Goal: Book appointment/travel/reservation

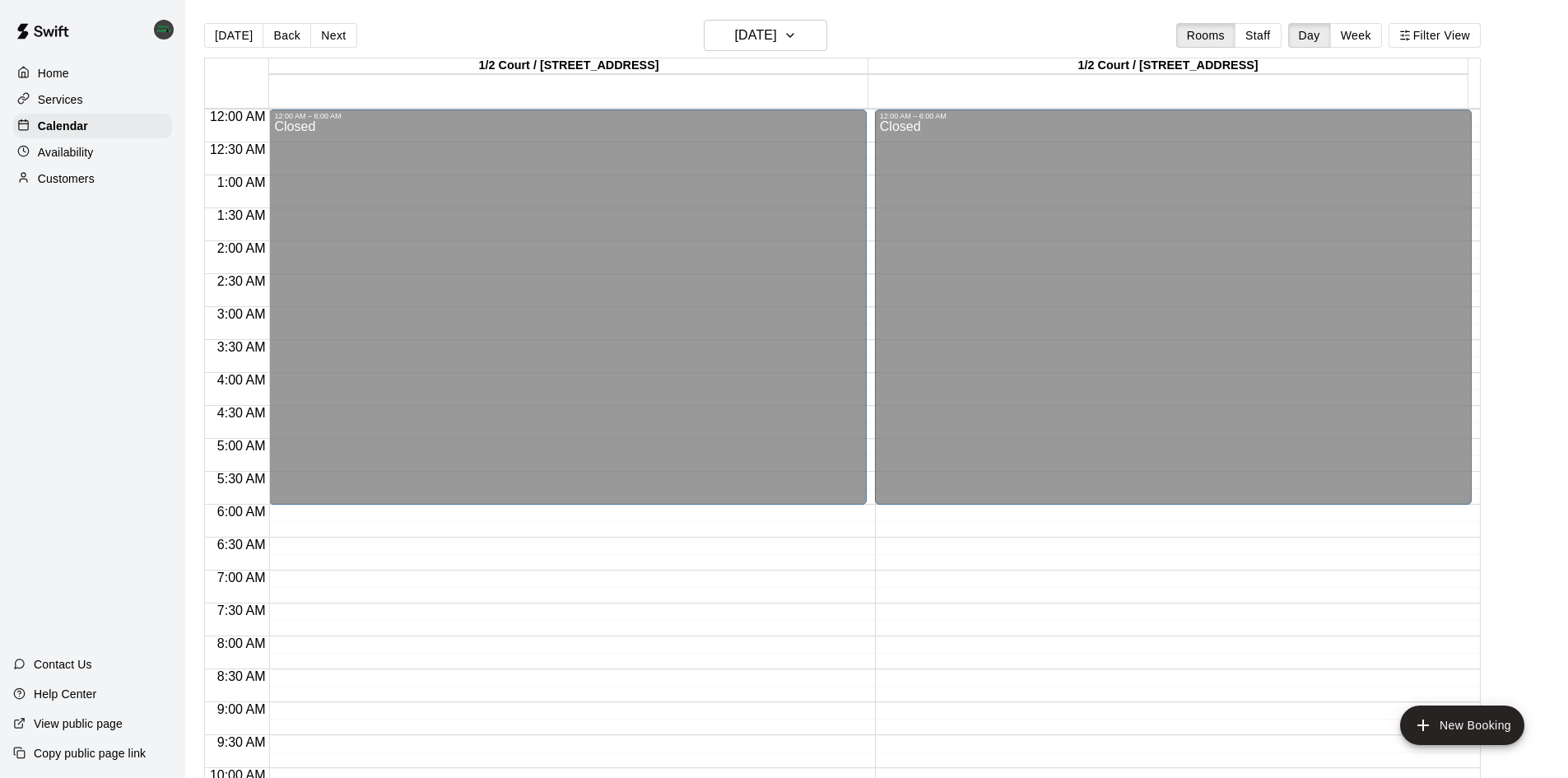
scroll to position [648, 0]
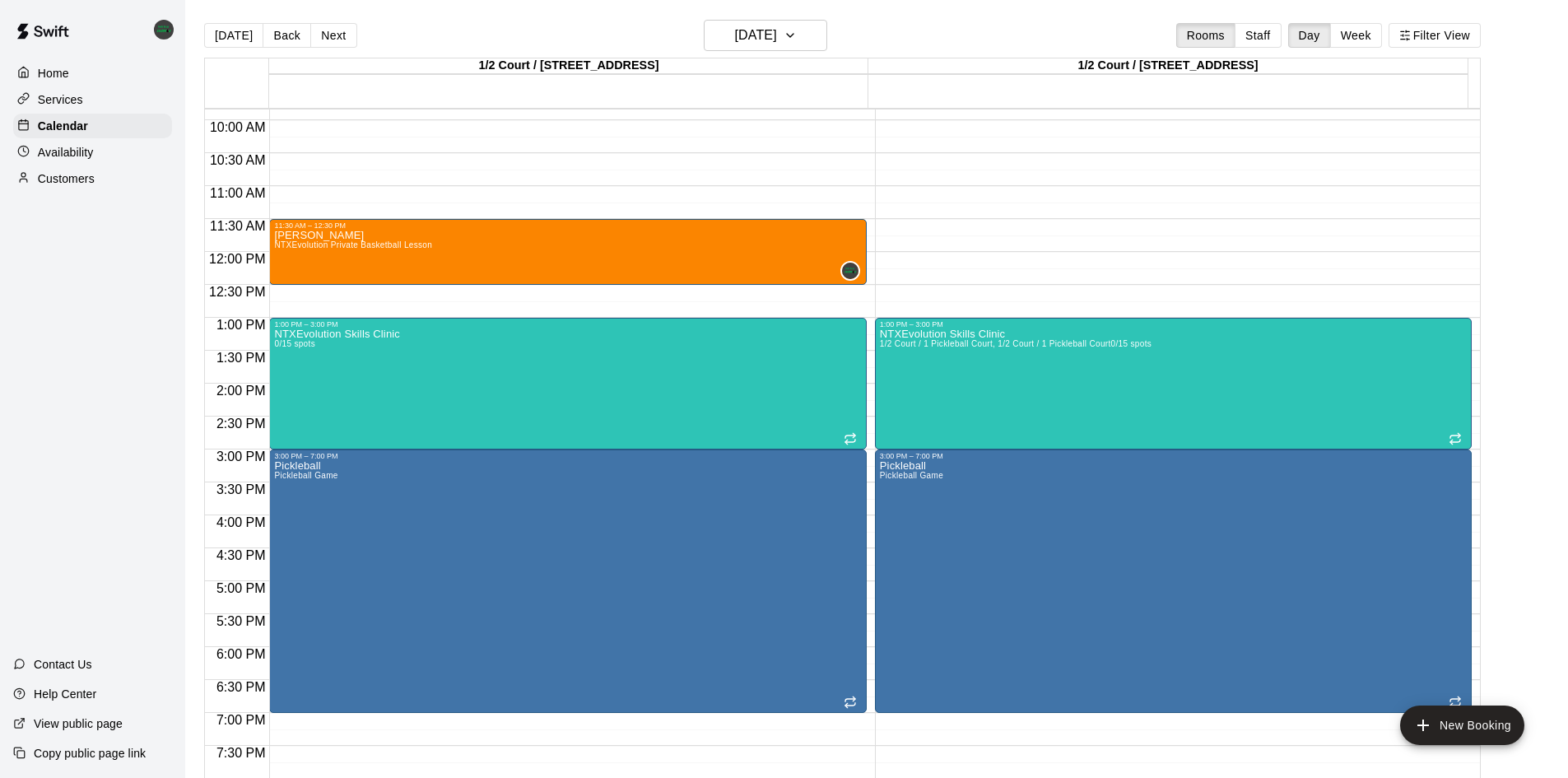
click at [84, 187] on p "Customers" at bounding box center [67, 179] width 57 height 17
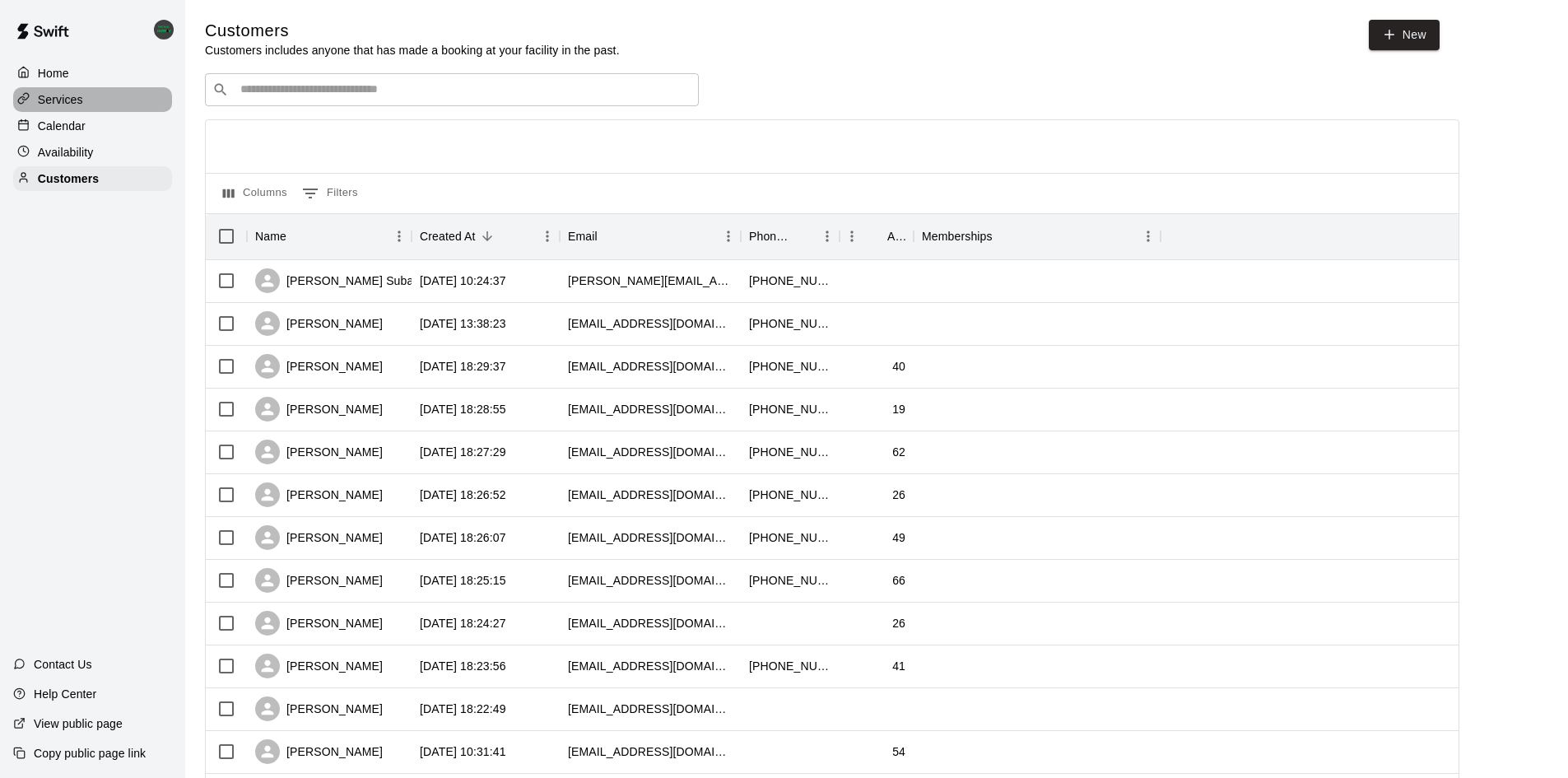
click at [72, 104] on p "Services" at bounding box center [60, 100] width 45 height 17
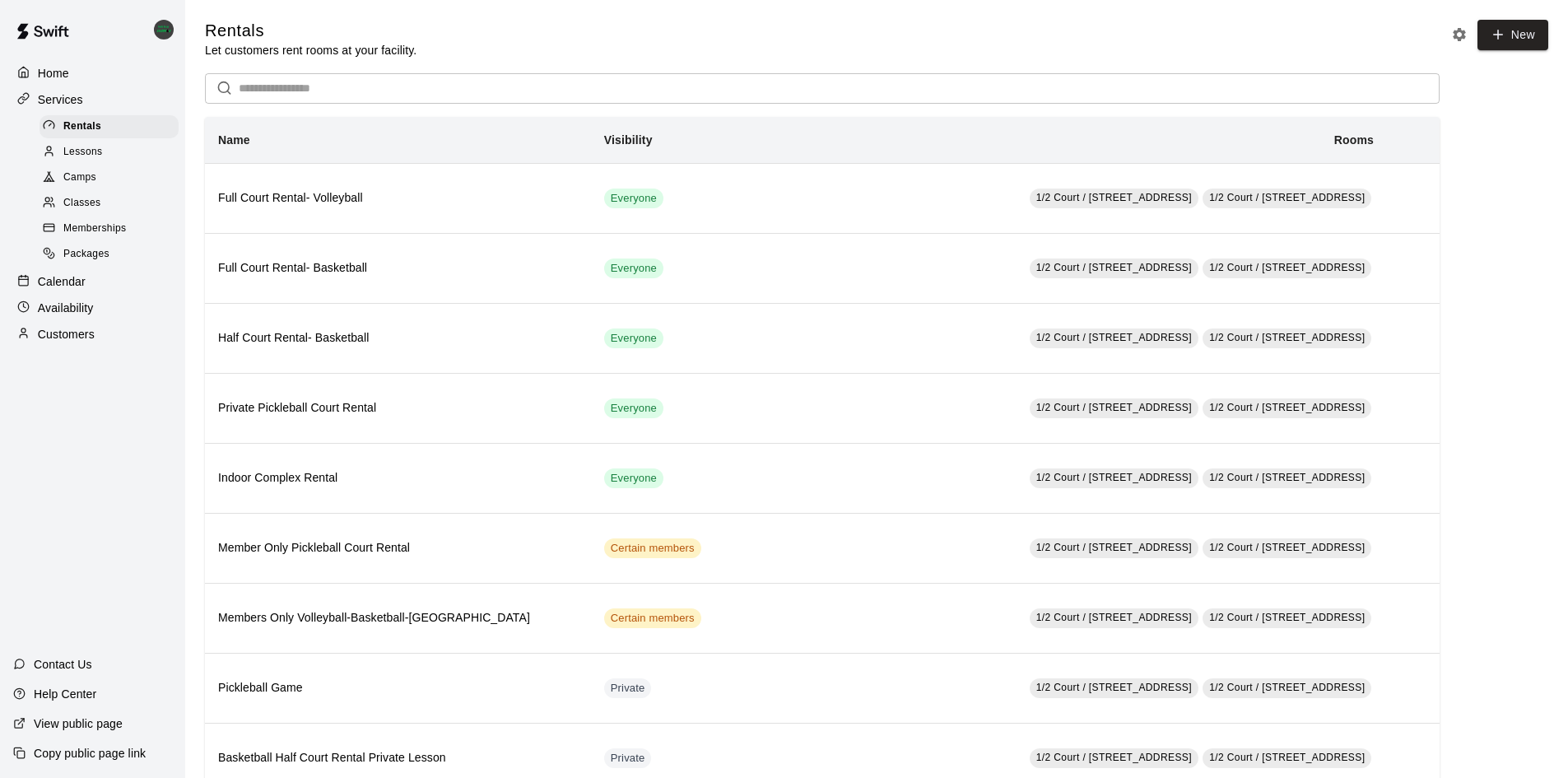
drag, startPoint x: 73, startPoint y: 349, endPoint x: 85, endPoint y: 334, distance: 19.2
click at [75, 342] on p "Customers" at bounding box center [67, 334] width 57 height 17
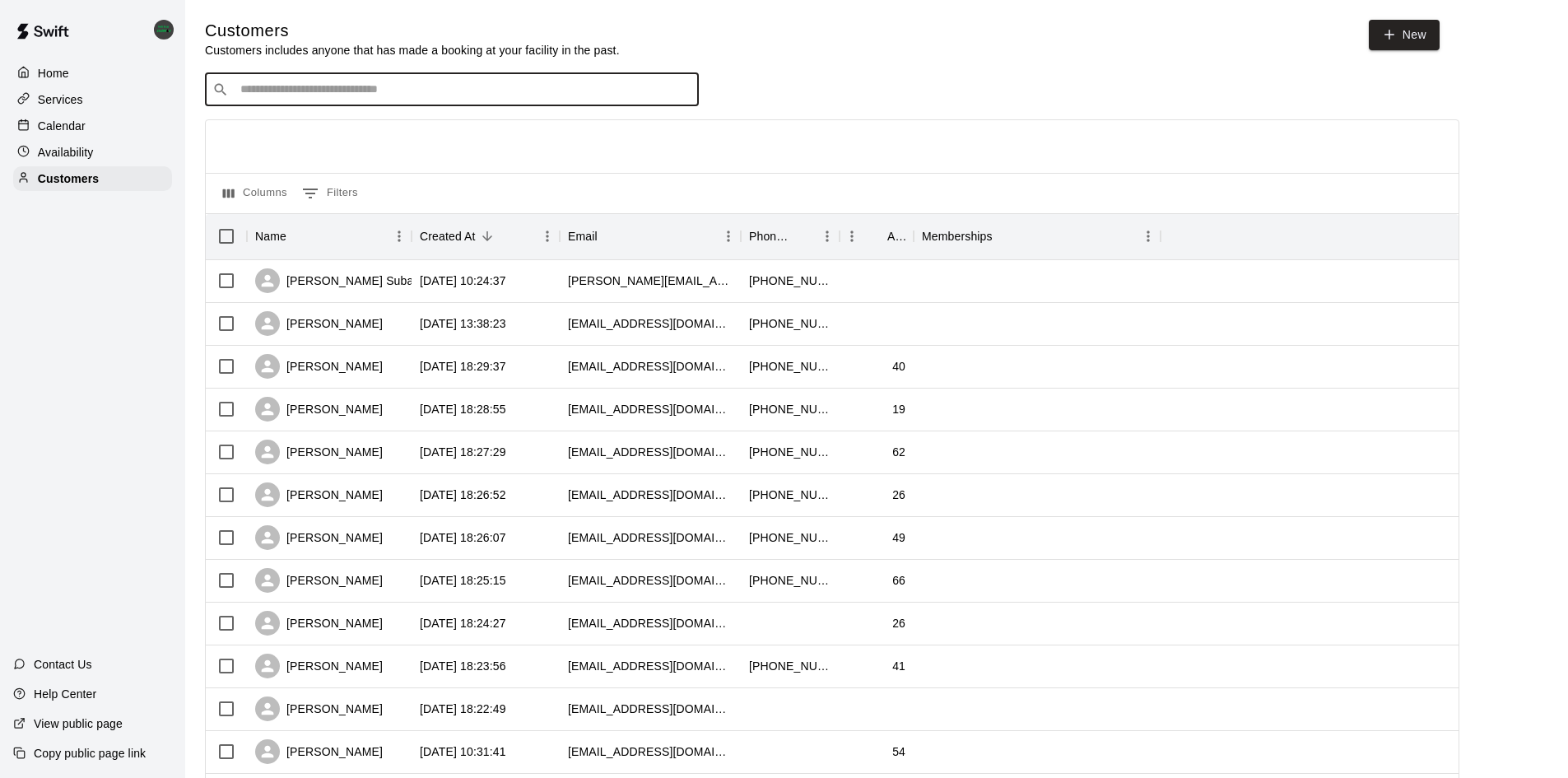
click at [281, 89] on input "Search customers by name or email" at bounding box center [463, 90] width 456 height 17
type input "****"
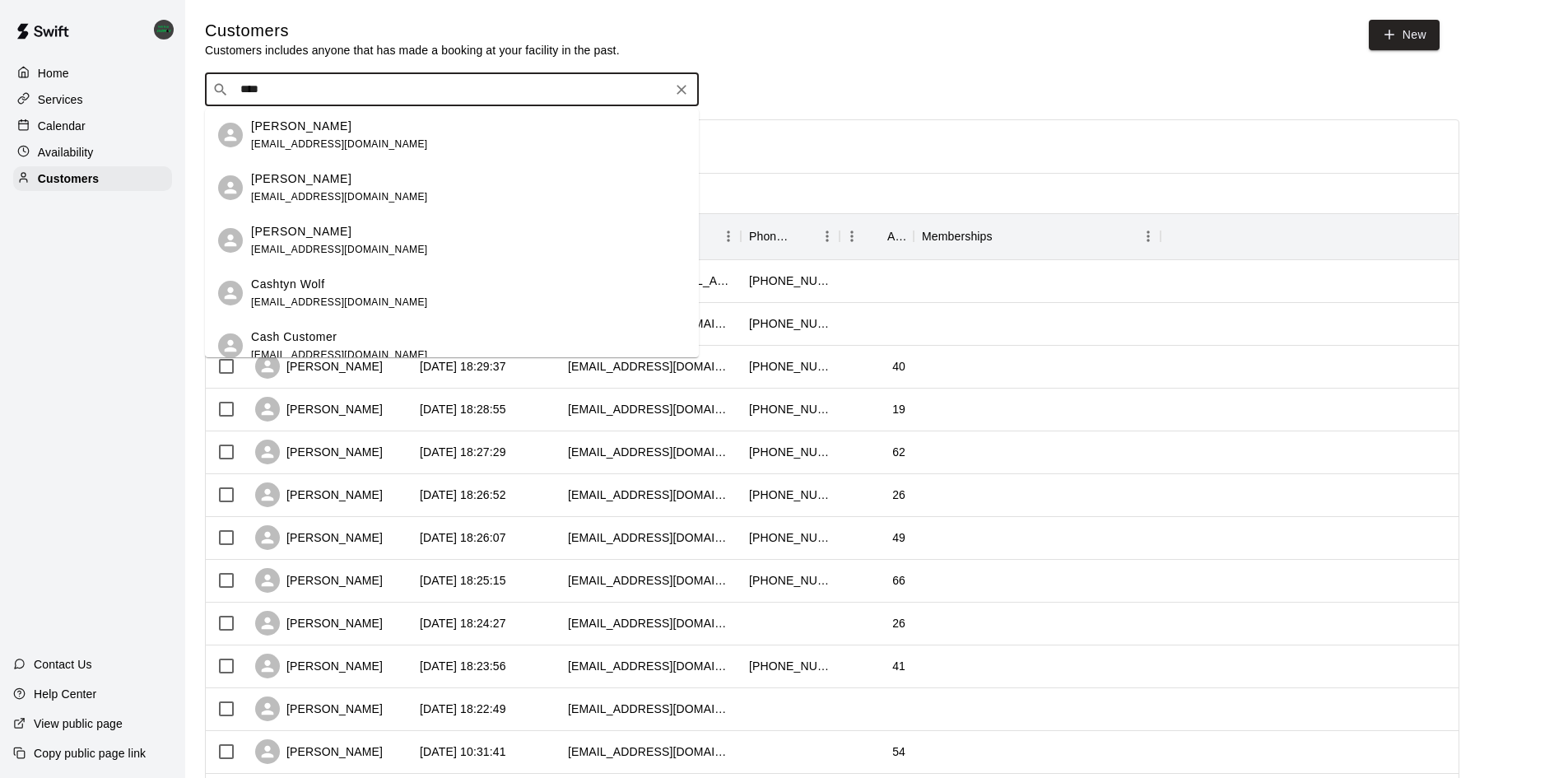
click at [327, 343] on p "Cash Customer" at bounding box center [293, 336] width 86 height 17
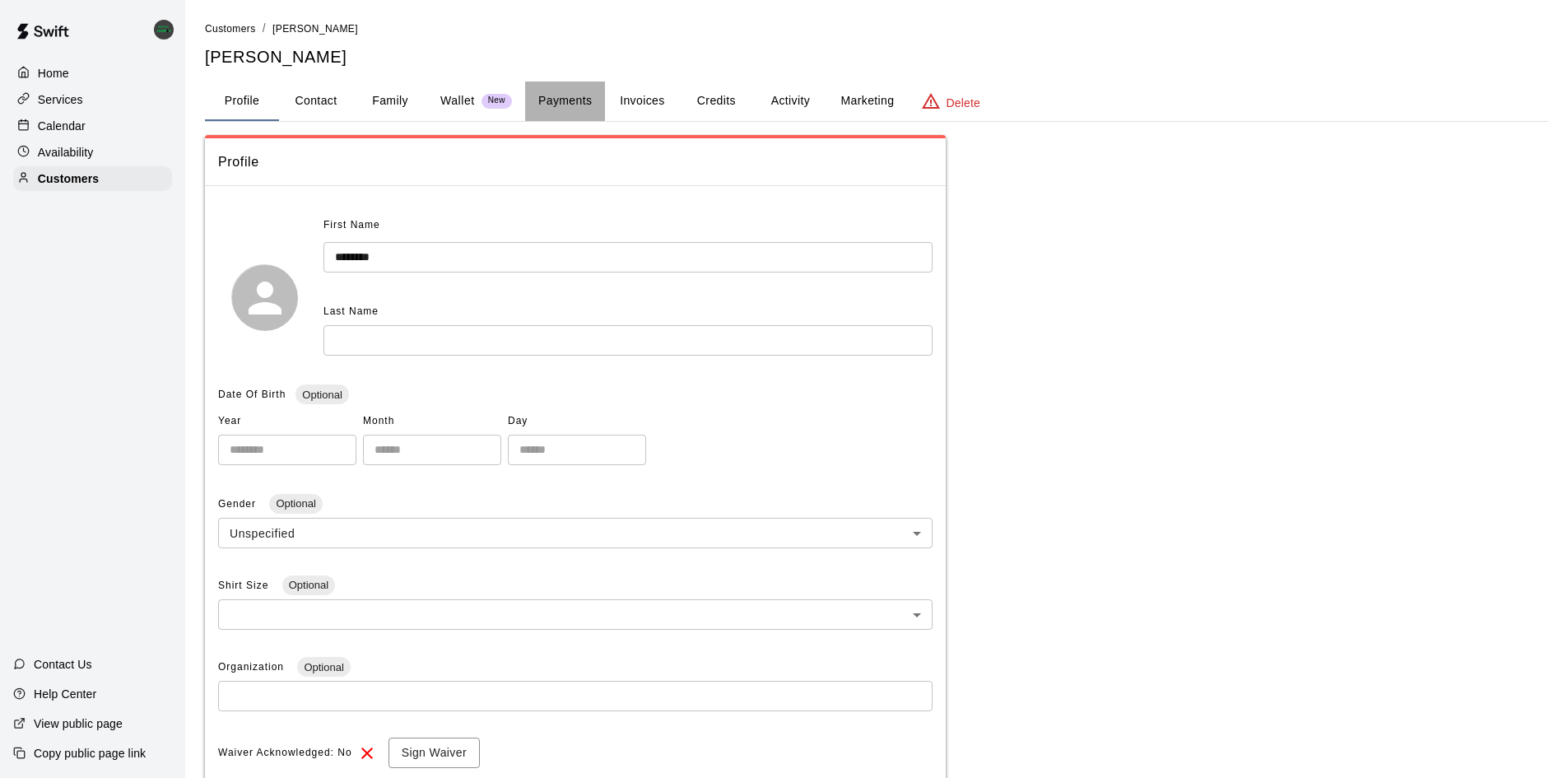
click at [592, 99] on button "Payments" at bounding box center [565, 101] width 80 height 39
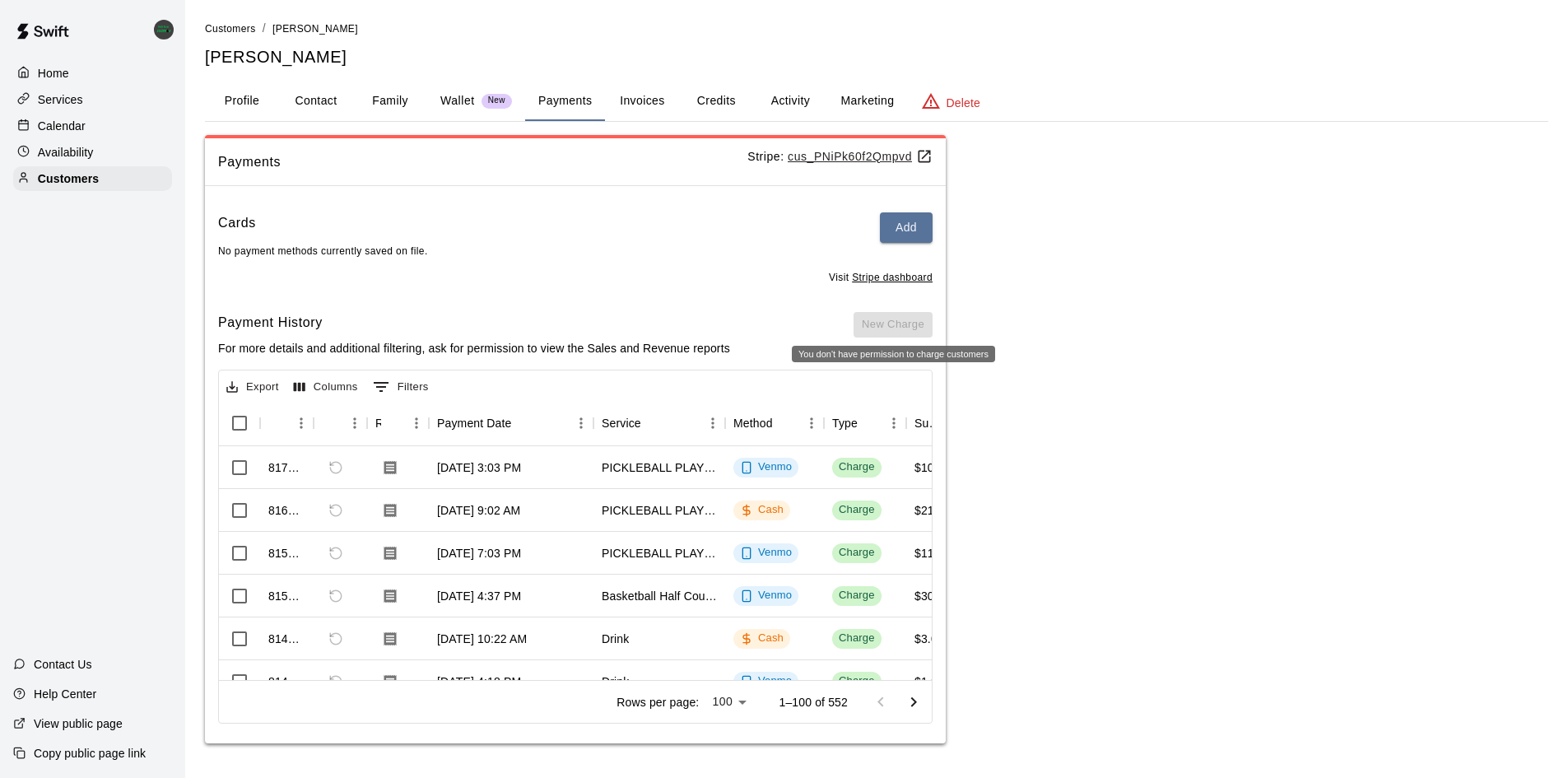
click at [895, 323] on span "New Charge" at bounding box center [892, 325] width 79 height 14
click at [908, 330] on span "New Charge" at bounding box center [892, 325] width 79 height 14
click at [87, 79] on div "Home" at bounding box center [92, 74] width 159 height 25
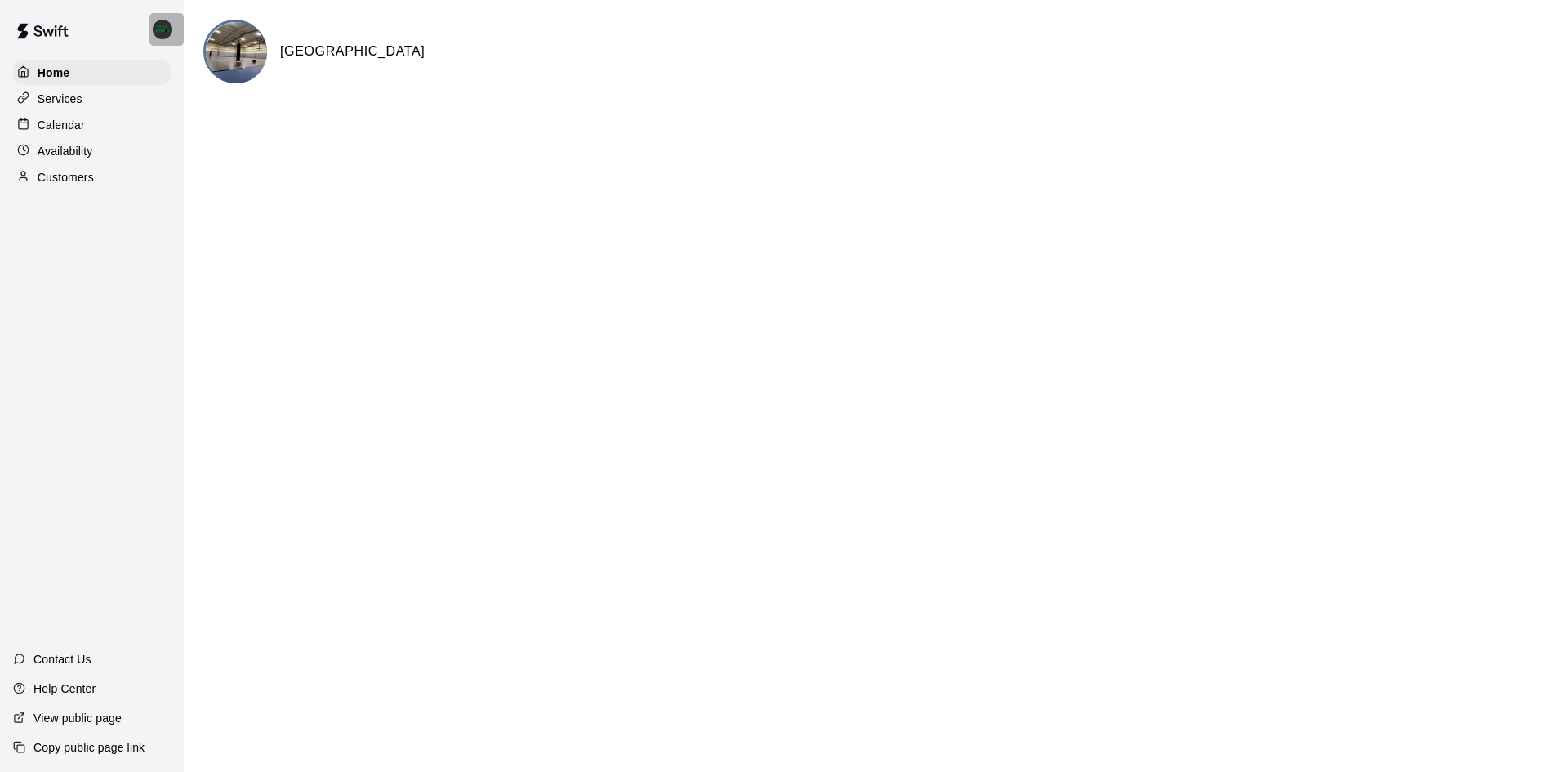
click at [161, 37] on img at bounding box center [162, 29] width 19 height 19
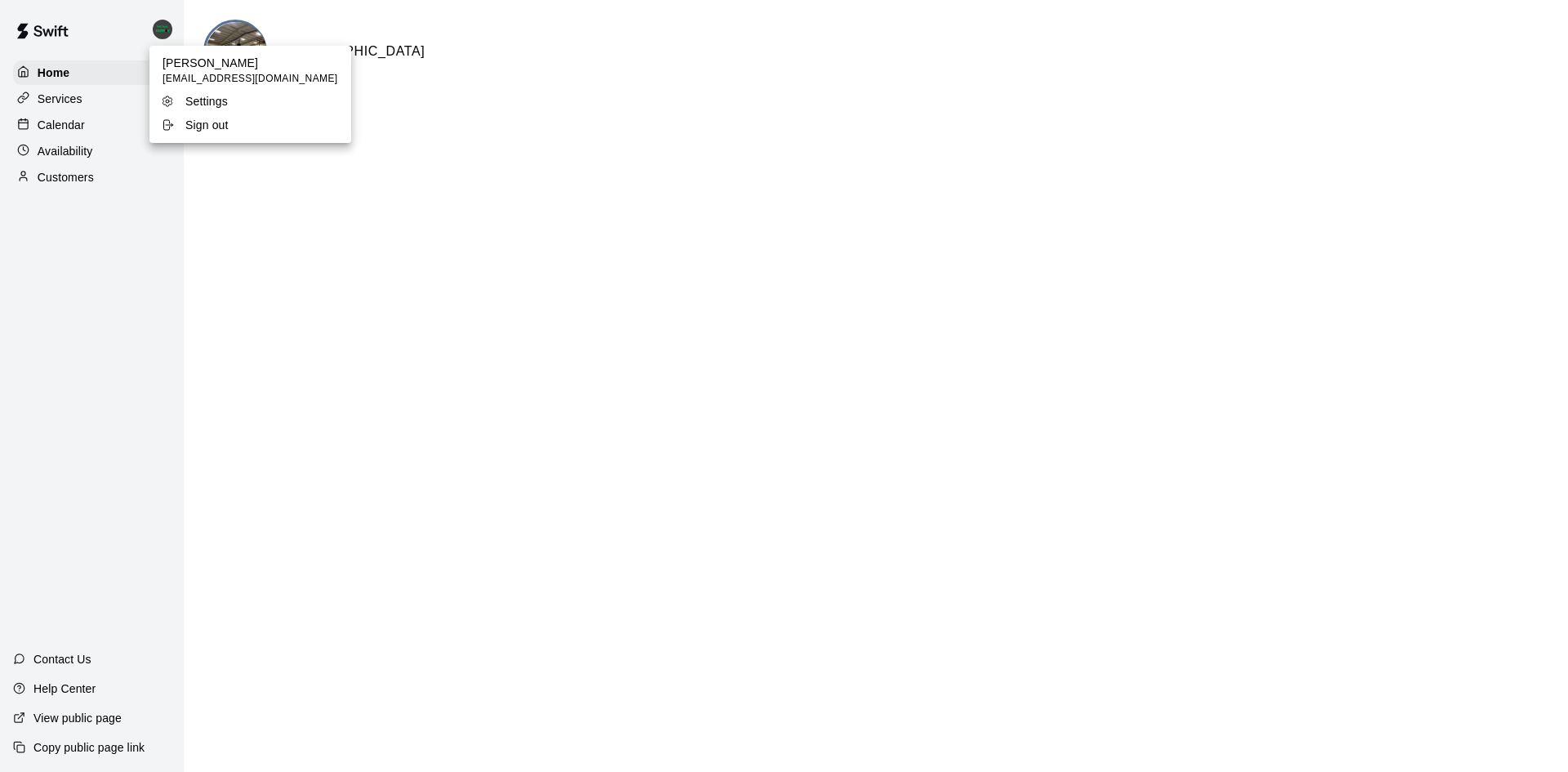
click at [189, 129] on p "Sign out" at bounding box center [206, 124] width 43 height 17
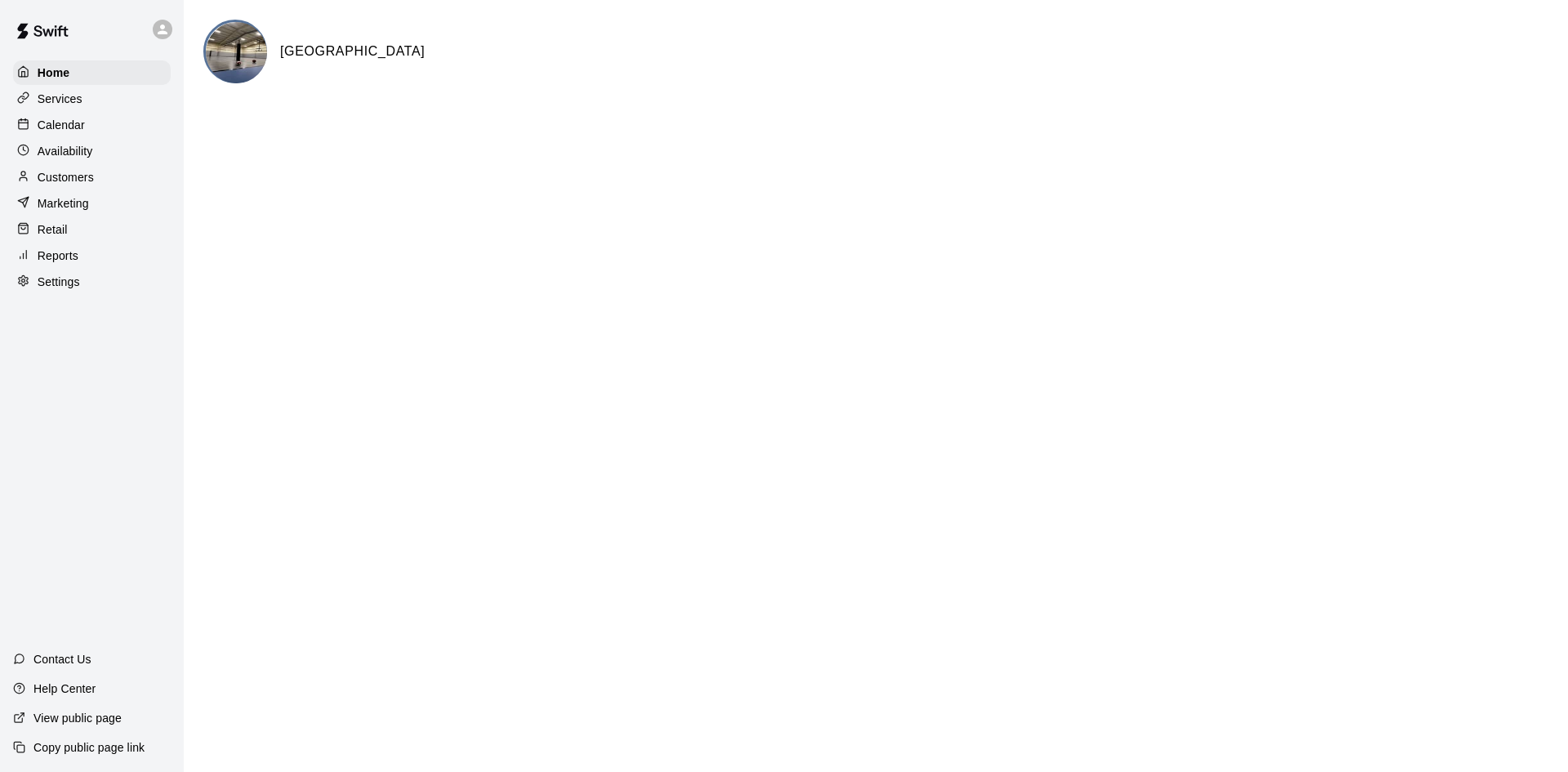
click at [117, 176] on div "Customers" at bounding box center [92, 177] width 158 height 25
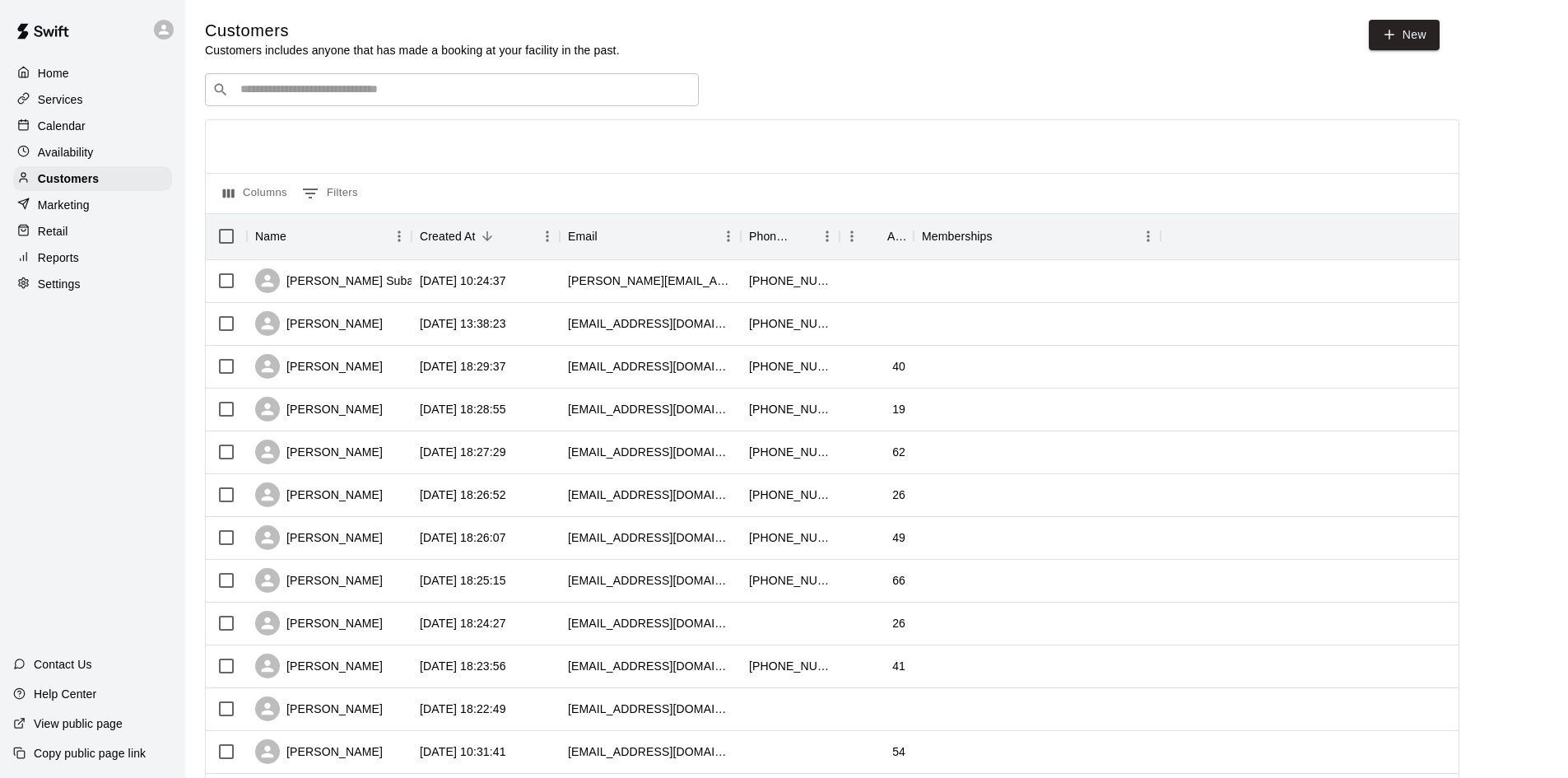
click at [372, 90] on input "Search customers by name or email" at bounding box center [463, 90] width 456 height 17
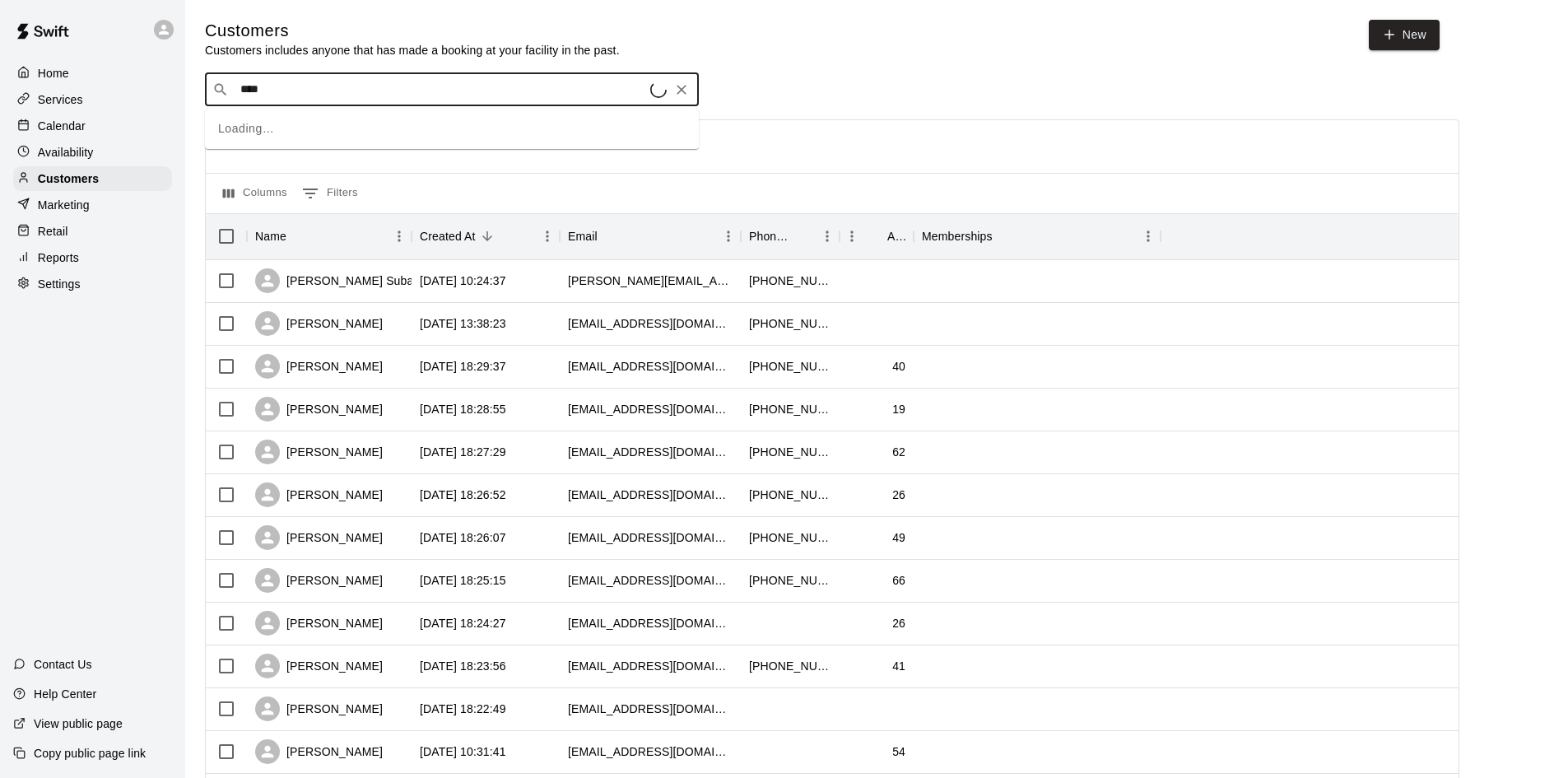
type input "****"
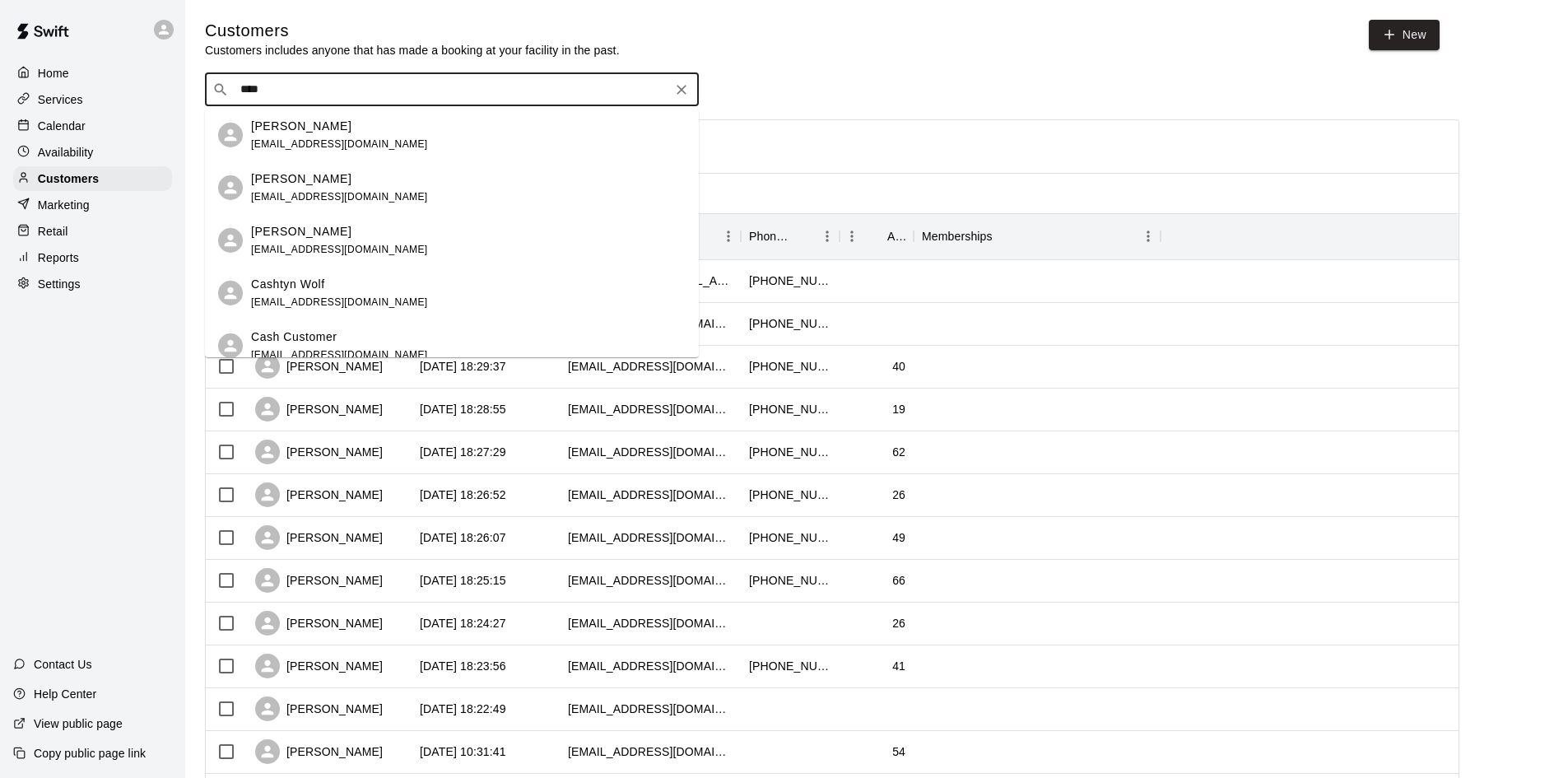
click at [359, 93] on input "****" at bounding box center [451, 90] width 431 height 17
click at [309, 335] on p "Cash Customer" at bounding box center [293, 336] width 86 height 17
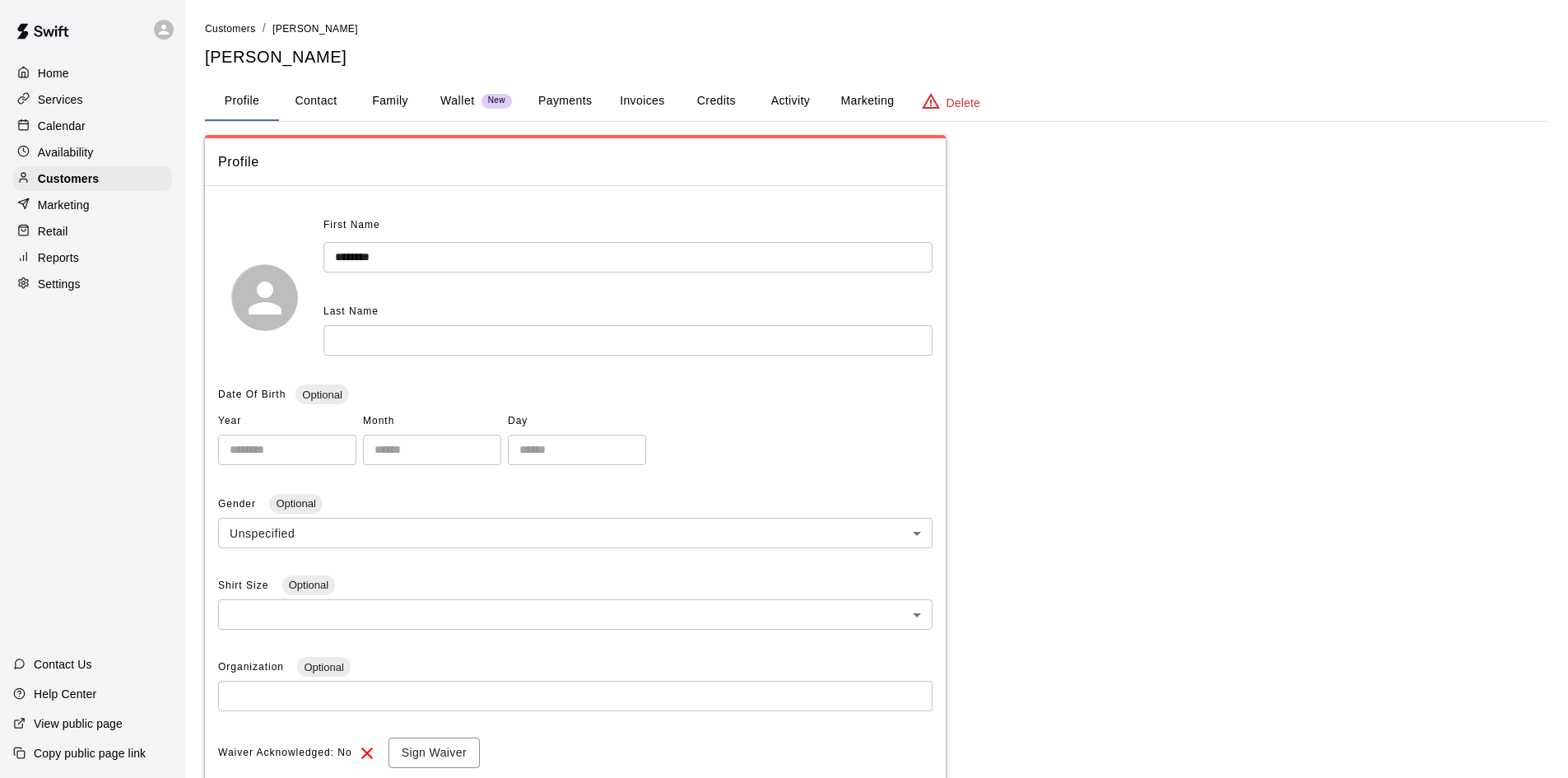
click at [559, 112] on button "Payments" at bounding box center [565, 101] width 80 height 39
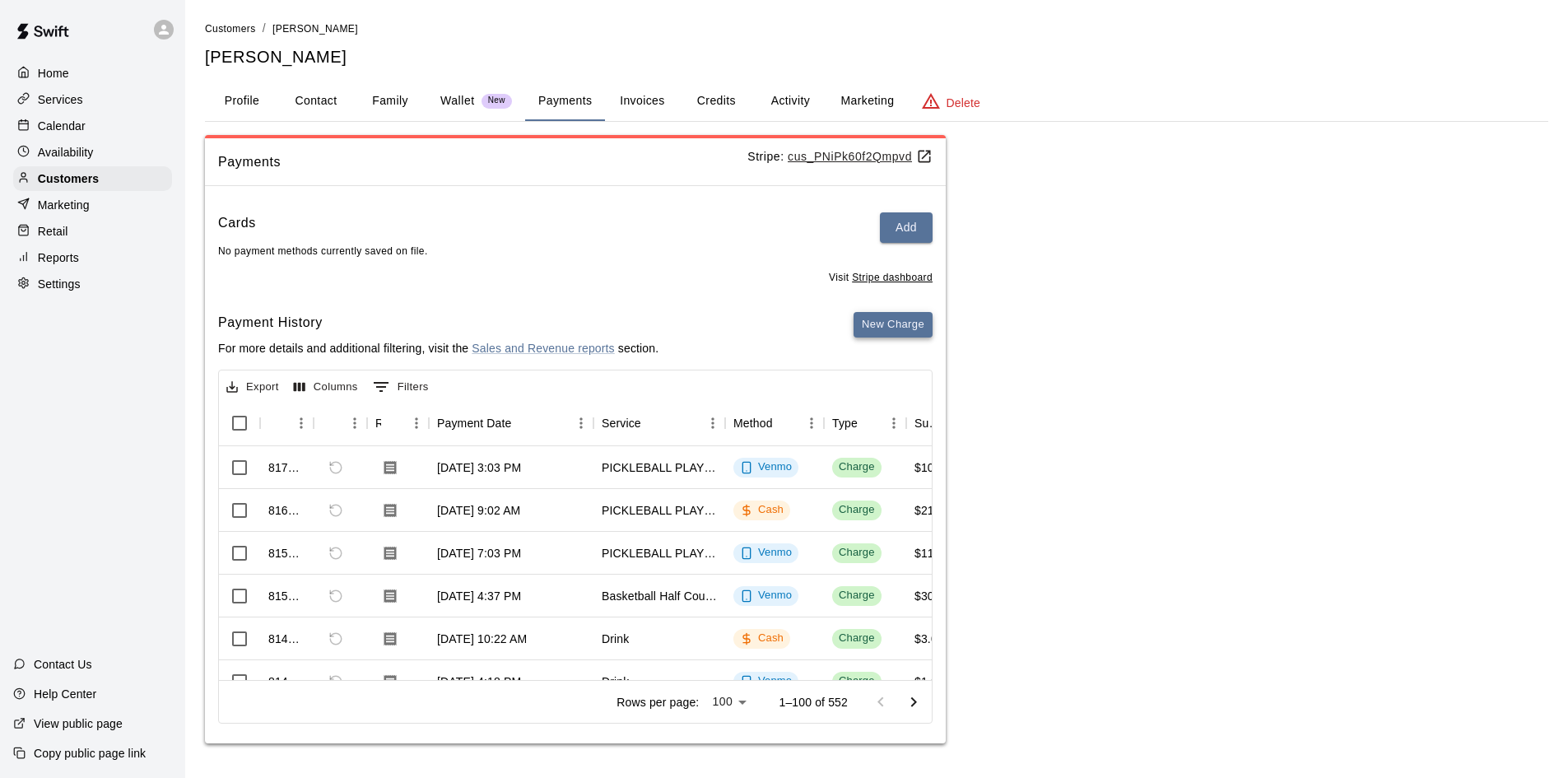
click at [909, 324] on button "New Charge" at bounding box center [892, 325] width 79 height 26
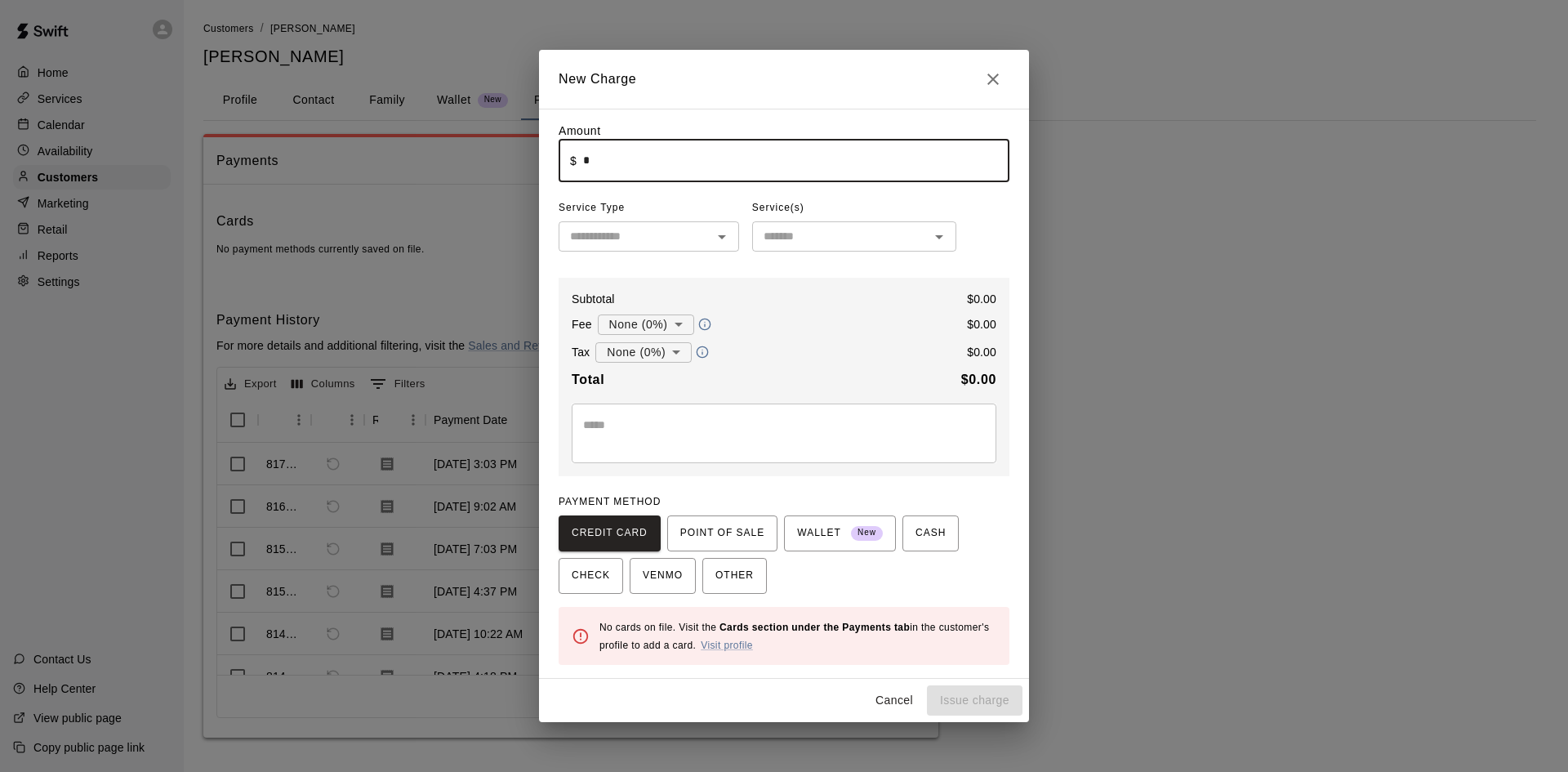
click at [643, 146] on input "*" at bounding box center [795, 160] width 426 height 43
type input "****"
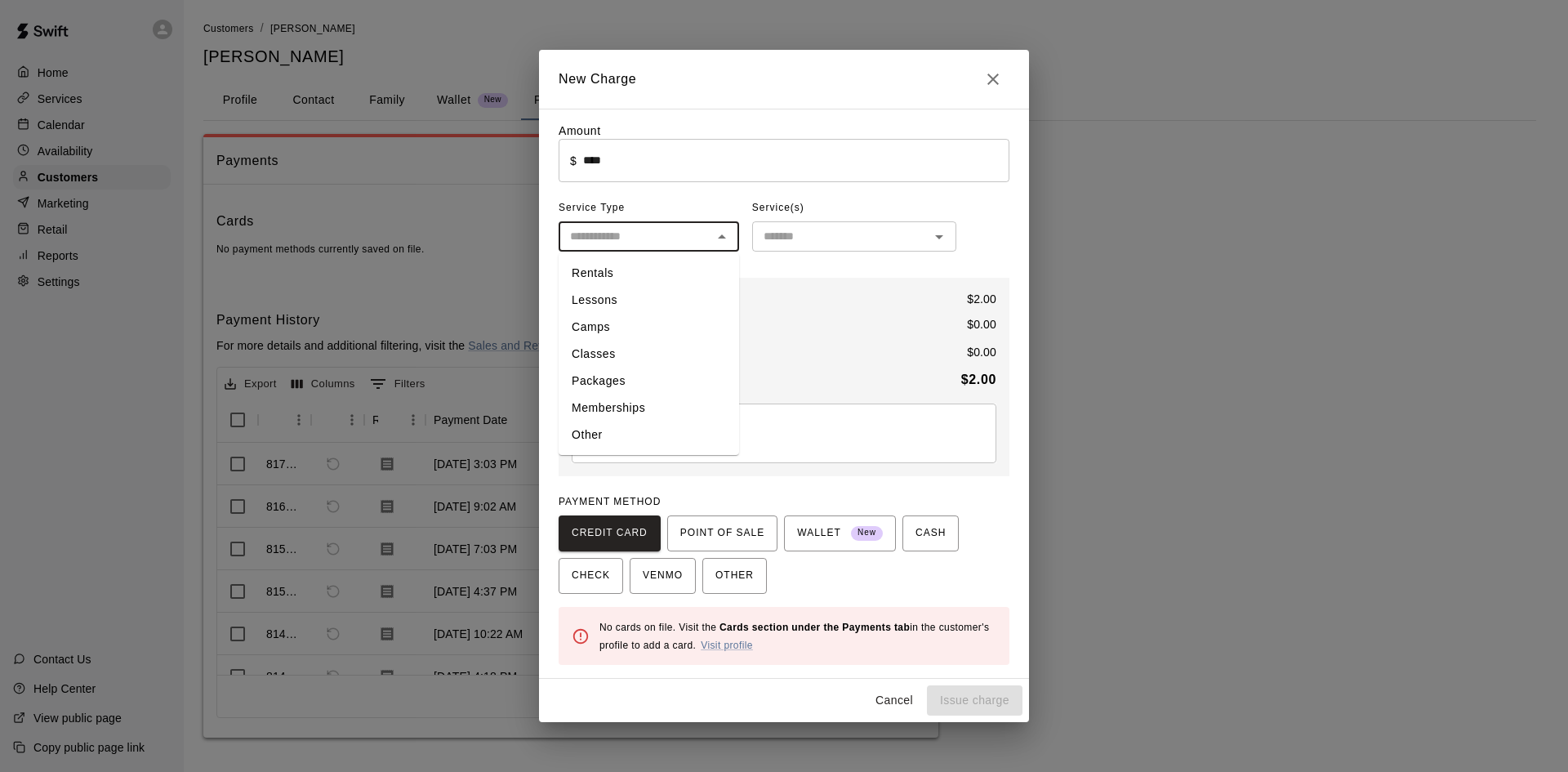
click at [642, 244] on input "text" at bounding box center [635, 236] width 144 height 20
click at [599, 425] on li "Other" at bounding box center [648, 435] width 181 height 27
type input "*****"
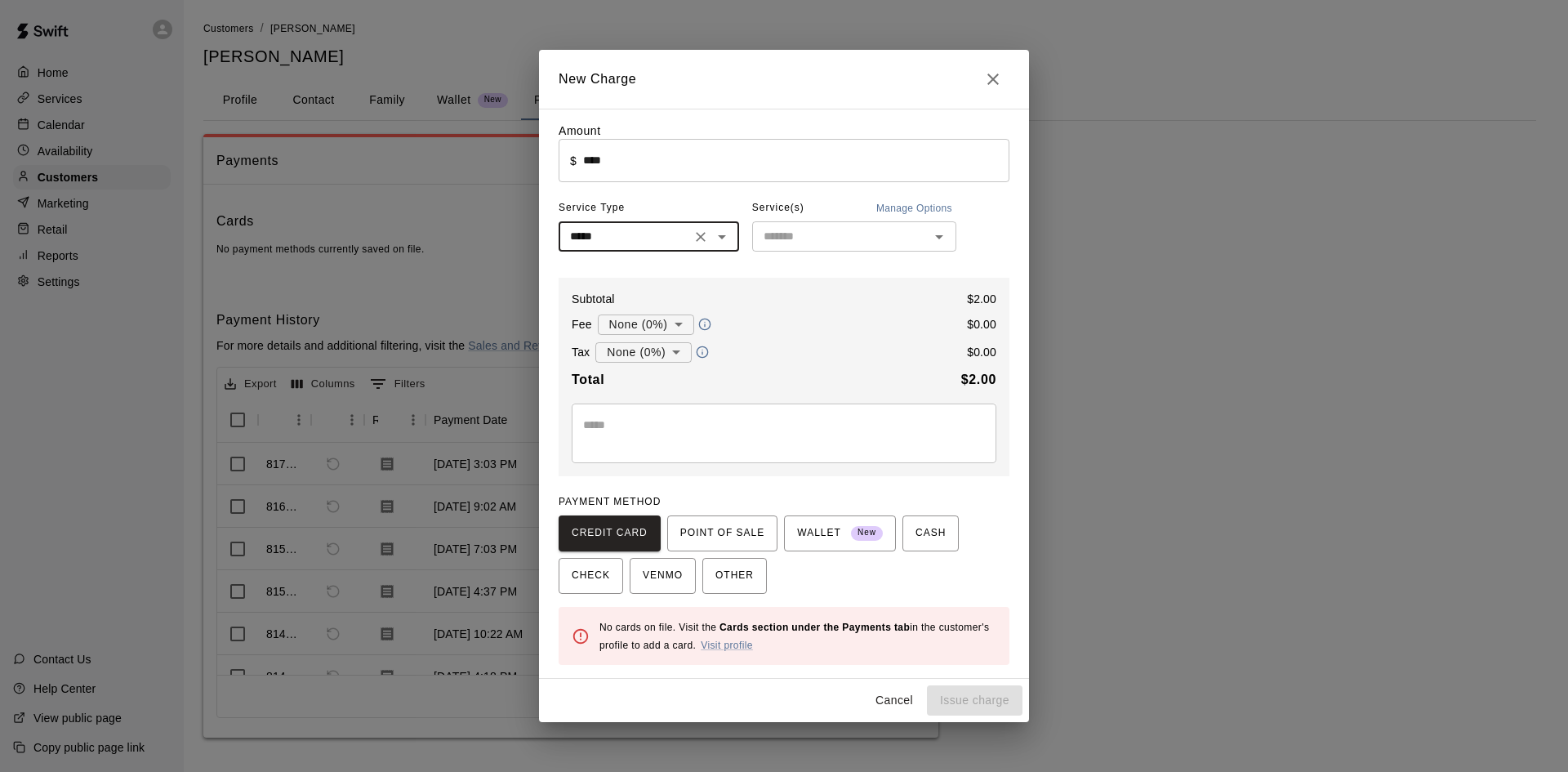
click at [809, 229] on input "text" at bounding box center [840, 236] width 168 height 20
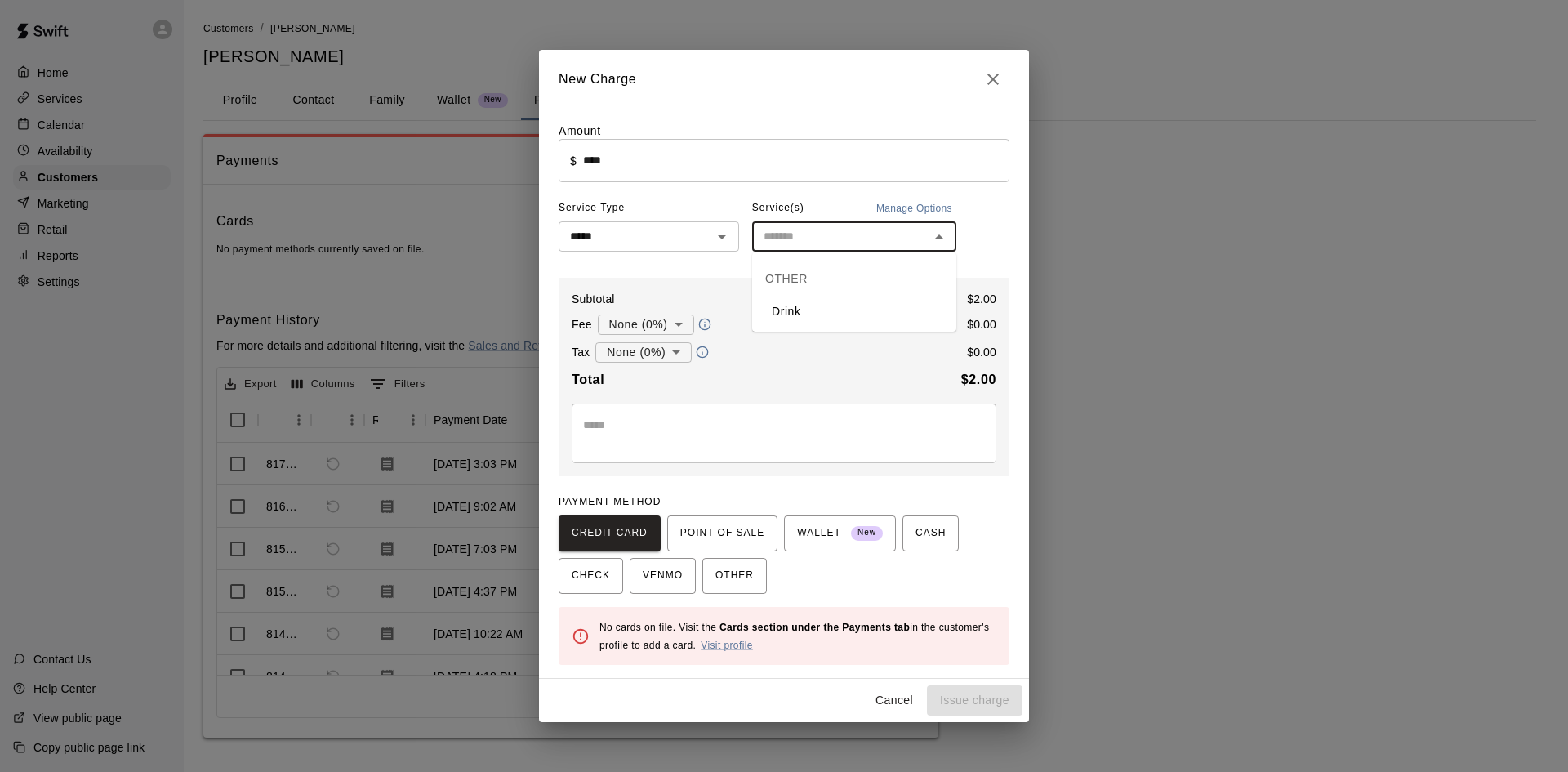
click at [814, 307] on li "Drink" at bounding box center [854, 311] width 204 height 27
type input "*****"
drag, startPoint x: 935, startPoint y: 543, endPoint x: 903, endPoint y: 597, distance: 62.8
click at [936, 543] on span "CASH" at bounding box center [930, 534] width 30 height 26
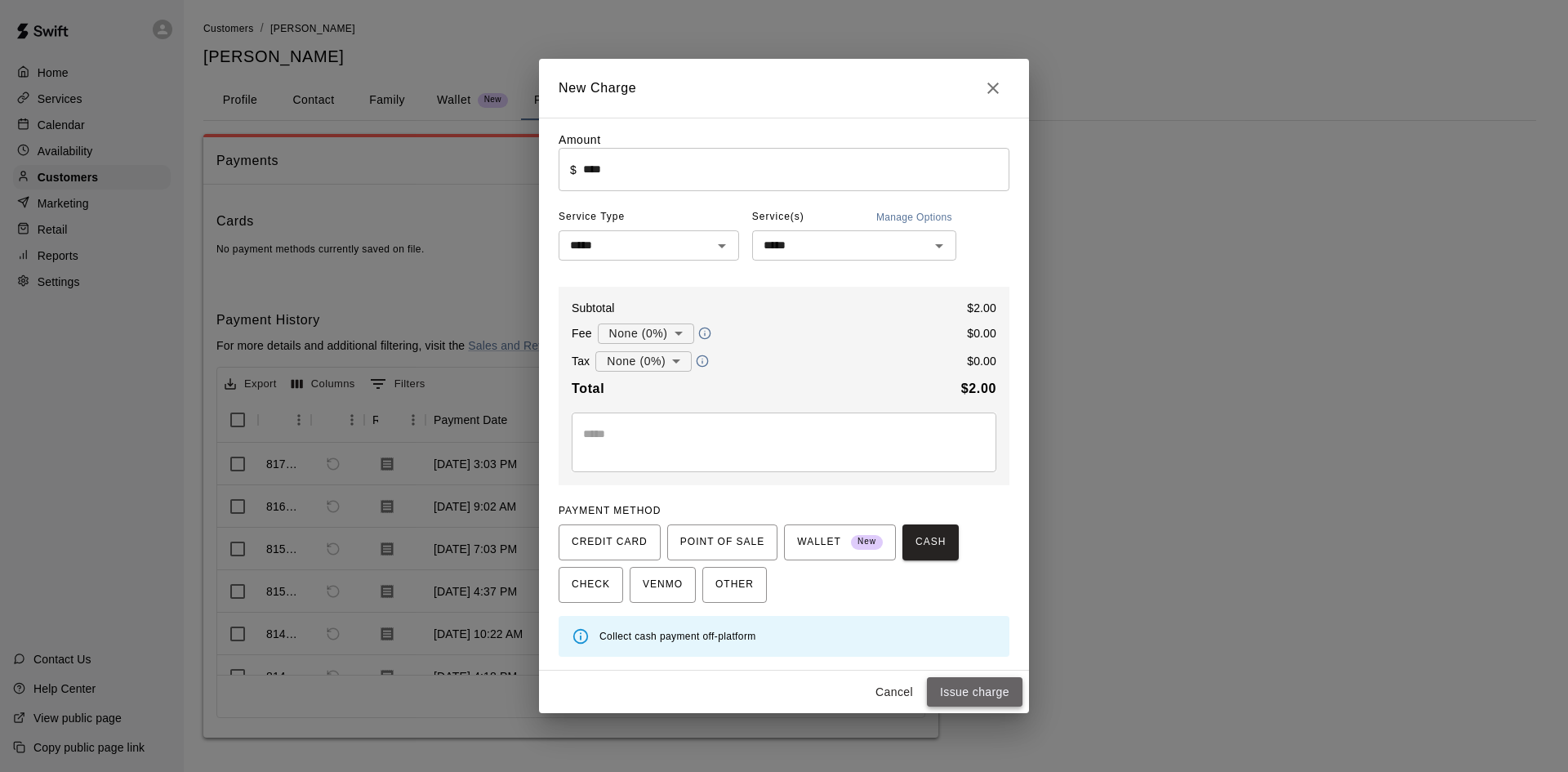
click at [975, 695] on button "Issue charge" at bounding box center [974, 693] width 95 height 30
type input "*"
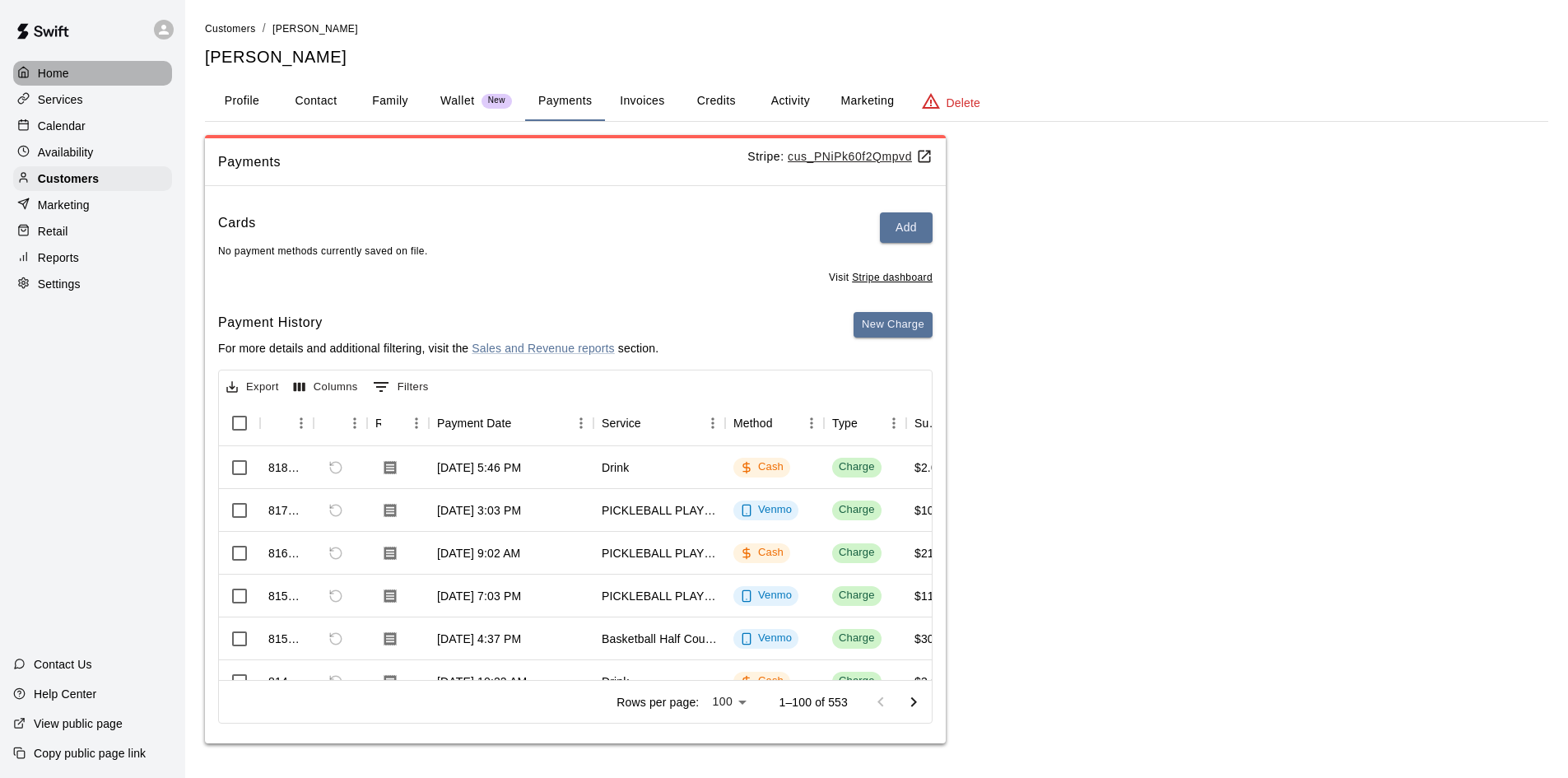
click at [38, 72] on p "Home" at bounding box center [53, 73] width 31 height 17
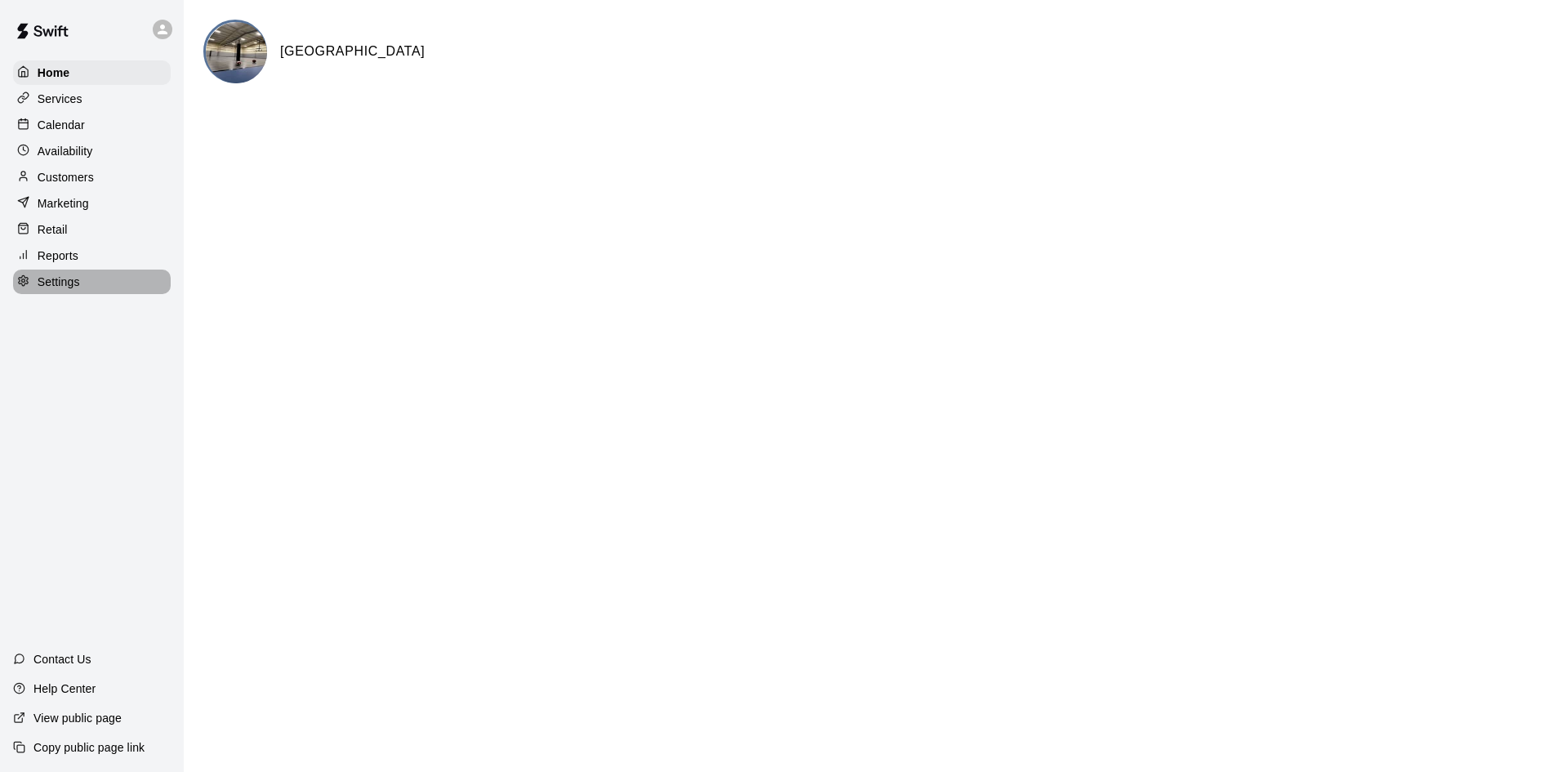
click at [50, 290] on p "Settings" at bounding box center [59, 281] width 42 height 17
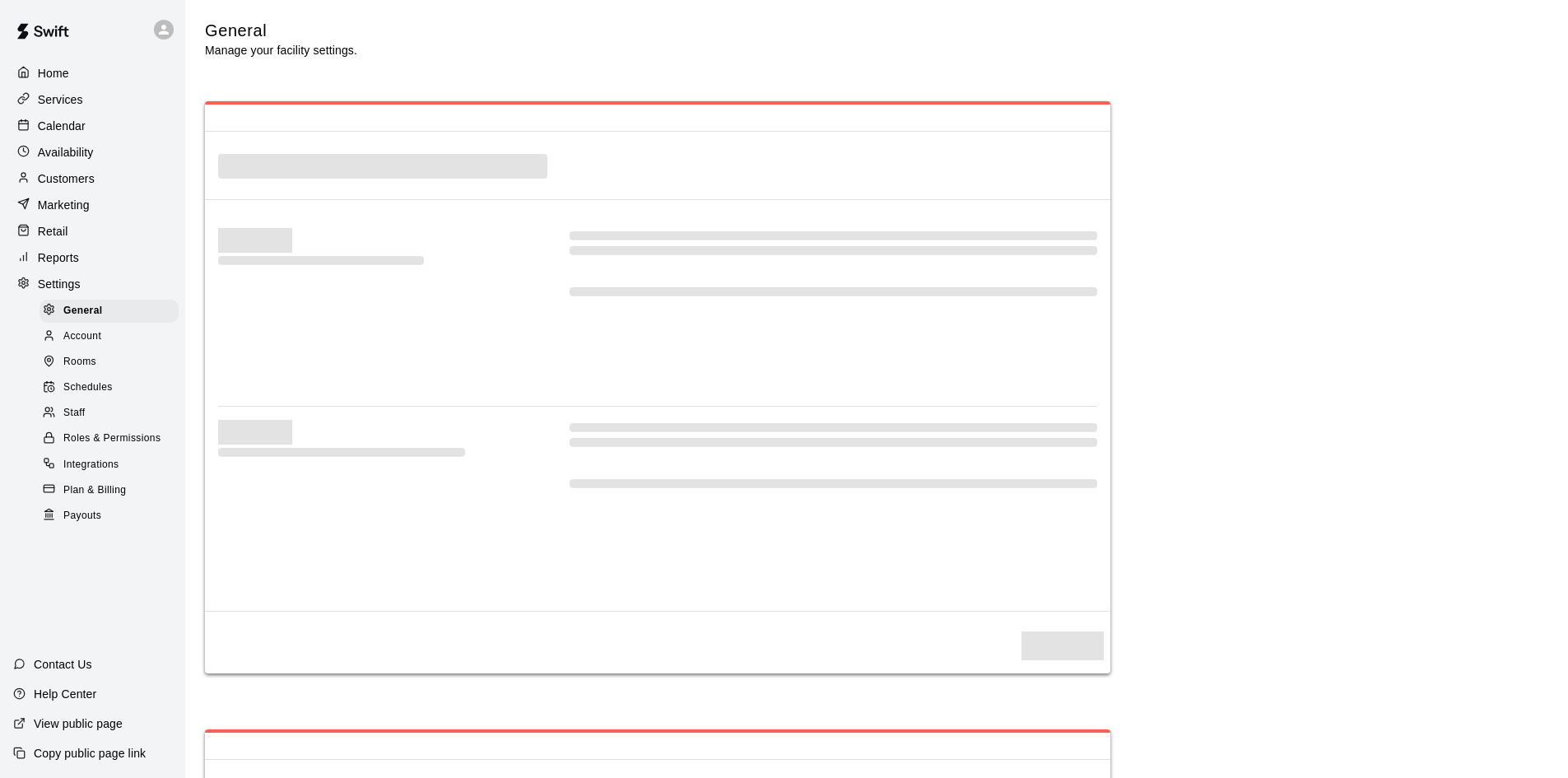
select select "**"
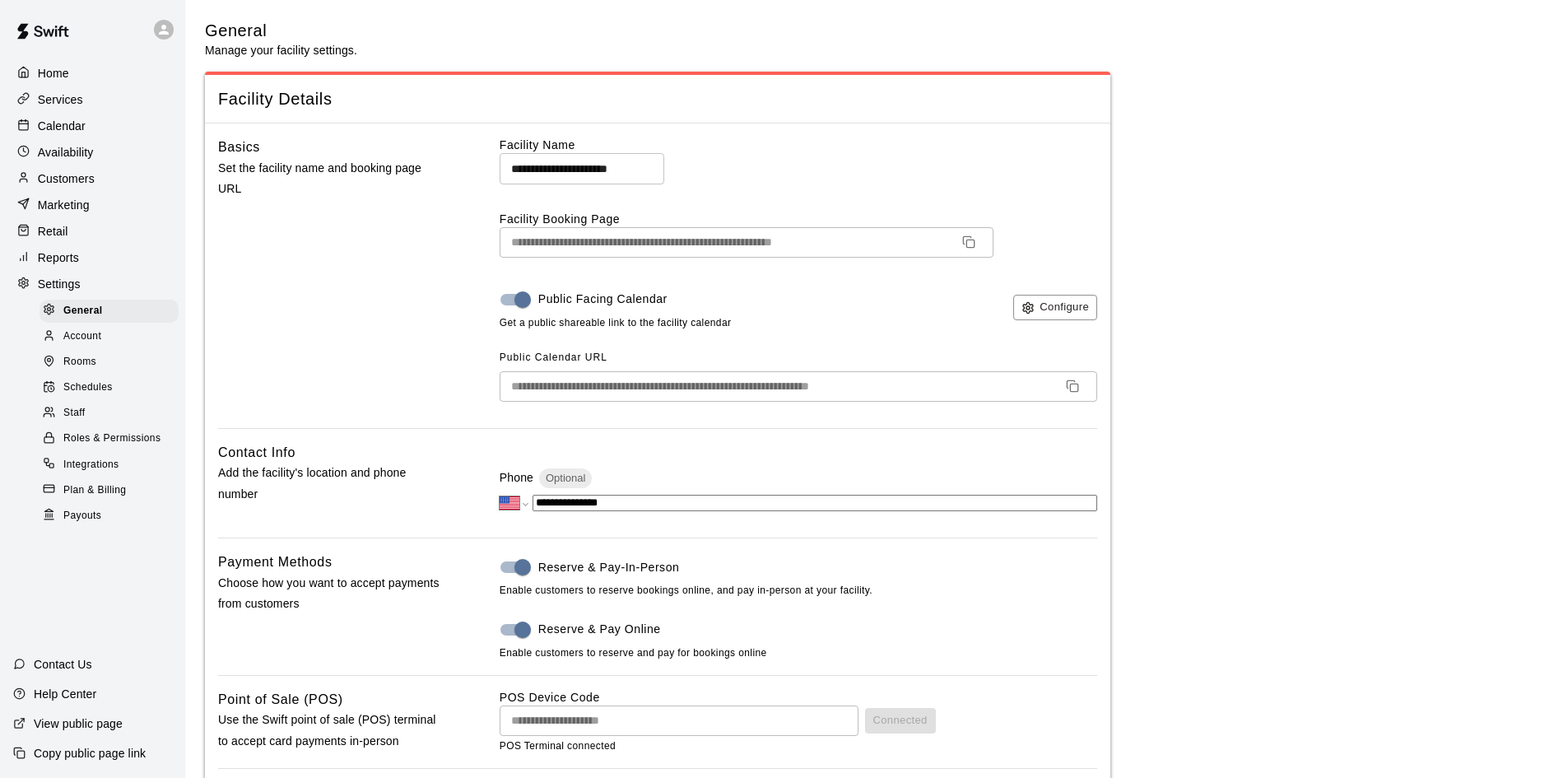
scroll to position [3180, 0]
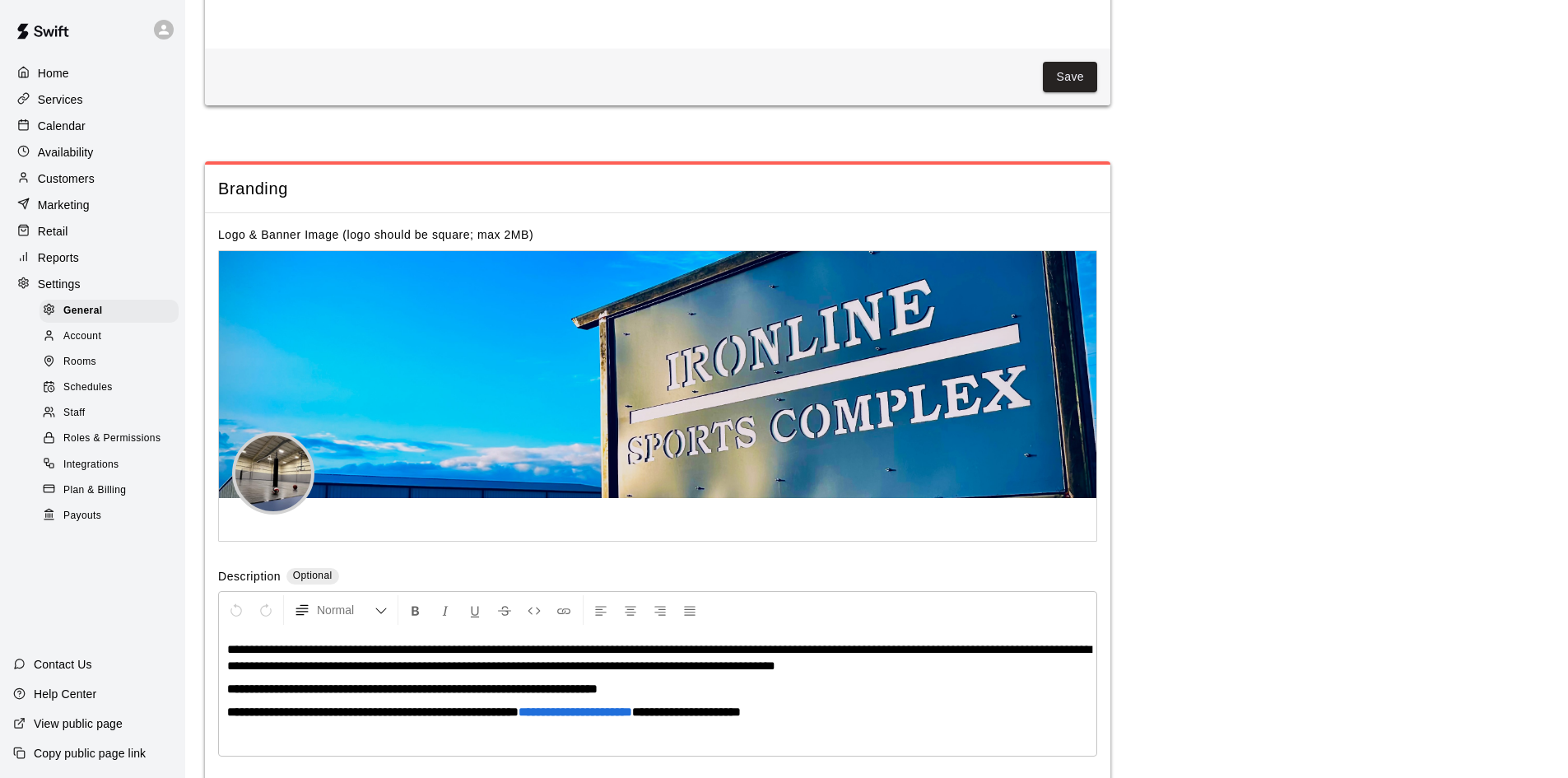
click at [107, 447] on span "Roles & Permissions" at bounding box center [111, 438] width 97 height 17
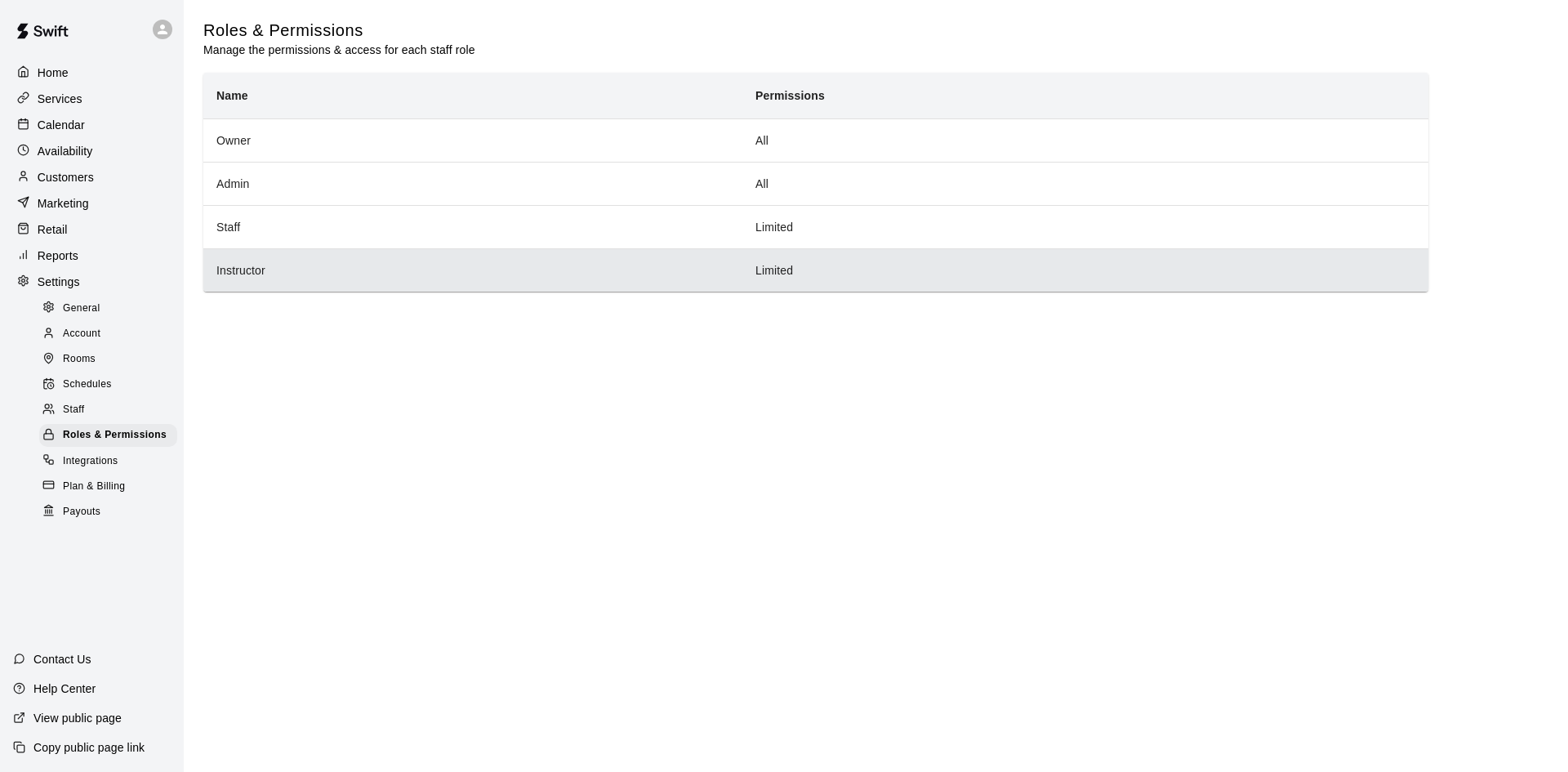
click at [295, 281] on th "Instructor" at bounding box center [473, 270] width 539 height 43
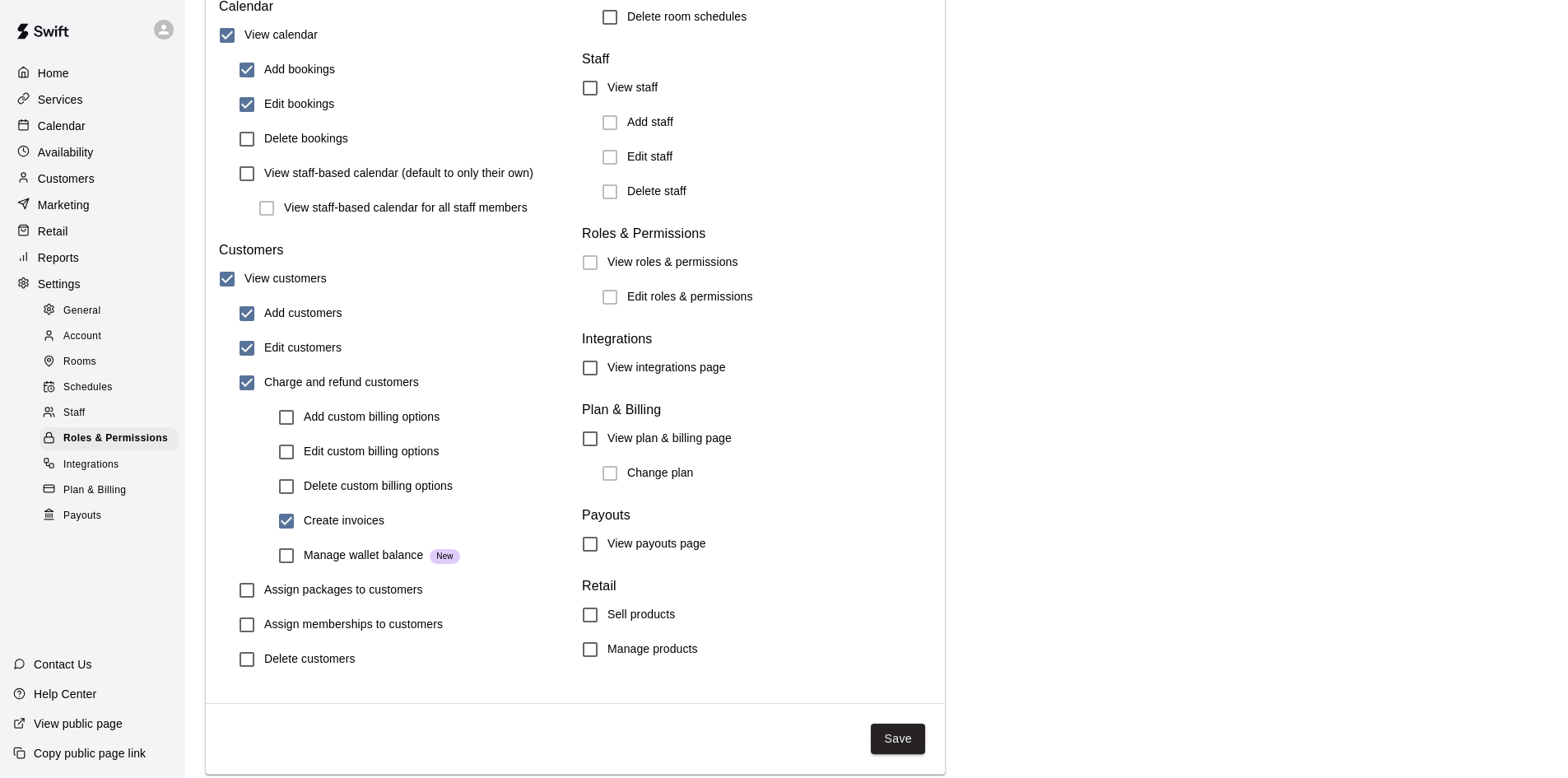
scroll to position [1696, 0]
click at [908, 729] on button "Save" at bounding box center [898, 735] width 54 height 30
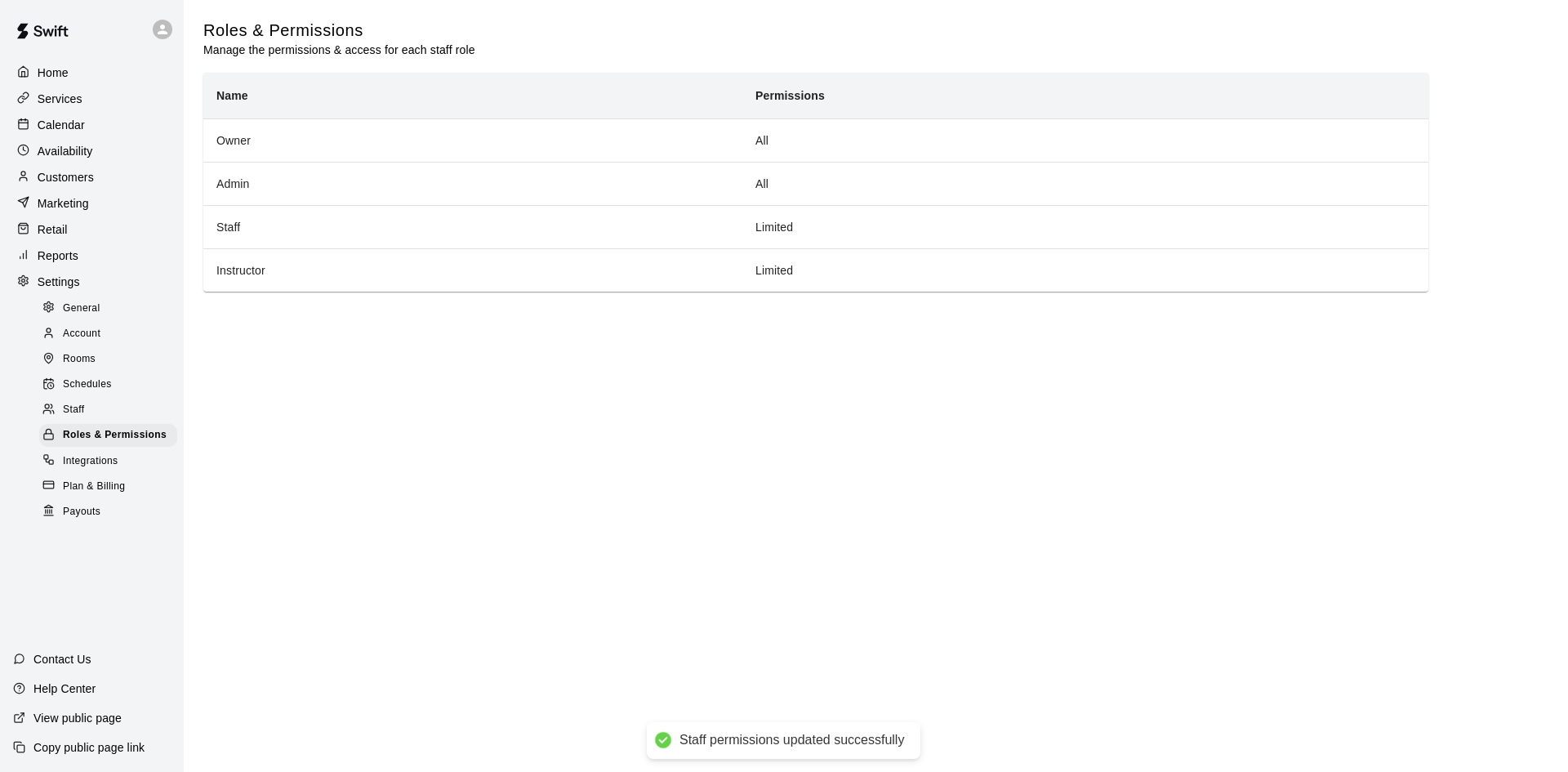
click at [85, 76] on div "Home" at bounding box center [92, 73] width 158 height 25
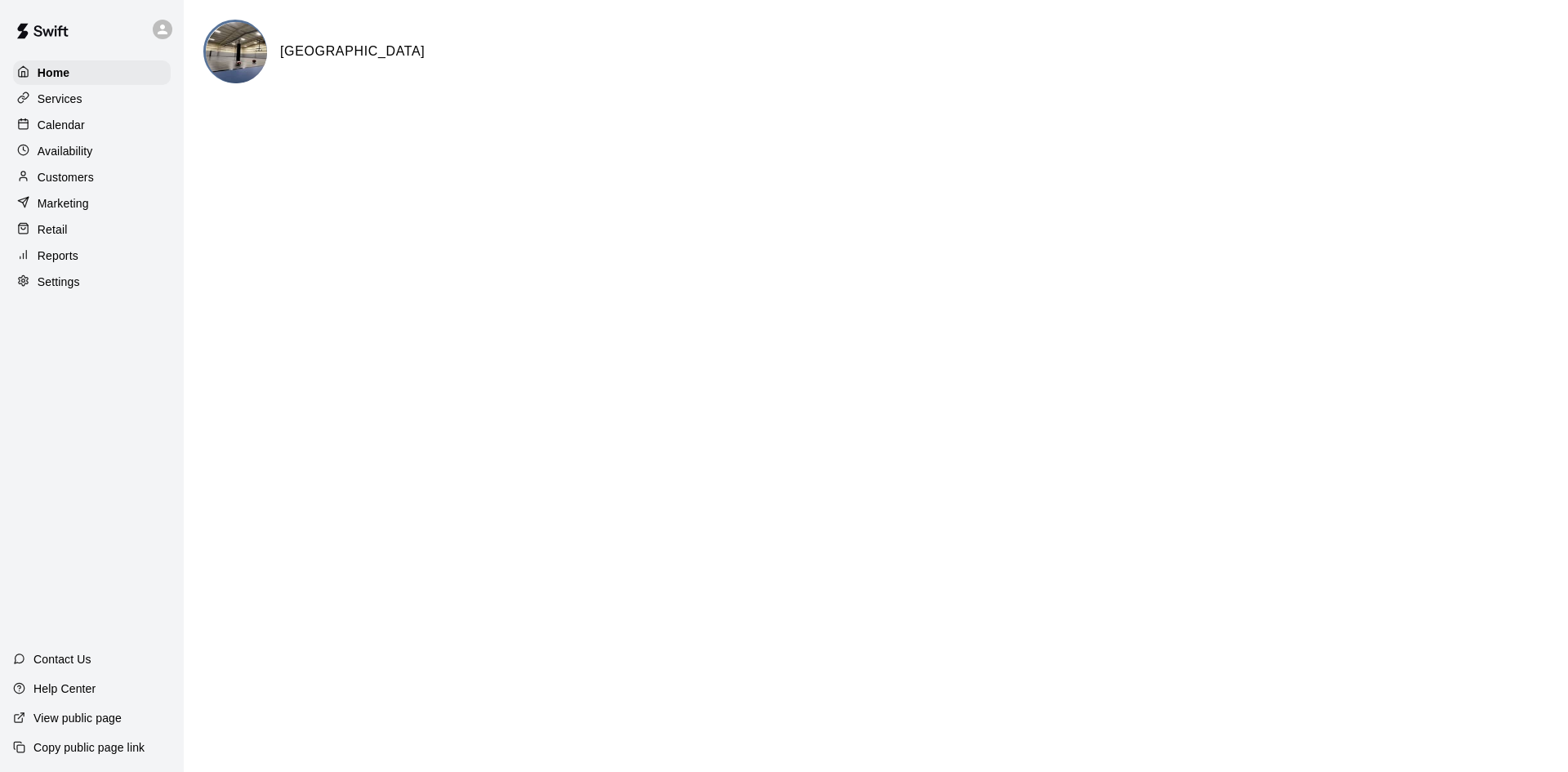
click at [71, 120] on p "Calendar" at bounding box center [62, 124] width 48 height 17
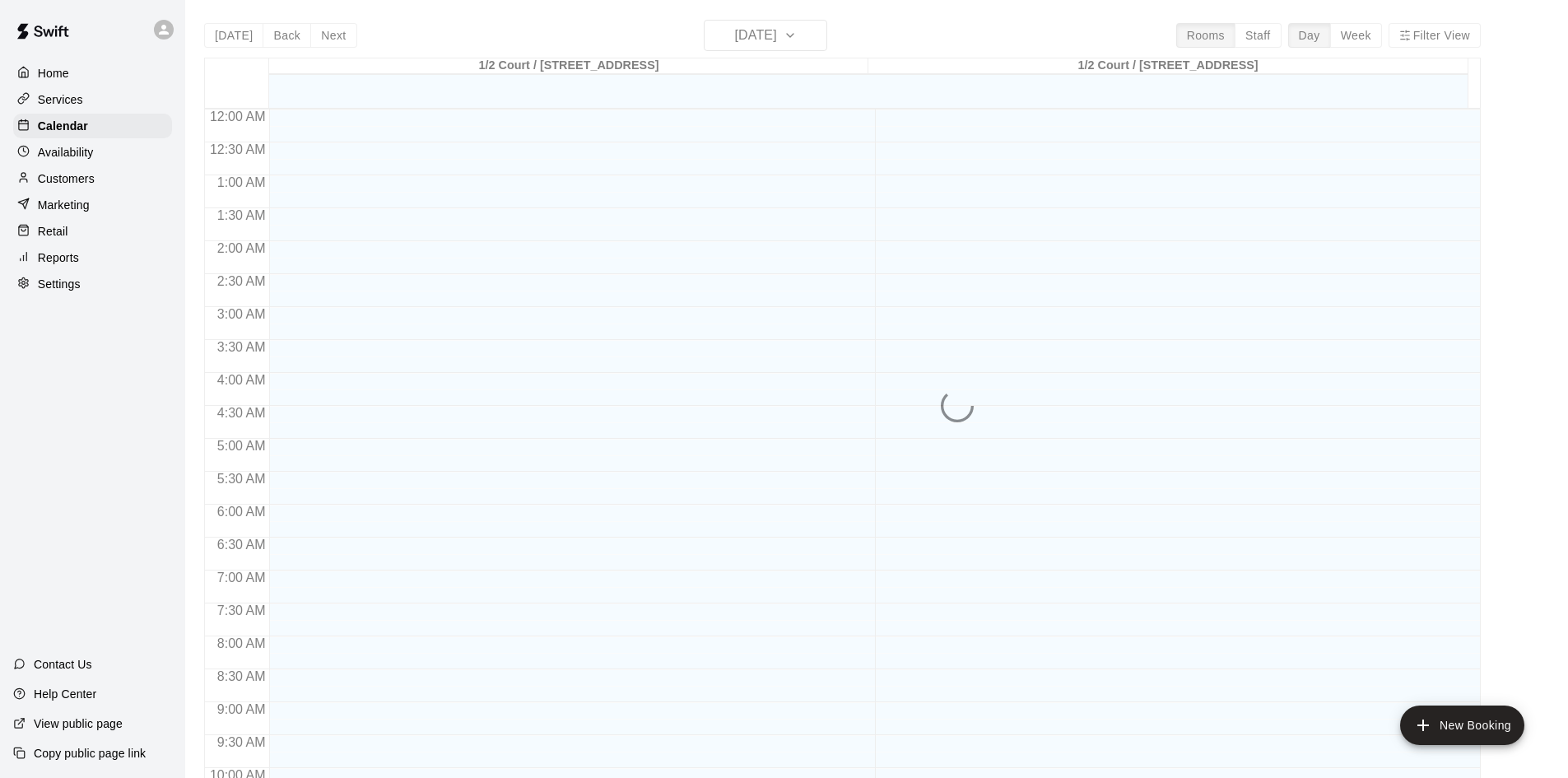
scroll to position [844, 0]
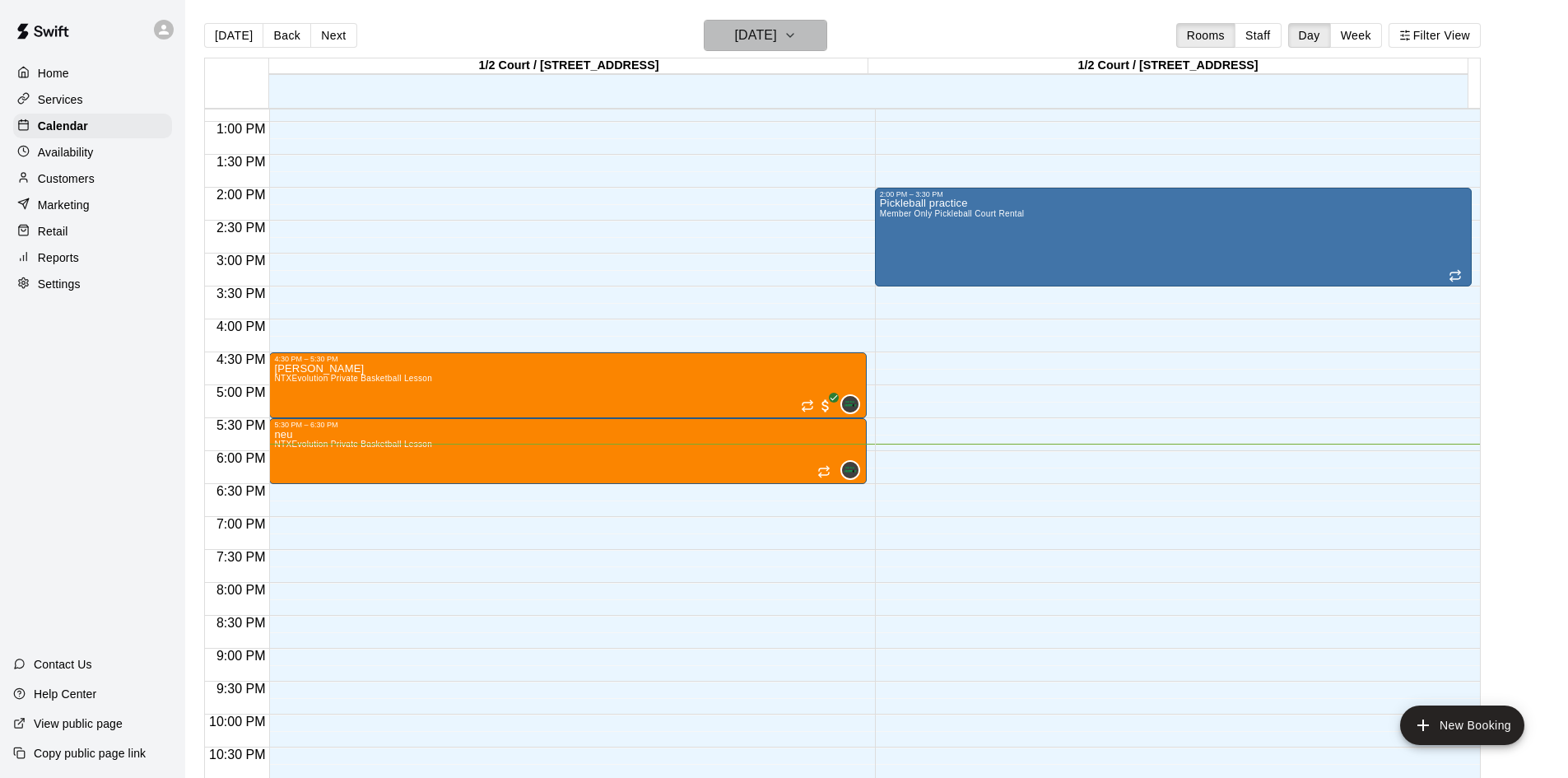
click at [796, 28] on icon "button" at bounding box center [790, 36] width 13 height 20
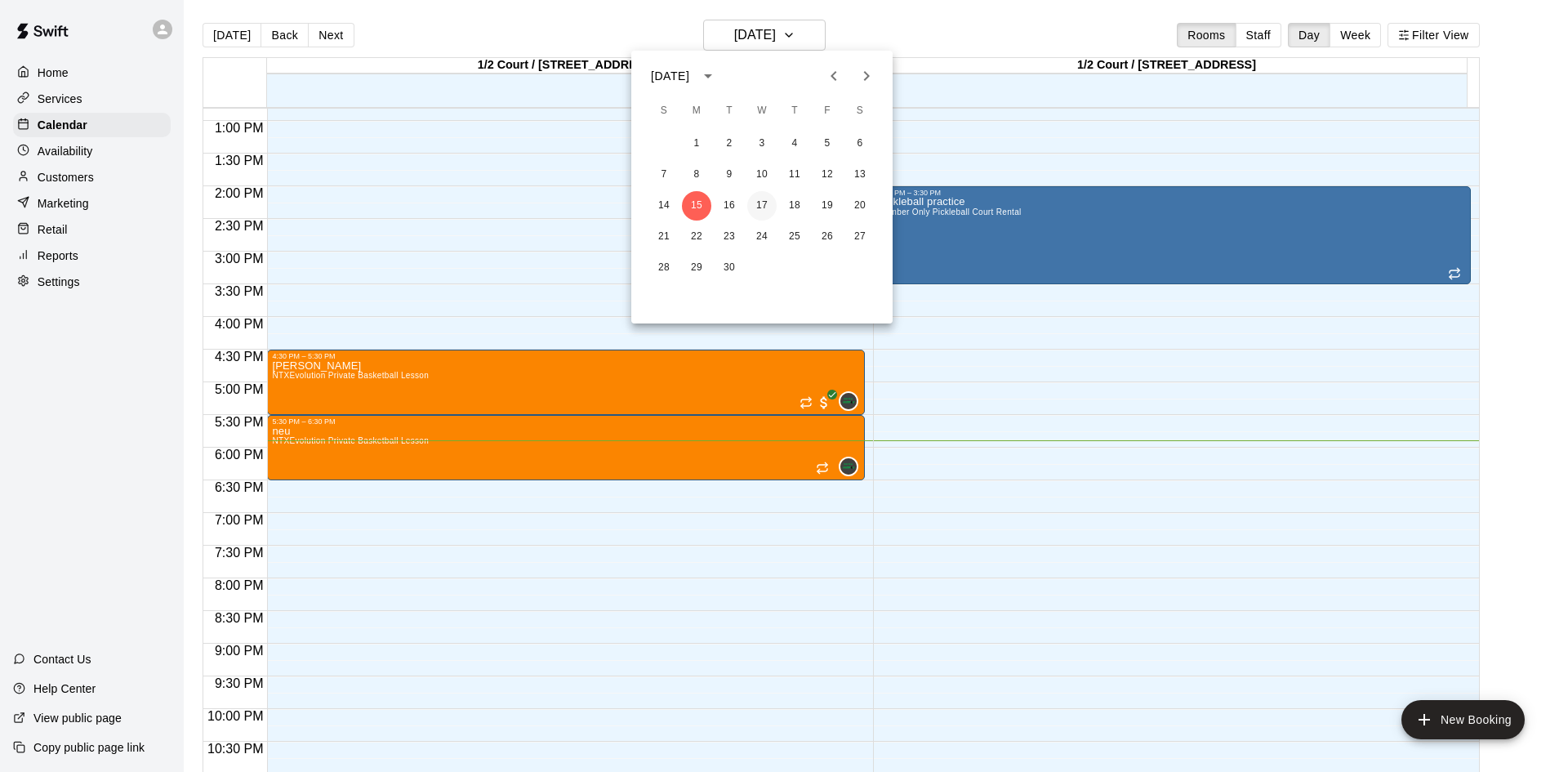
click at [767, 209] on button "17" at bounding box center [761, 206] width 29 height 29
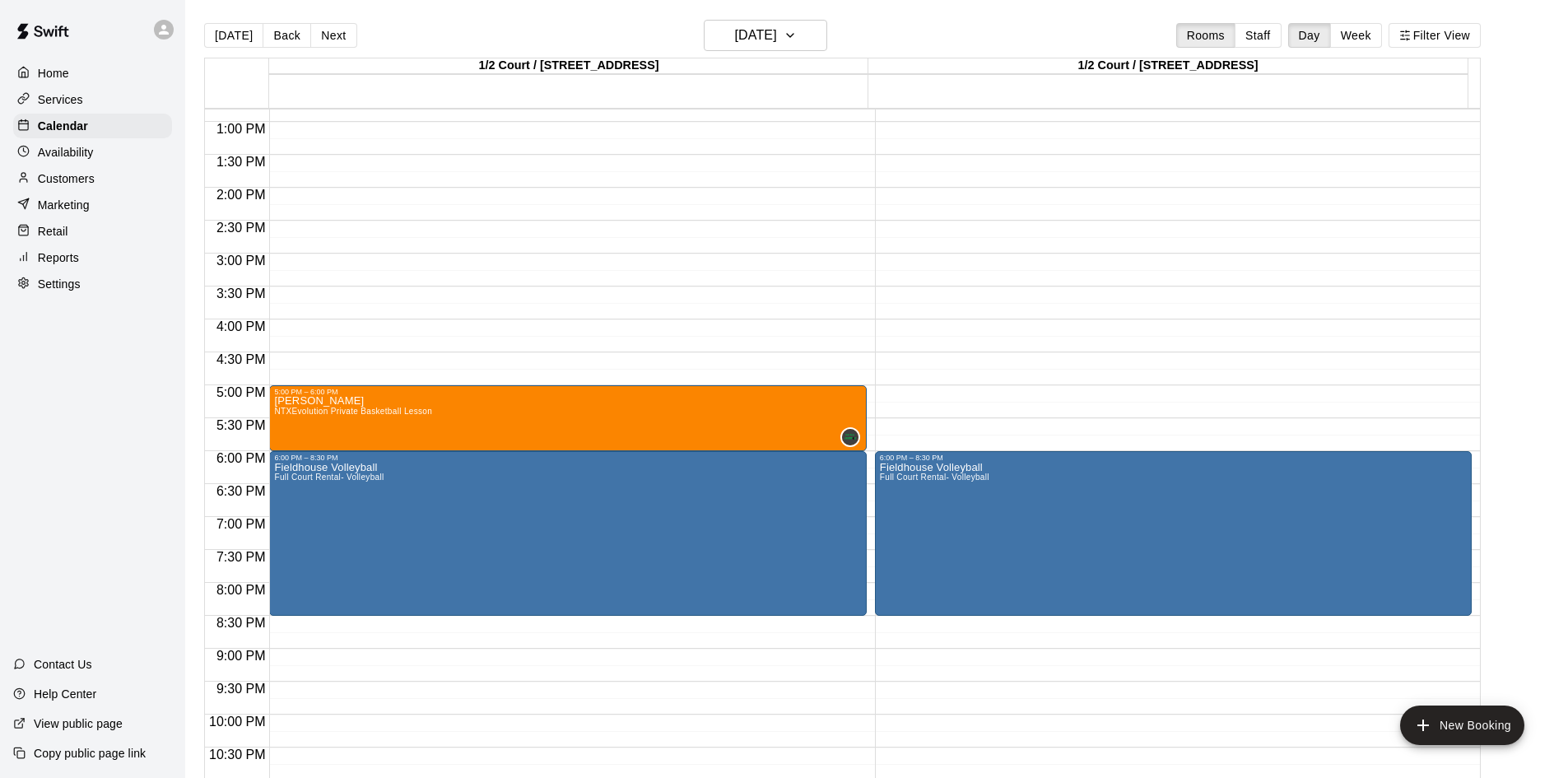
click at [278, 37] on button "Back" at bounding box center [286, 36] width 49 height 25
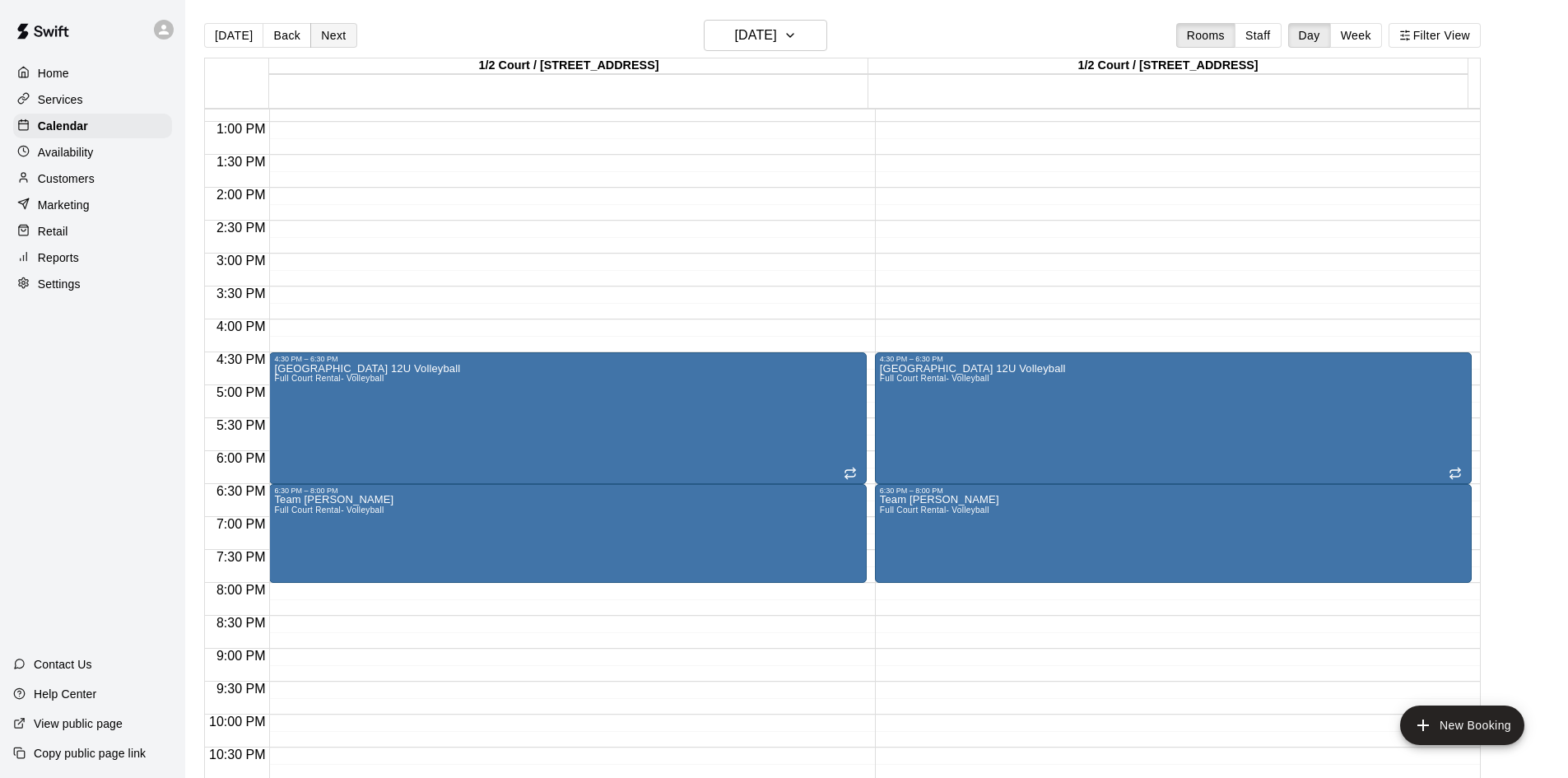
click at [323, 37] on button "Next" at bounding box center [333, 36] width 46 height 25
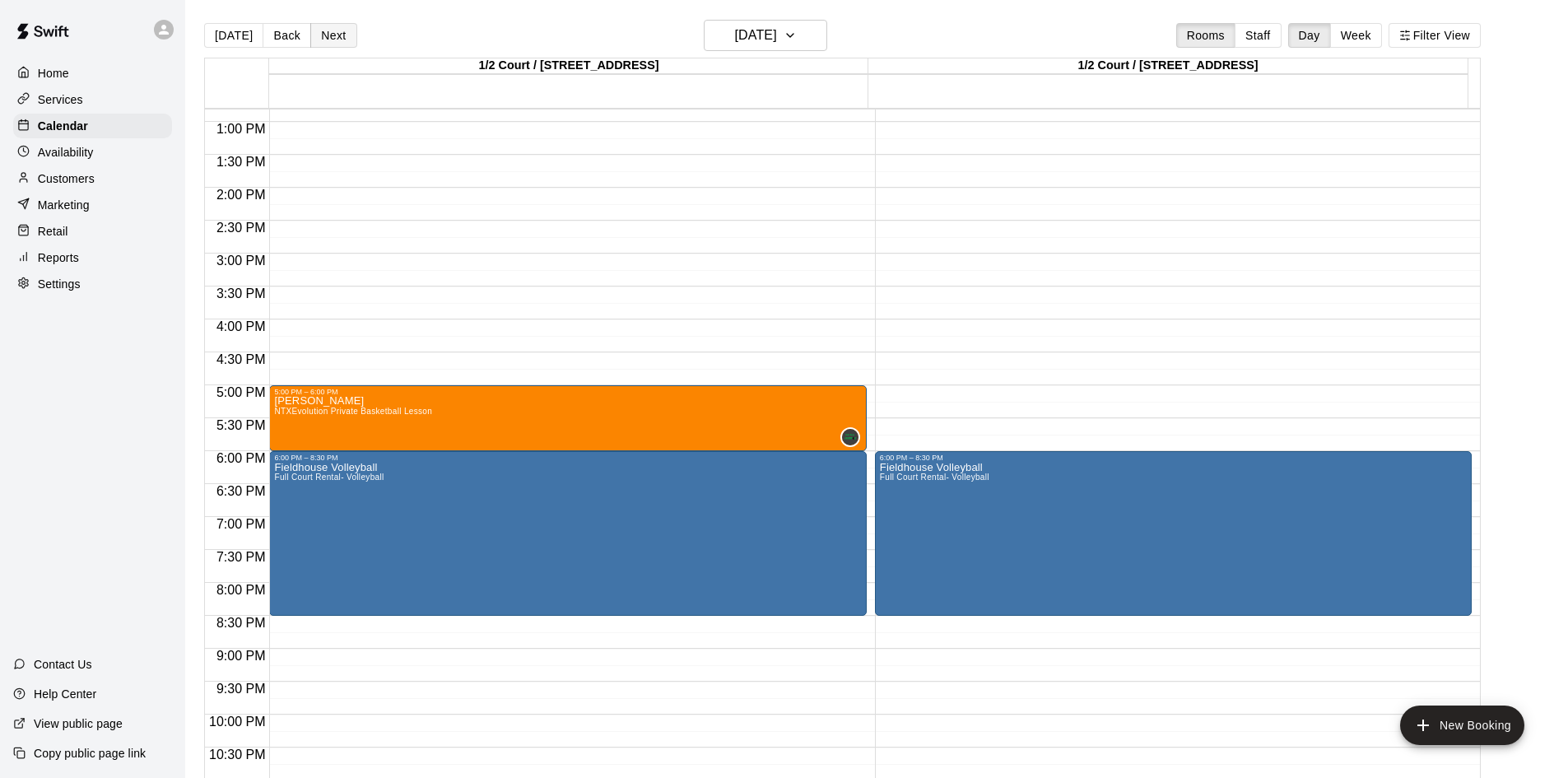
click at [323, 37] on button "Next" at bounding box center [333, 36] width 46 height 25
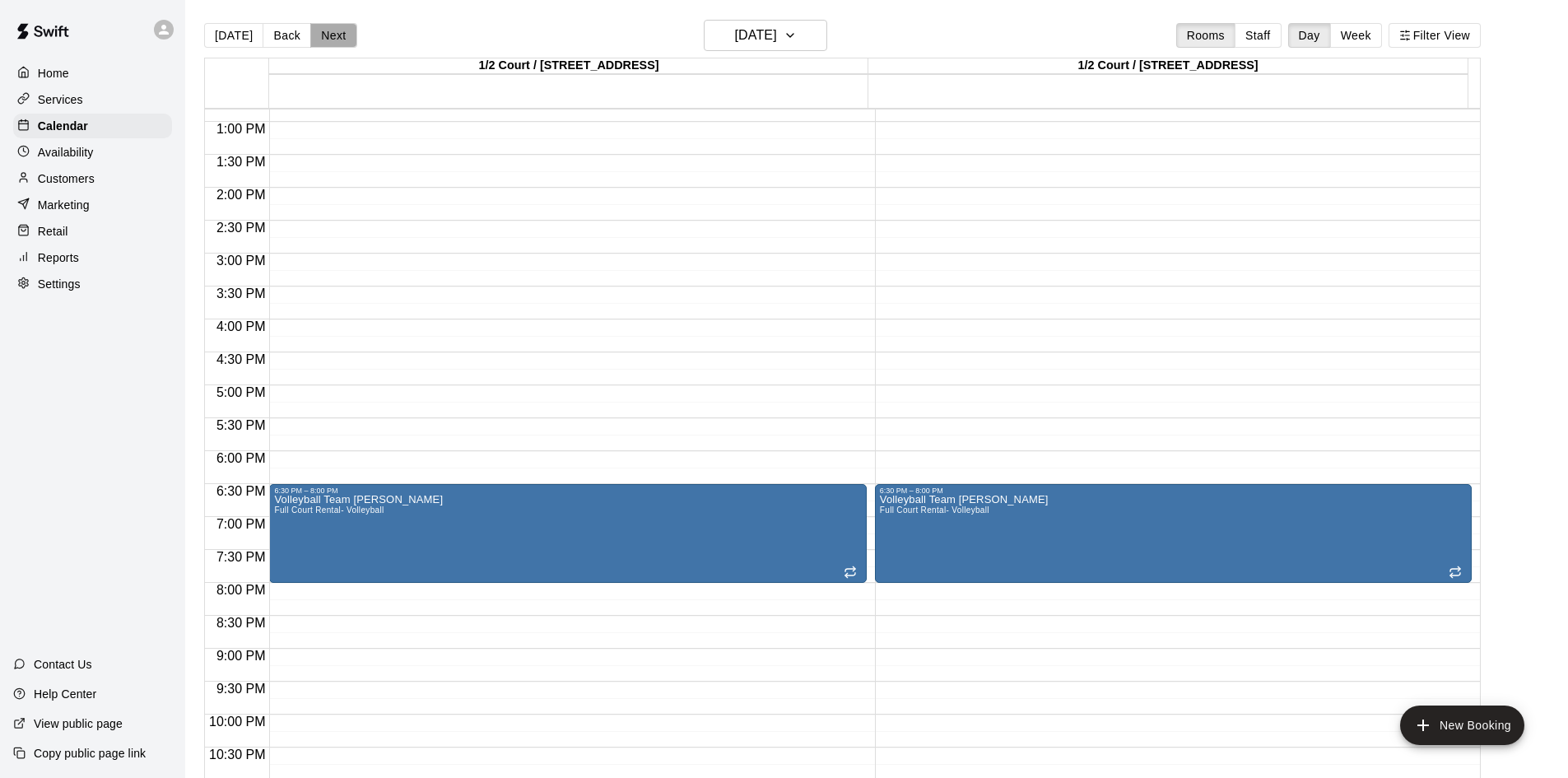
click at [323, 37] on button "Next" at bounding box center [333, 36] width 46 height 25
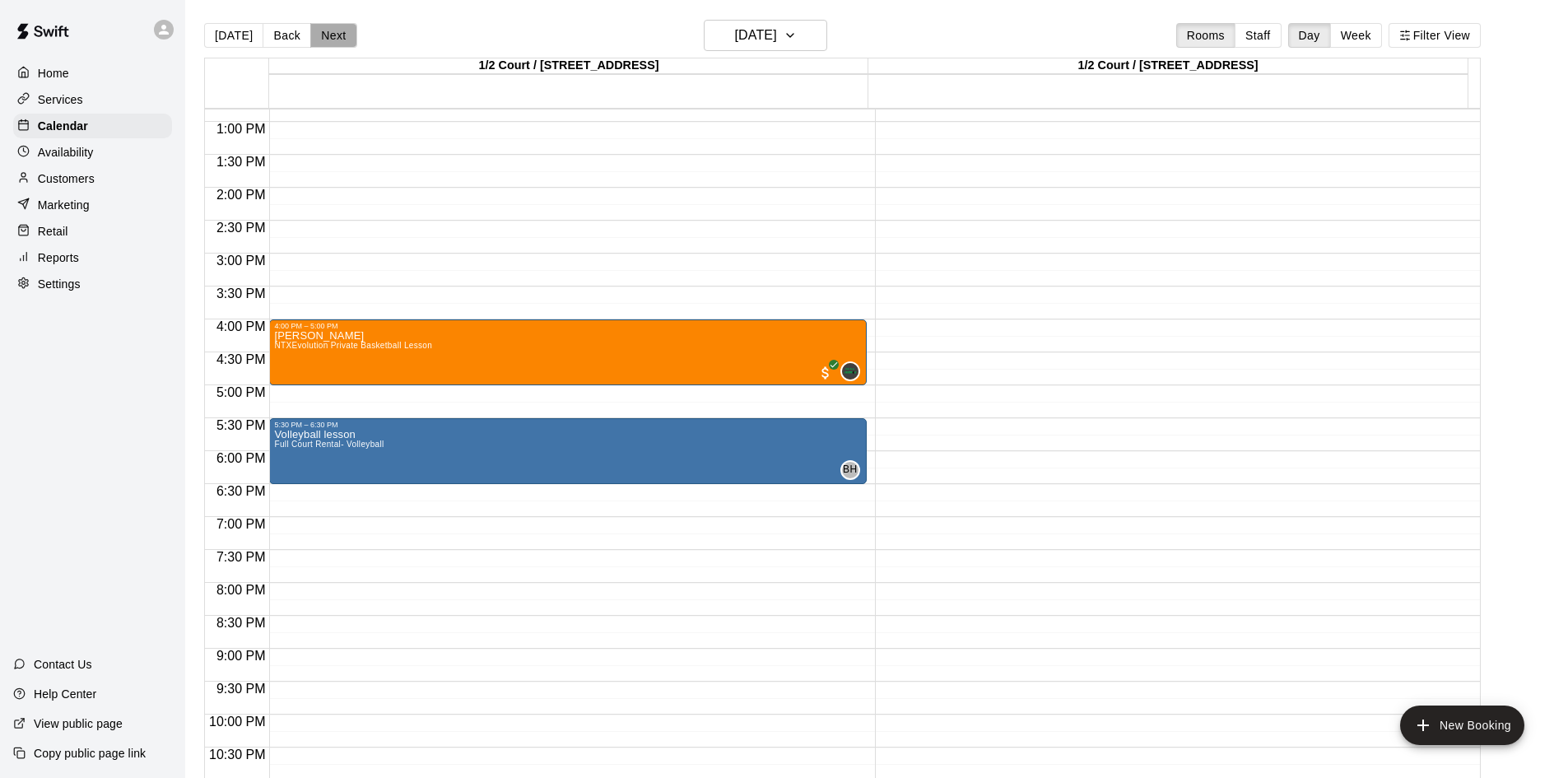
click at [323, 37] on button "Next" at bounding box center [333, 36] width 46 height 25
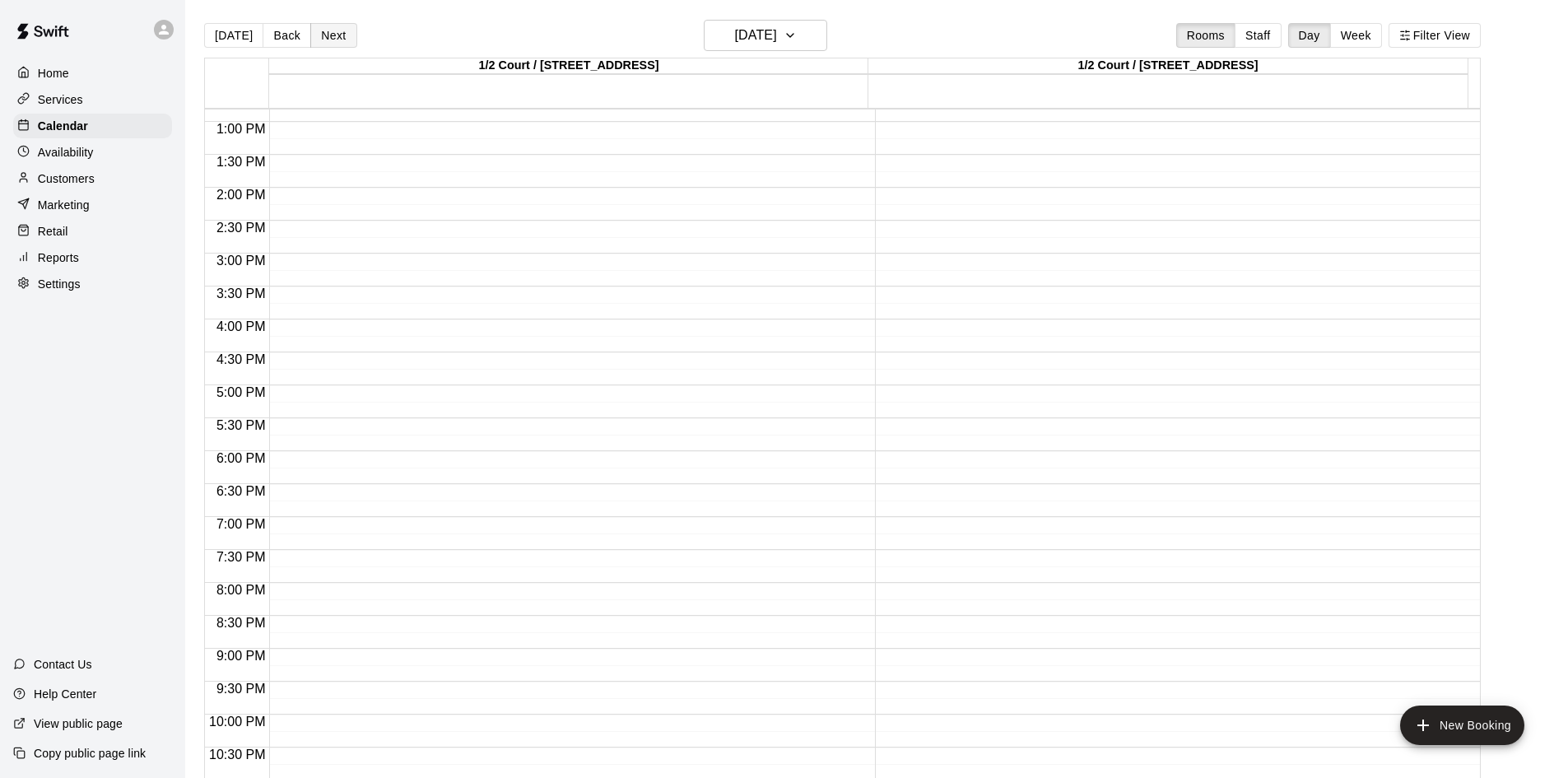
click at [323, 37] on button "Next" at bounding box center [333, 36] width 46 height 25
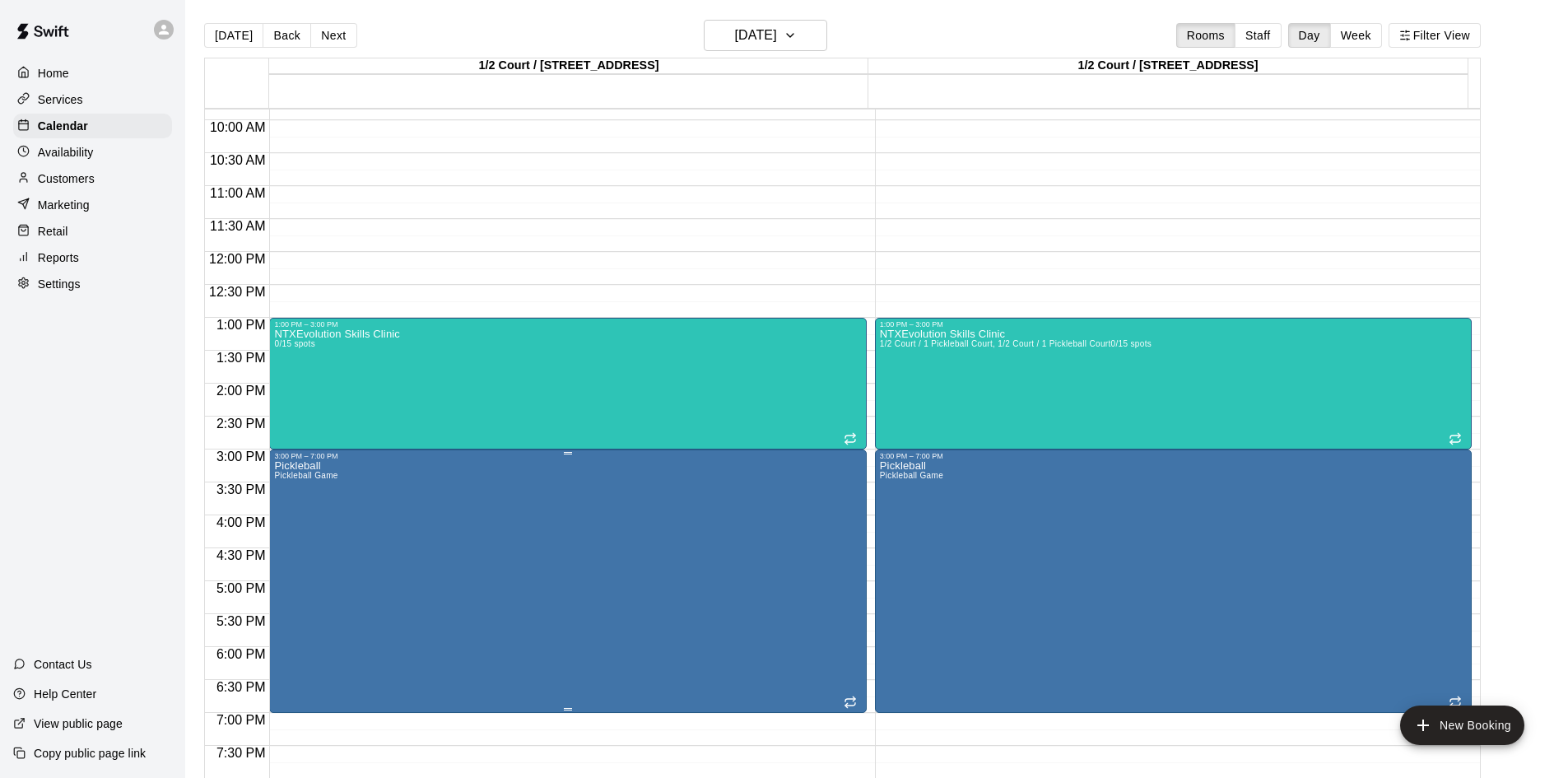
scroll to position [597, 0]
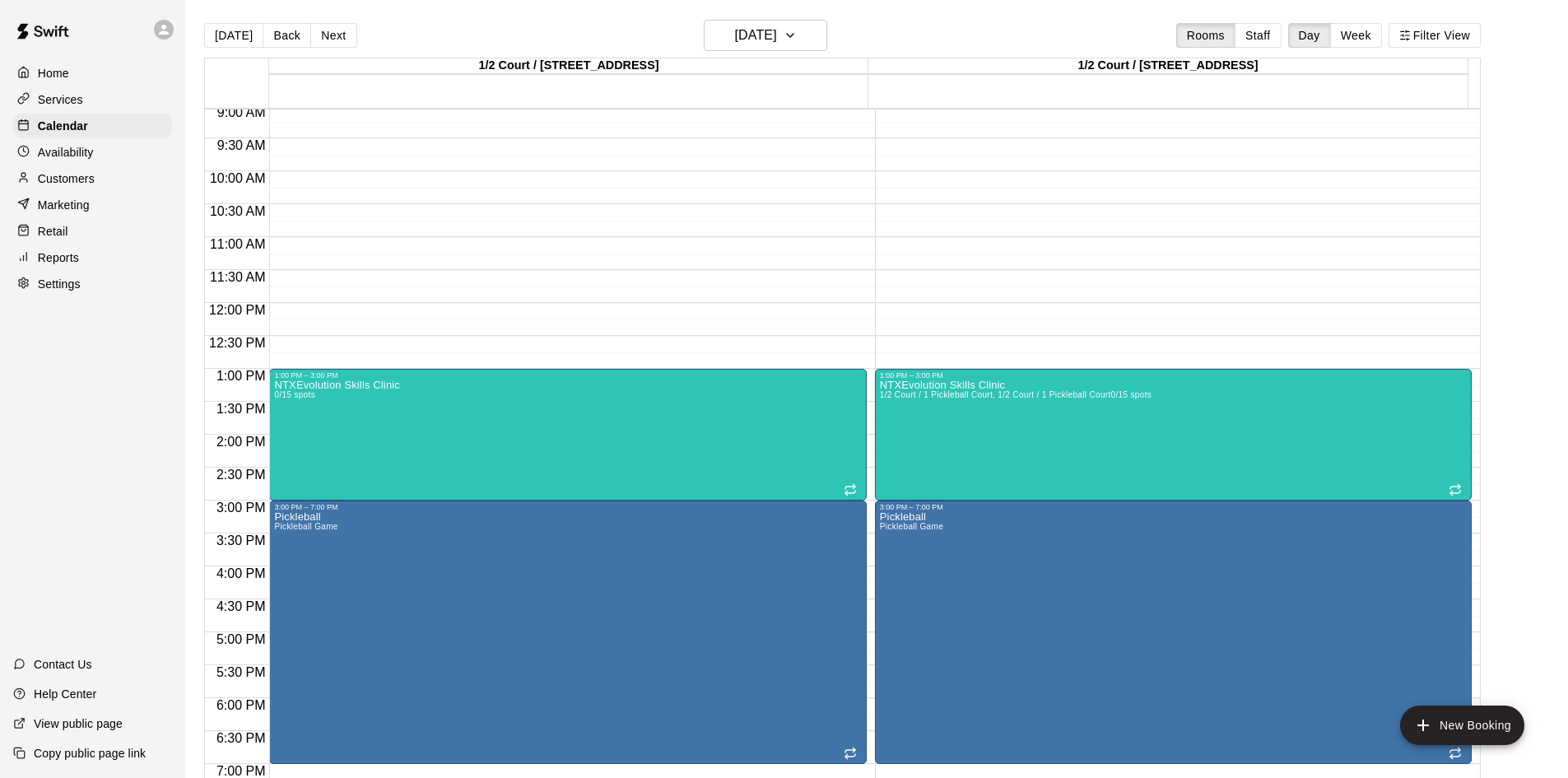
click at [56, 74] on p "Home" at bounding box center [53, 73] width 31 height 17
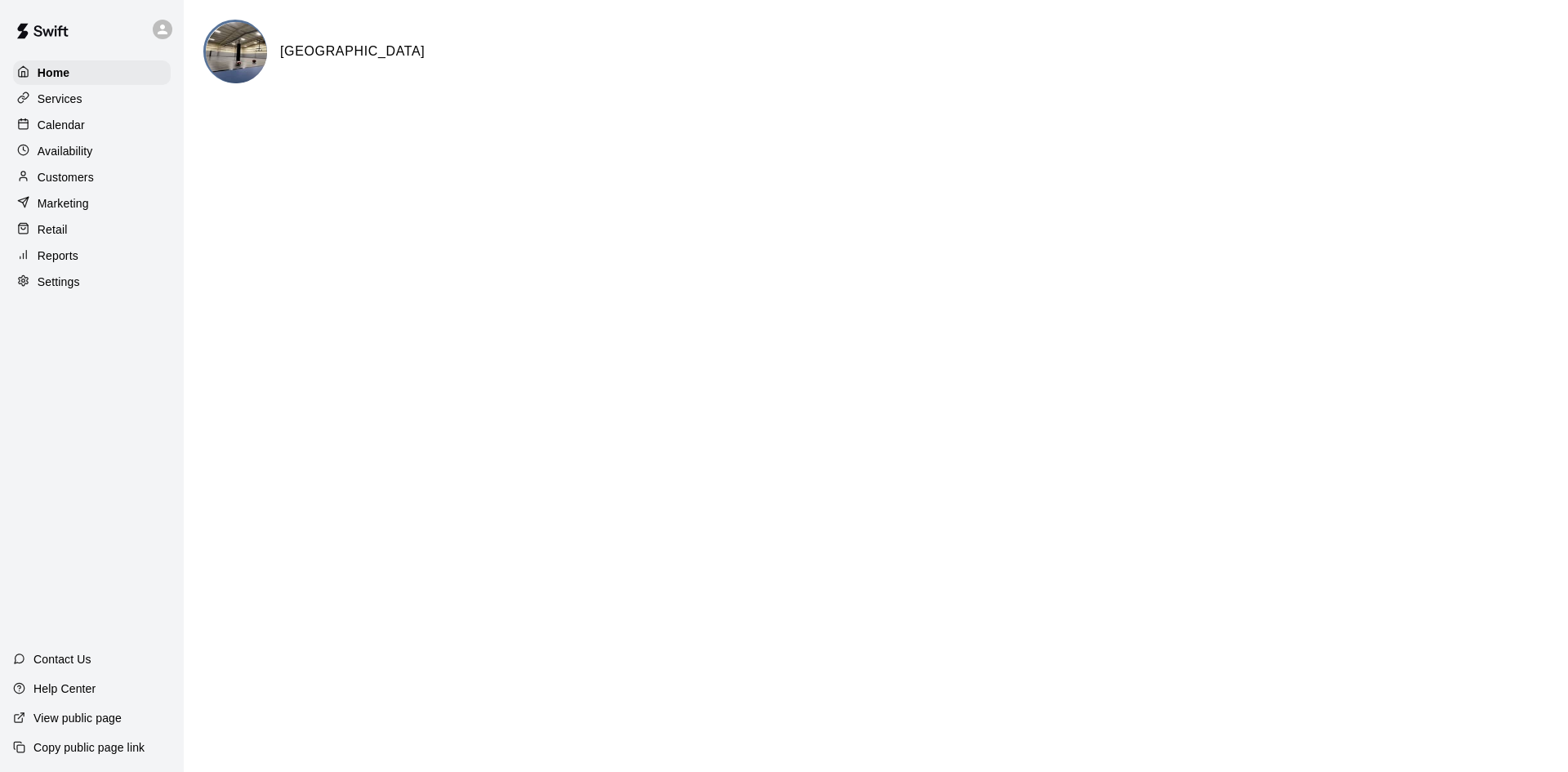
click at [89, 122] on div "Calendar" at bounding box center [92, 125] width 158 height 25
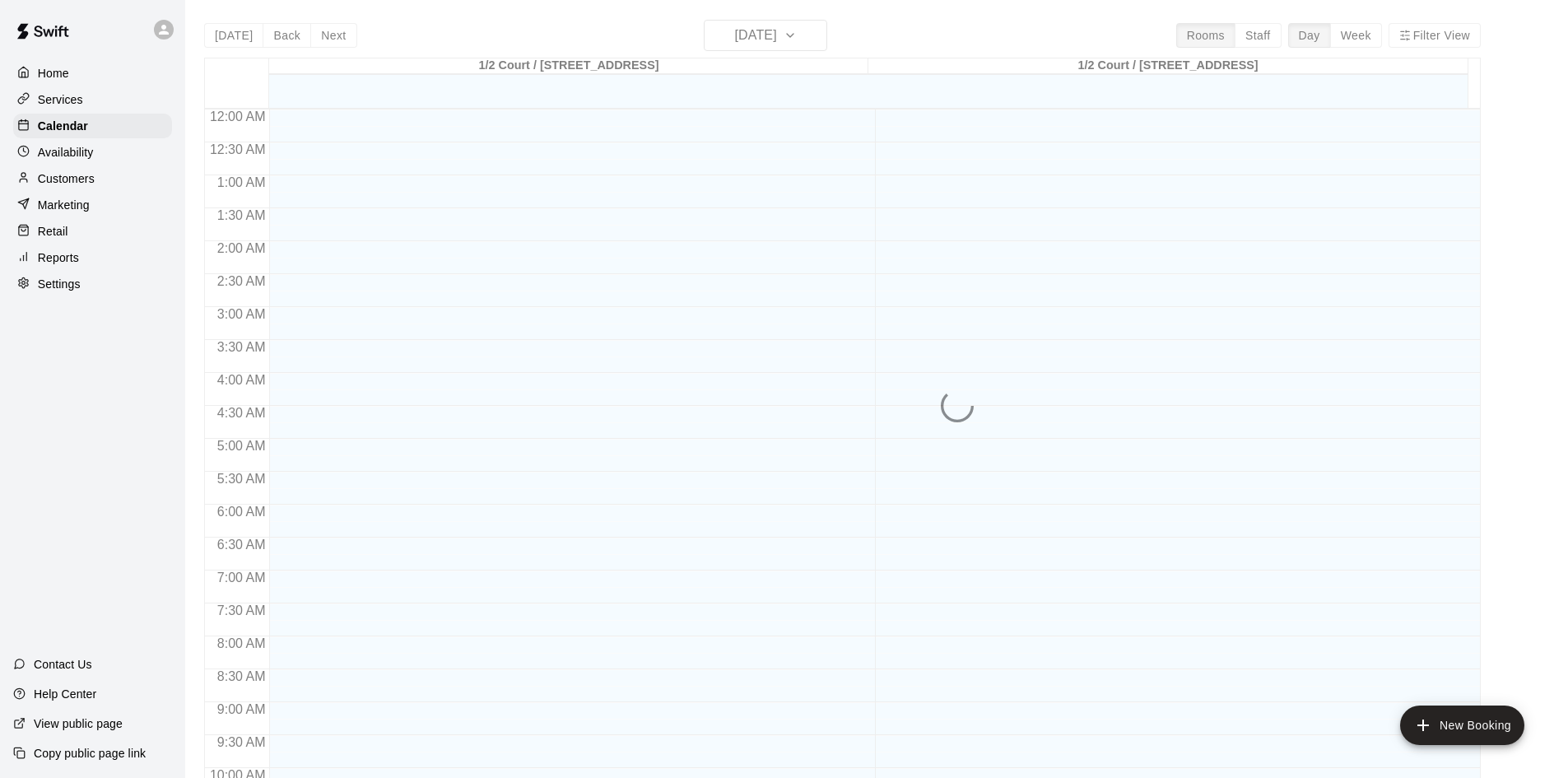
scroll to position [844, 0]
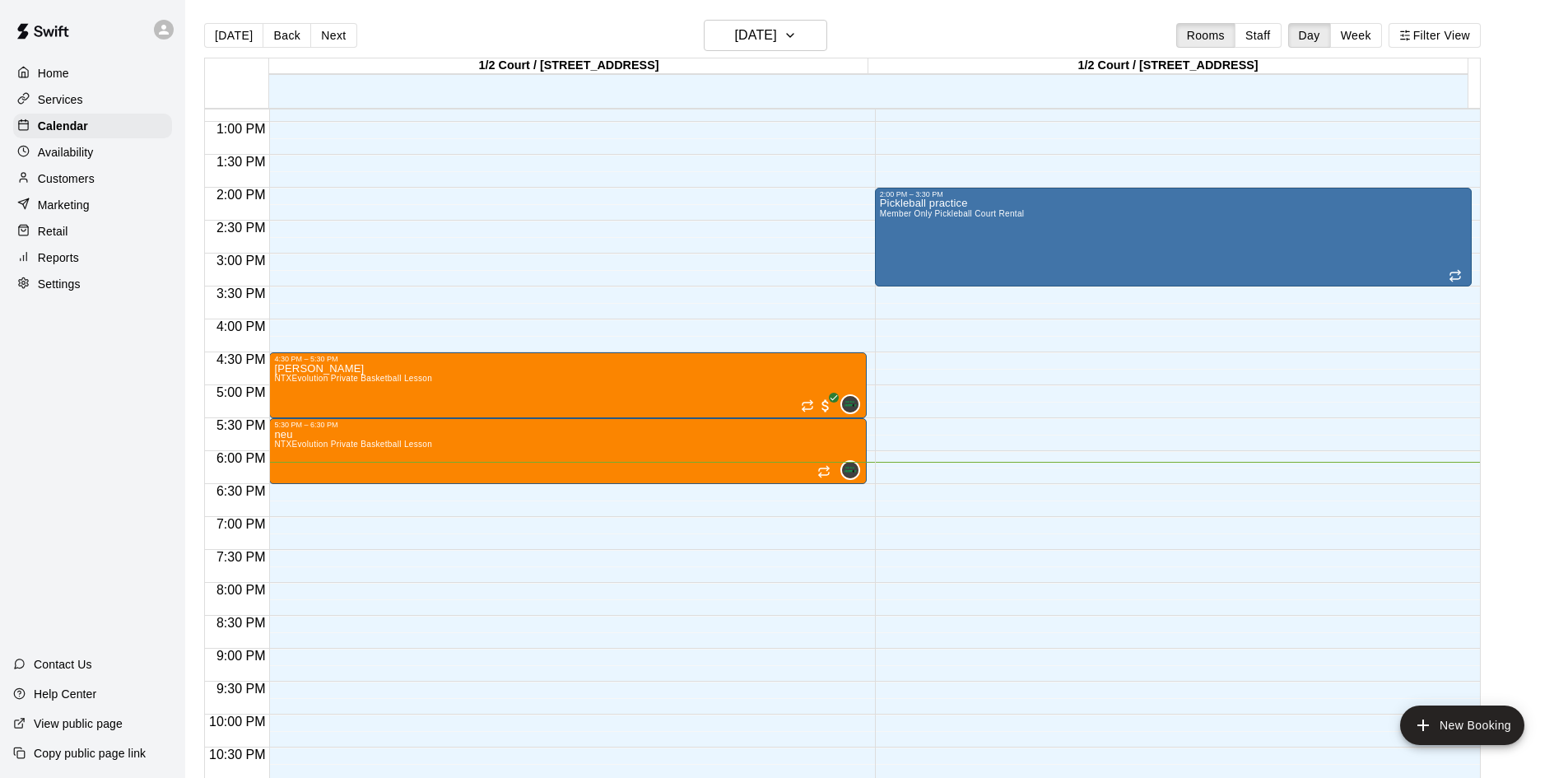
click at [66, 76] on p "Home" at bounding box center [53, 73] width 31 height 17
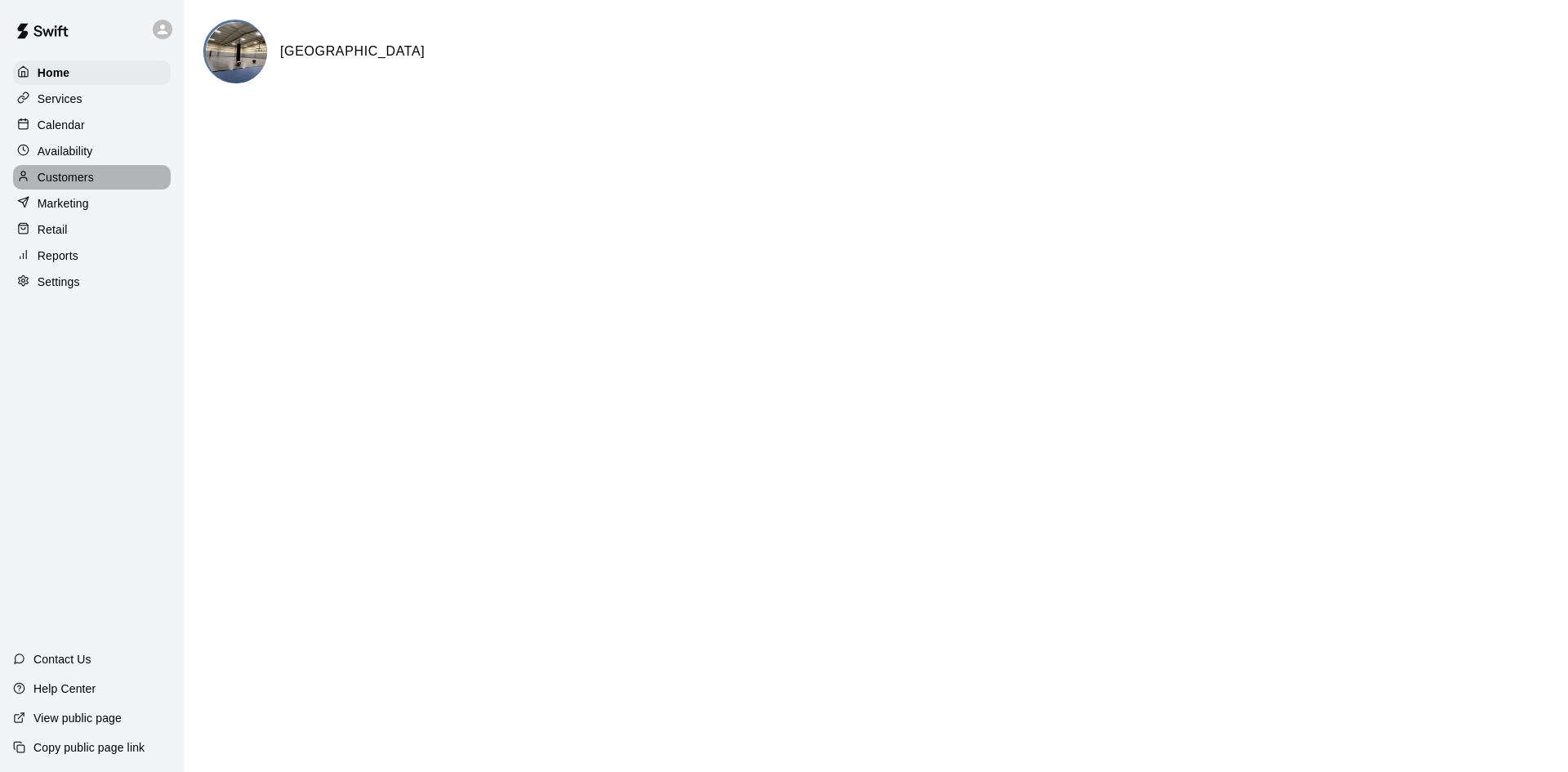
click at [89, 179] on p "Customers" at bounding box center [66, 177] width 56 height 17
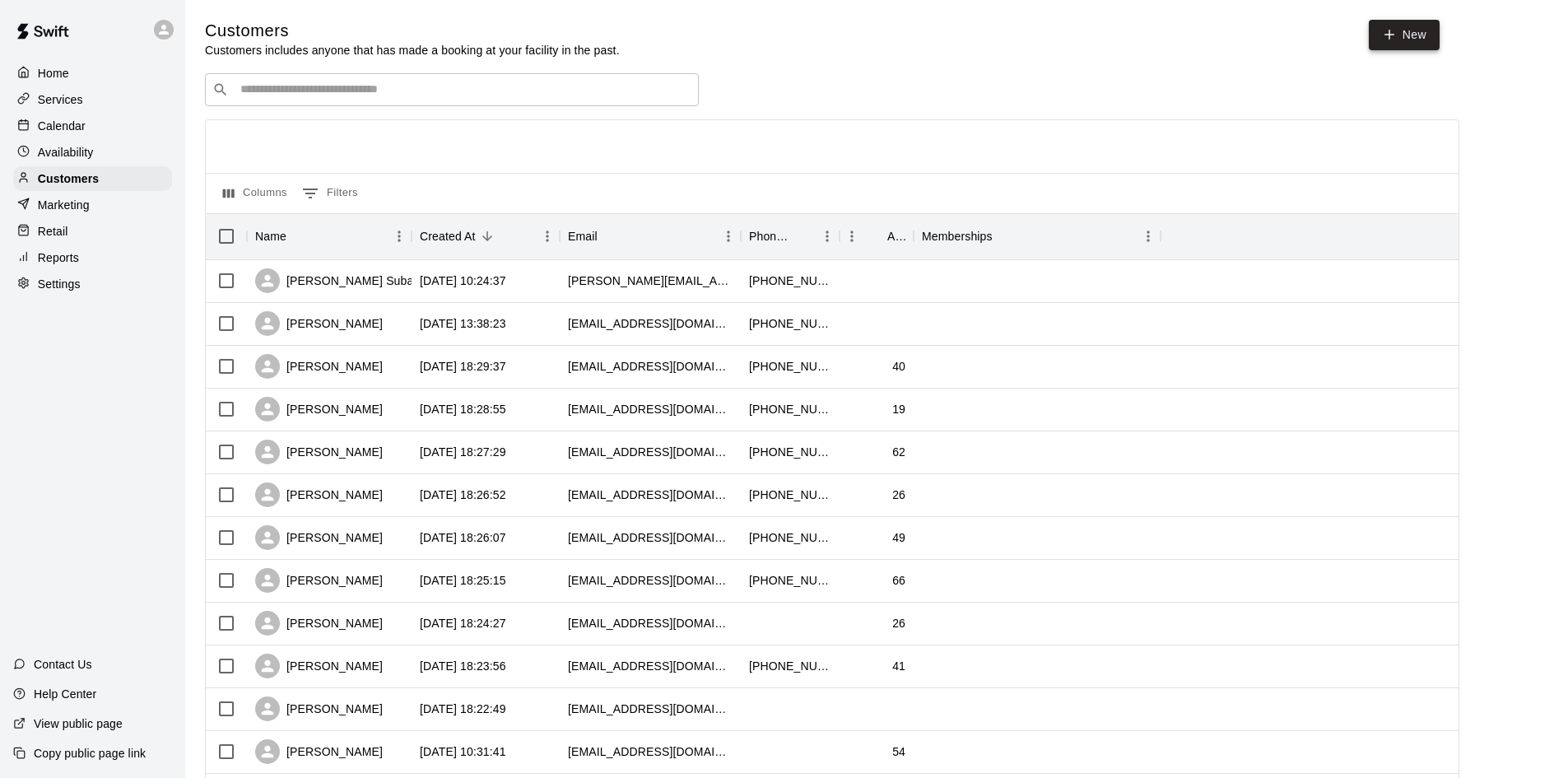
click at [1419, 31] on link "New" at bounding box center [1404, 35] width 71 height 30
select select "**"
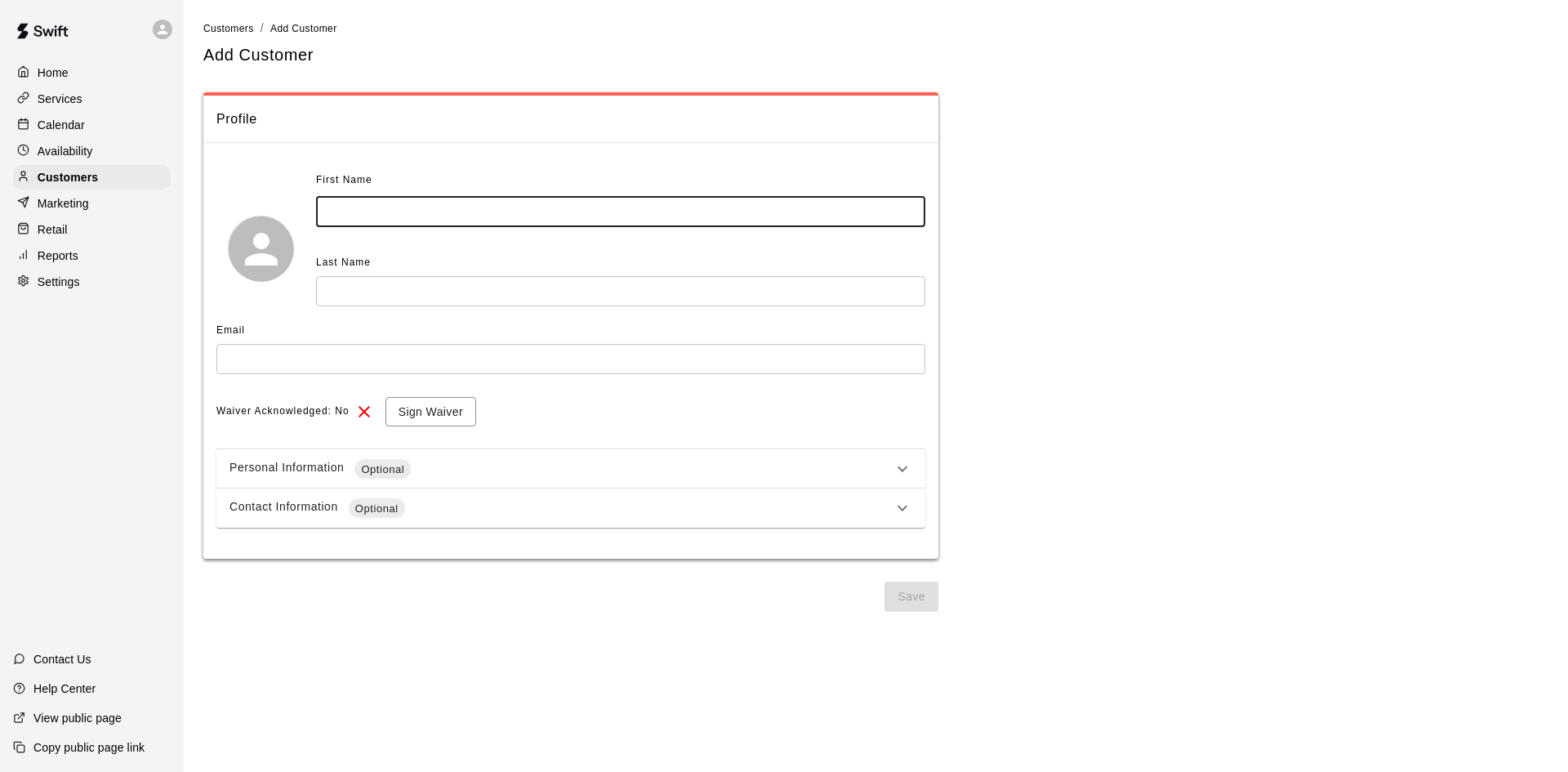
click at [676, 220] on input "text" at bounding box center [620, 212] width 609 height 30
type input "*******"
click at [580, 301] on input "text" at bounding box center [620, 291] width 609 height 30
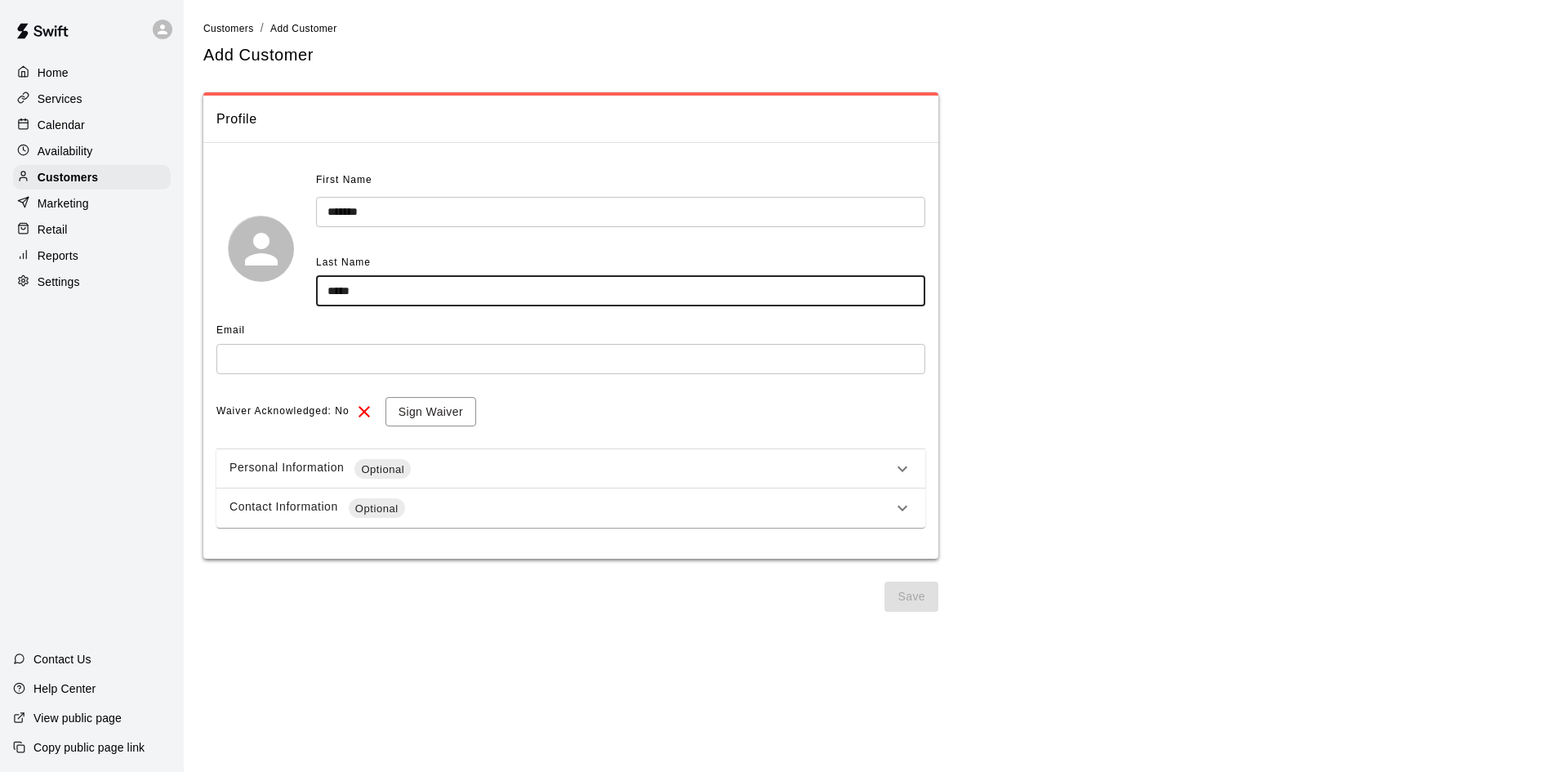
type input "*****"
drag, startPoint x: 645, startPoint y: 357, endPoint x: 513, endPoint y: 381, distance: 134.2
click at [645, 357] on input "text" at bounding box center [571, 359] width 709 height 30
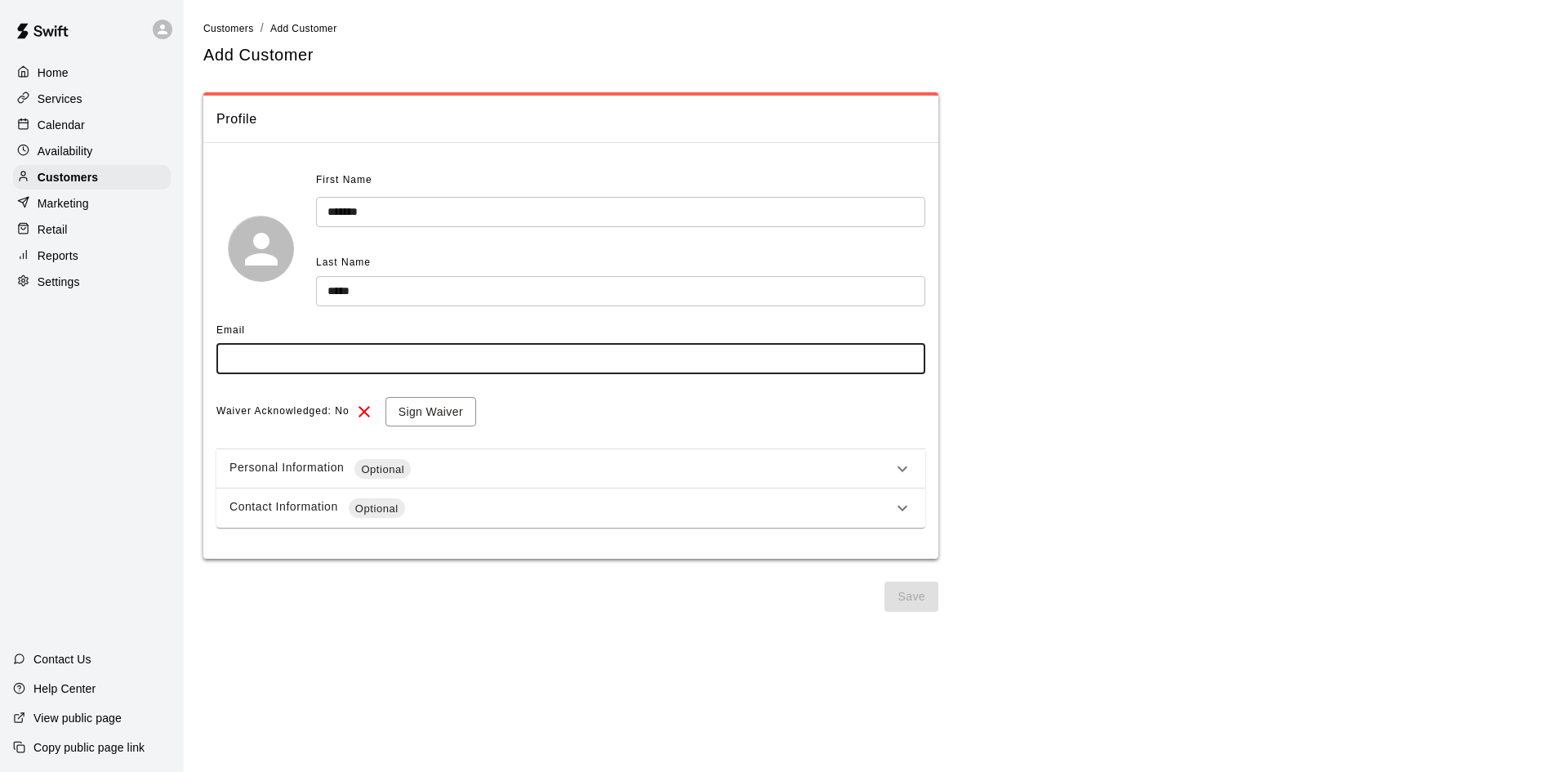
click at [375, 370] on input "text" at bounding box center [571, 359] width 709 height 30
type input "**********"
click at [403, 412] on button "Sign Waiver" at bounding box center [430, 412] width 91 height 30
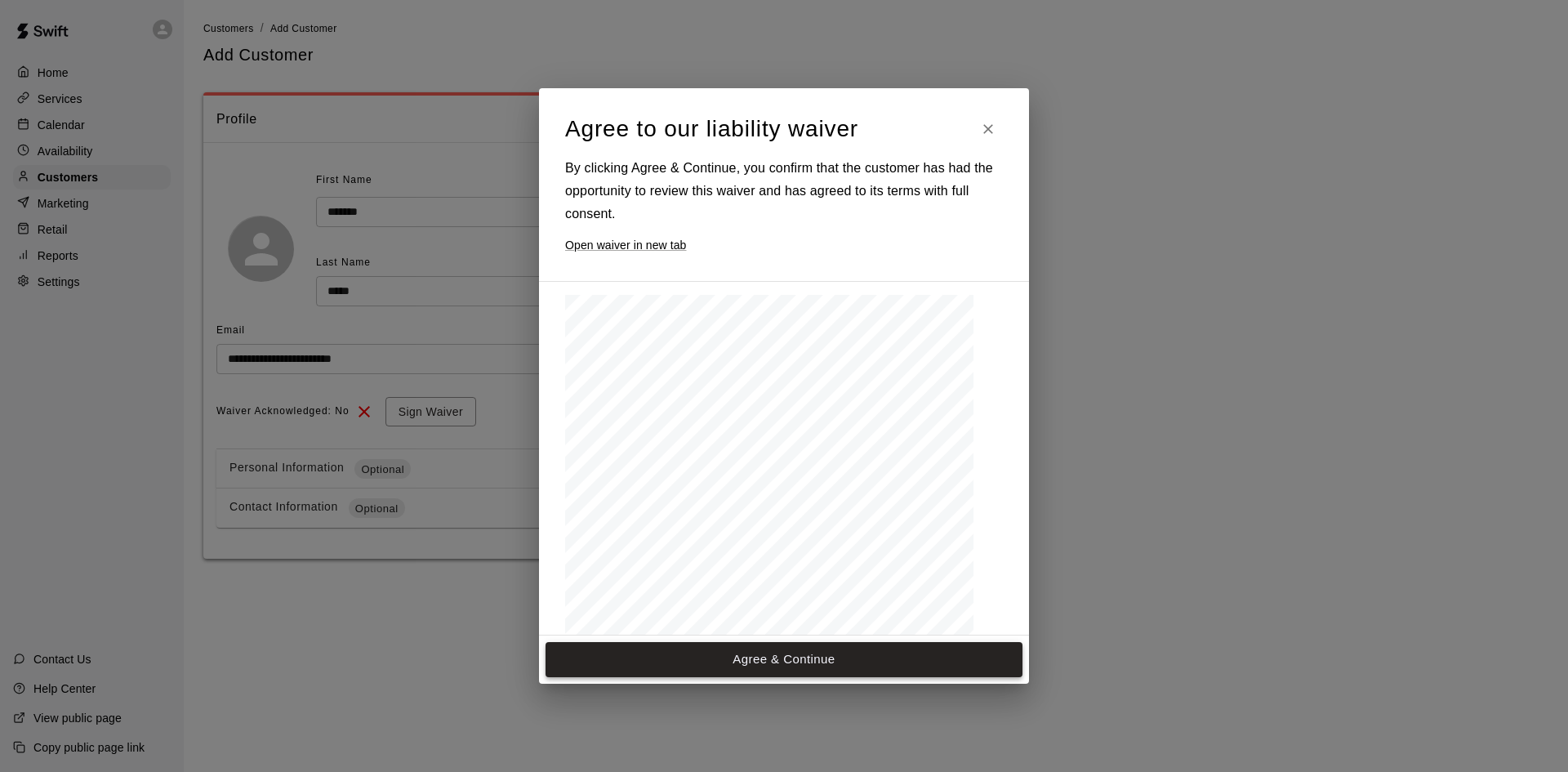
click at [758, 508] on span "Understand that it is my responsibility to comply with all posted and published…" at bounding box center [768, 506] width 357 height 5
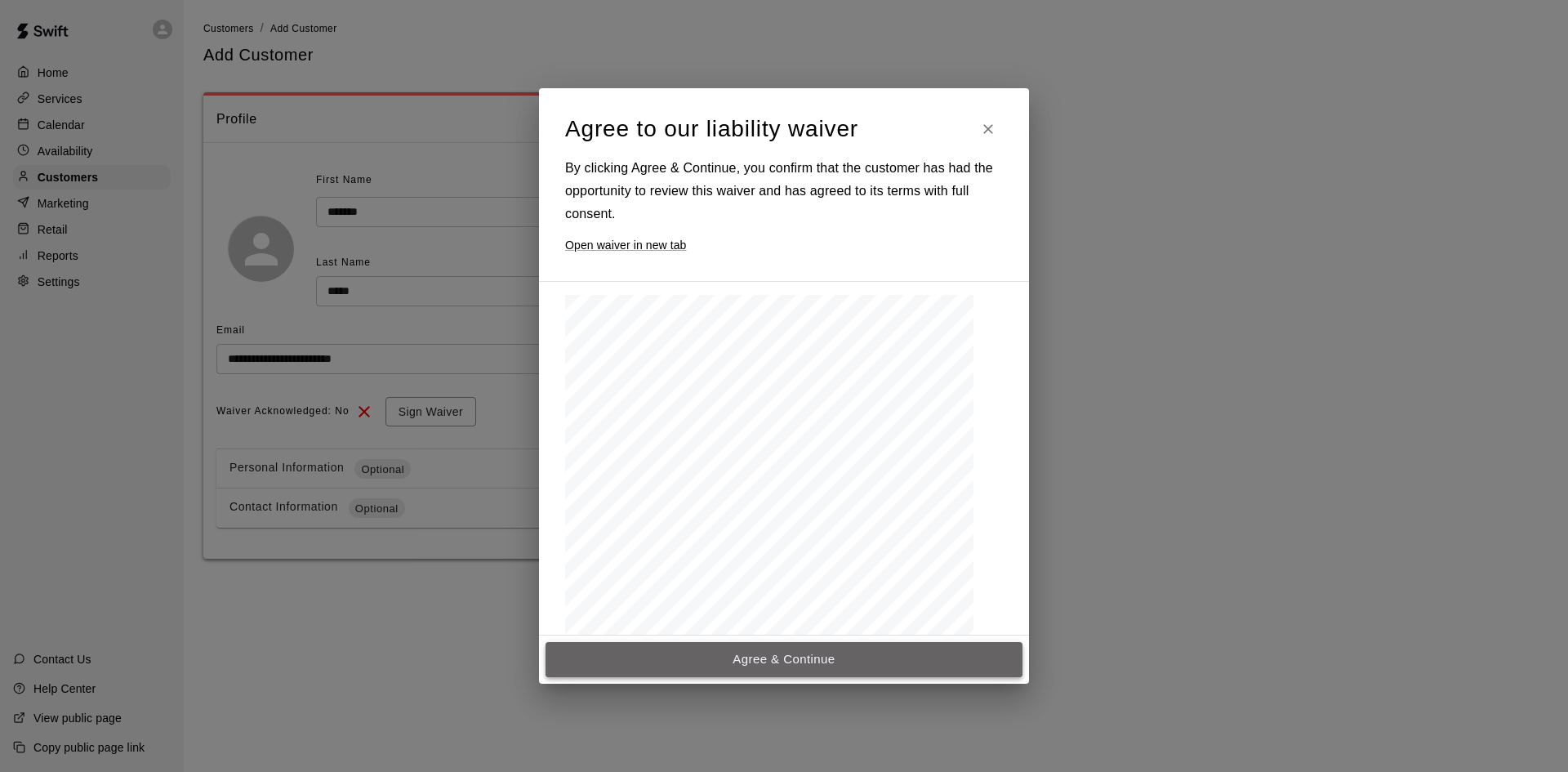
click at [766, 652] on button "Agree & Continue" at bounding box center [784, 659] width 477 height 34
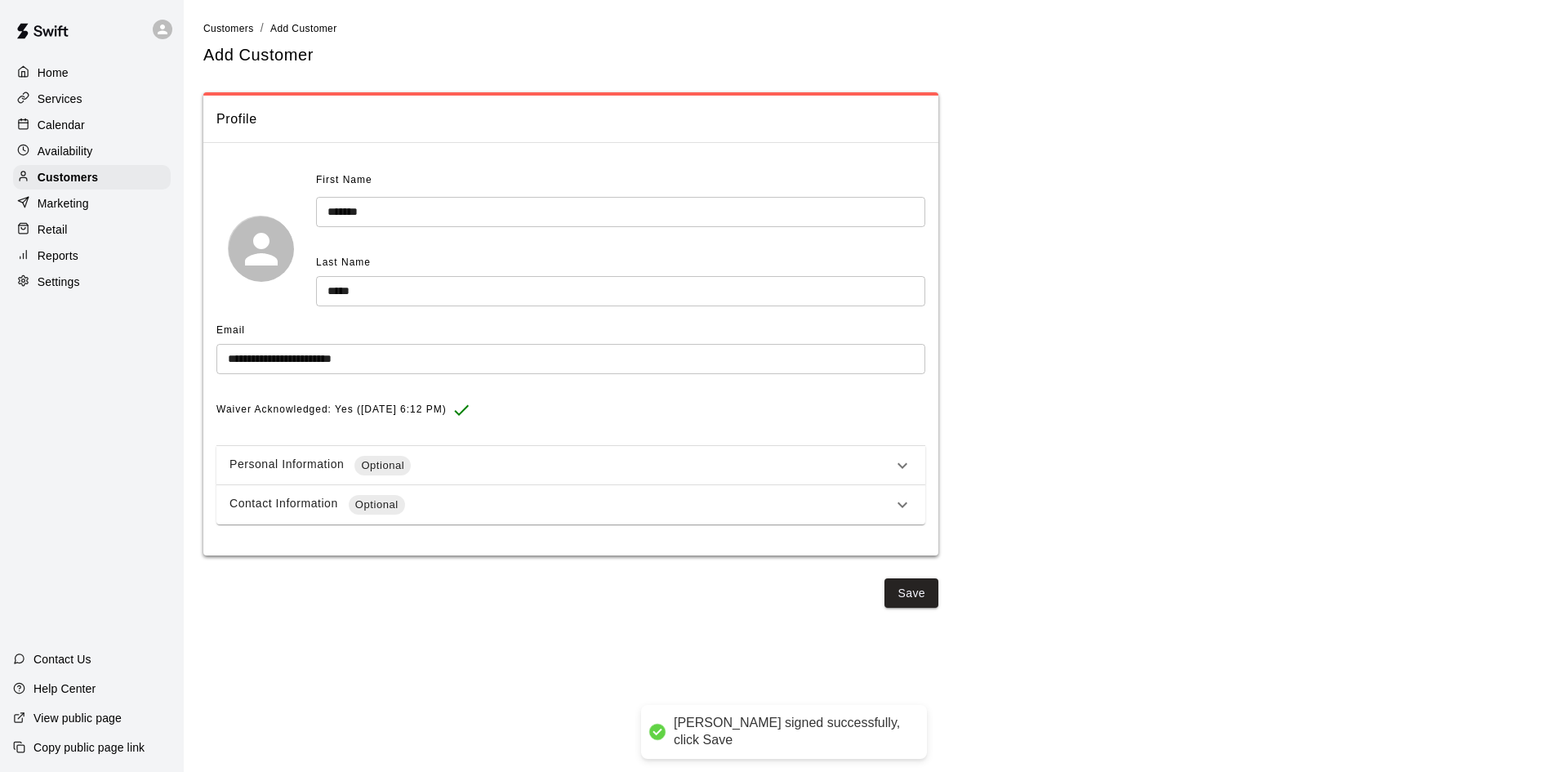
click at [355, 469] on span "Optional" at bounding box center [383, 466] width 56 height 17
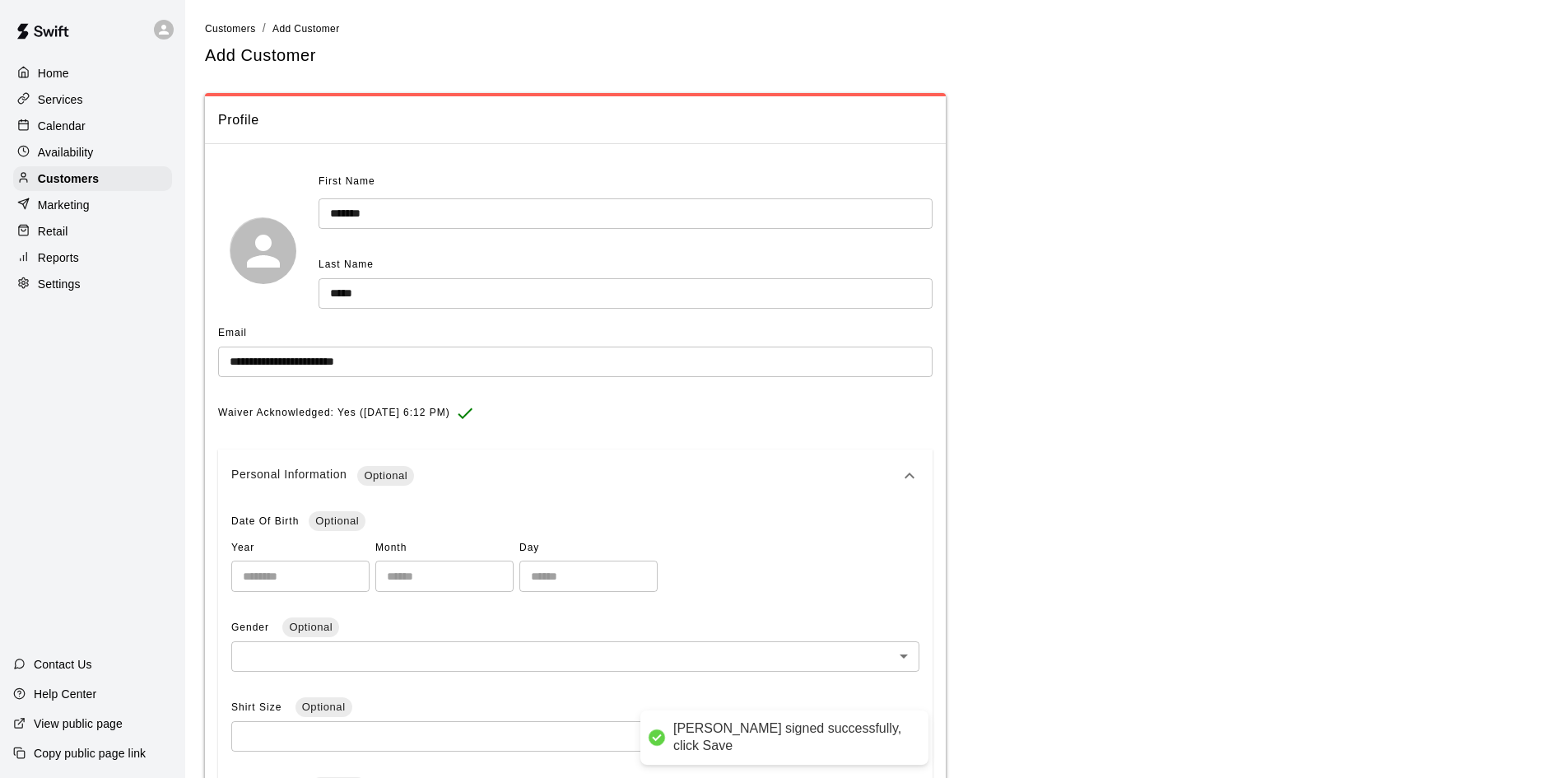
click at [348, 575] on input "number" at bounding box center [300, 576] width 139 height 30
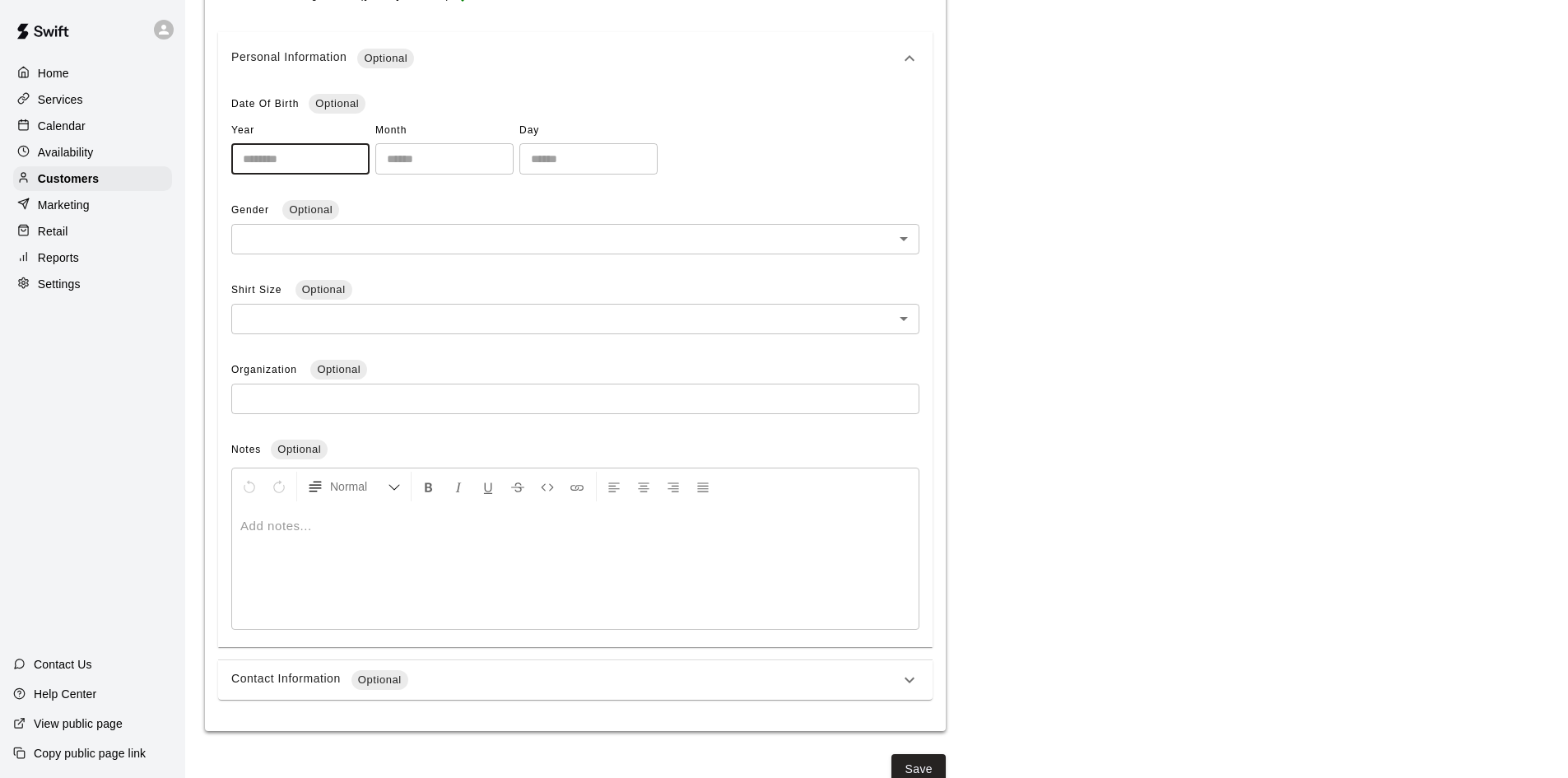
scroll to position [437, 0]
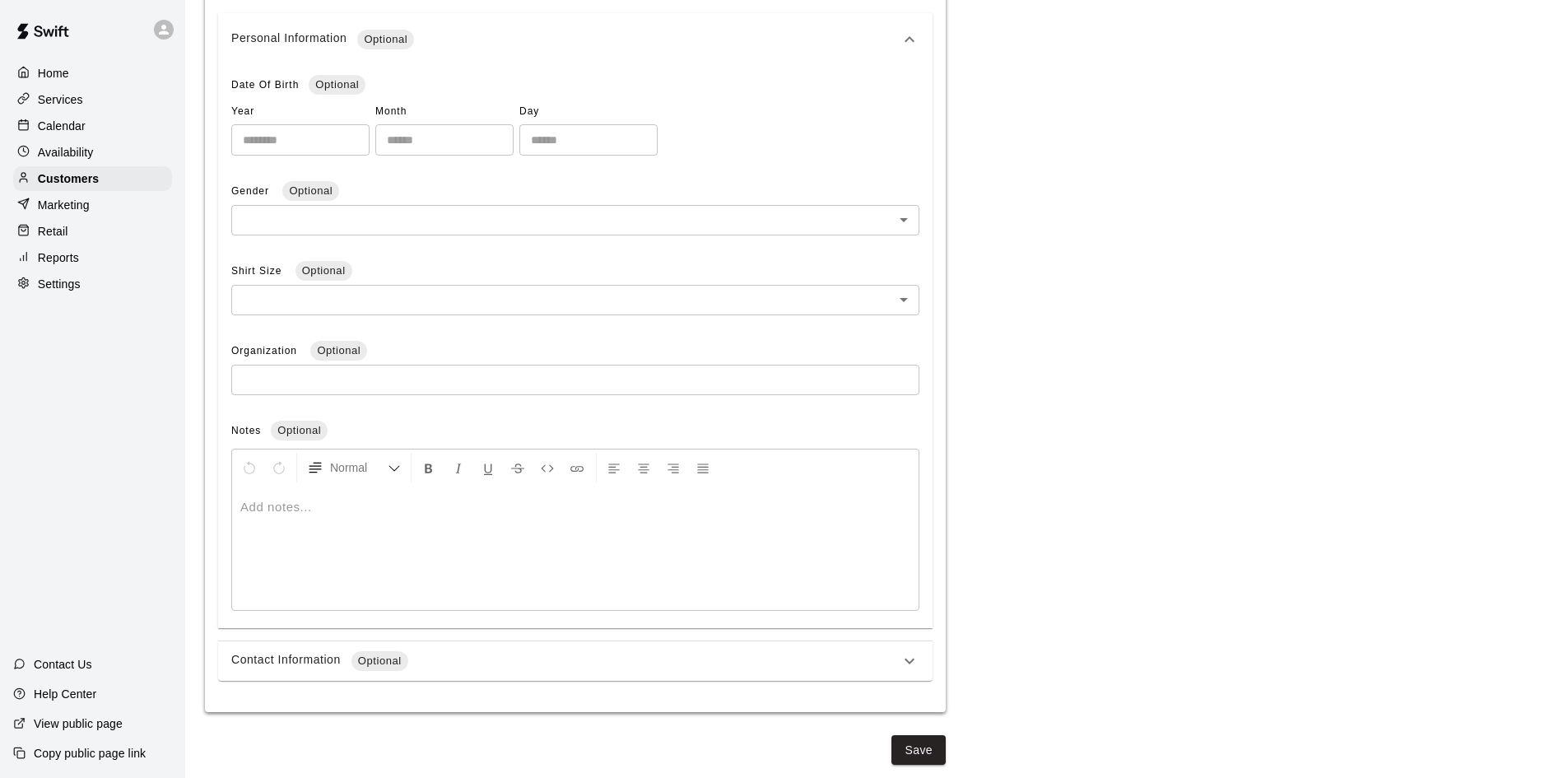
click at [392, 649] on div "Contact Information Optional" at bounding box center [575, 661] width 715 height 39
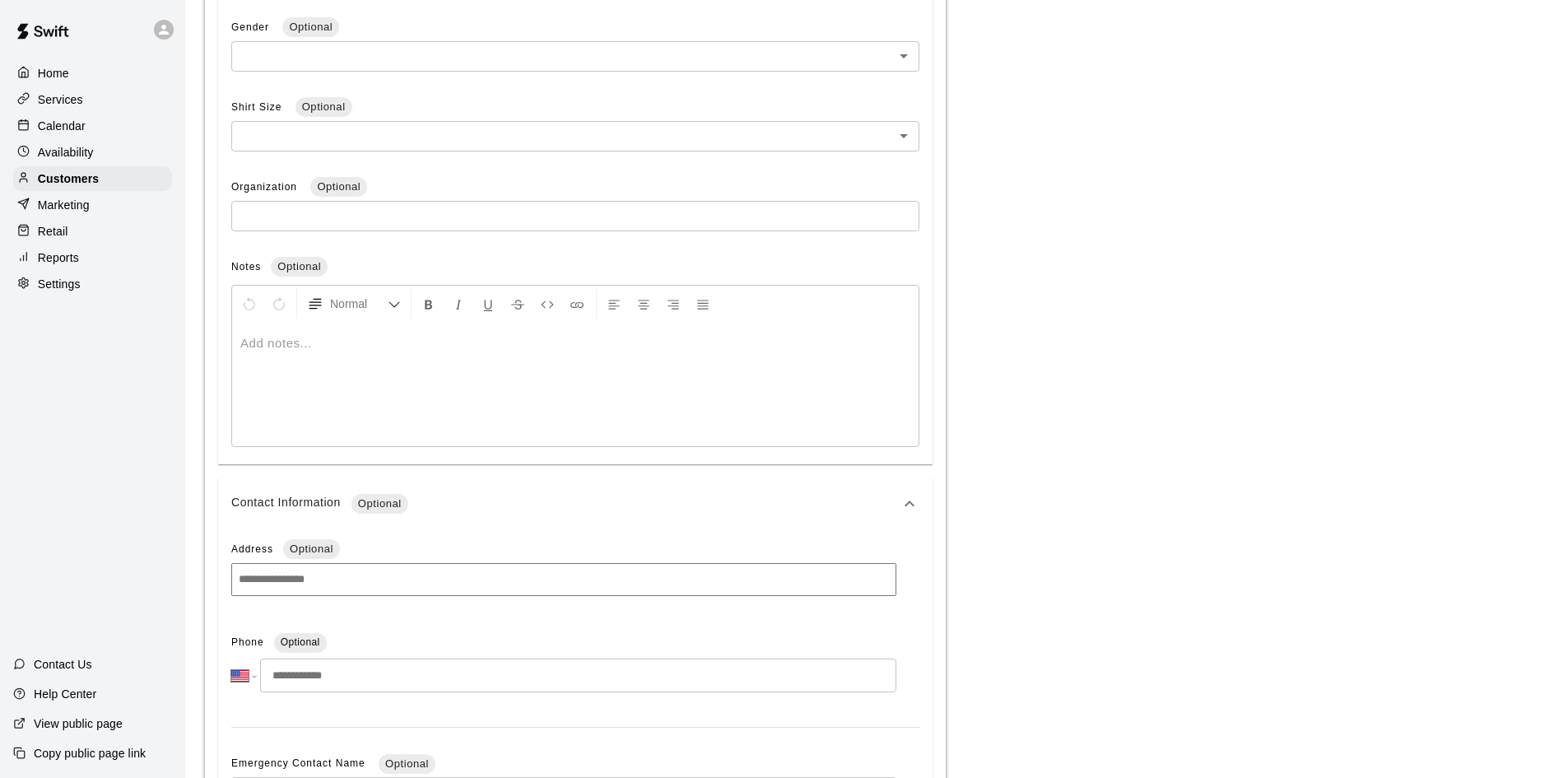
scroll to position [601, 0]
click at [350, 595] on input at bounding box center [564, 578] width 665 height 33
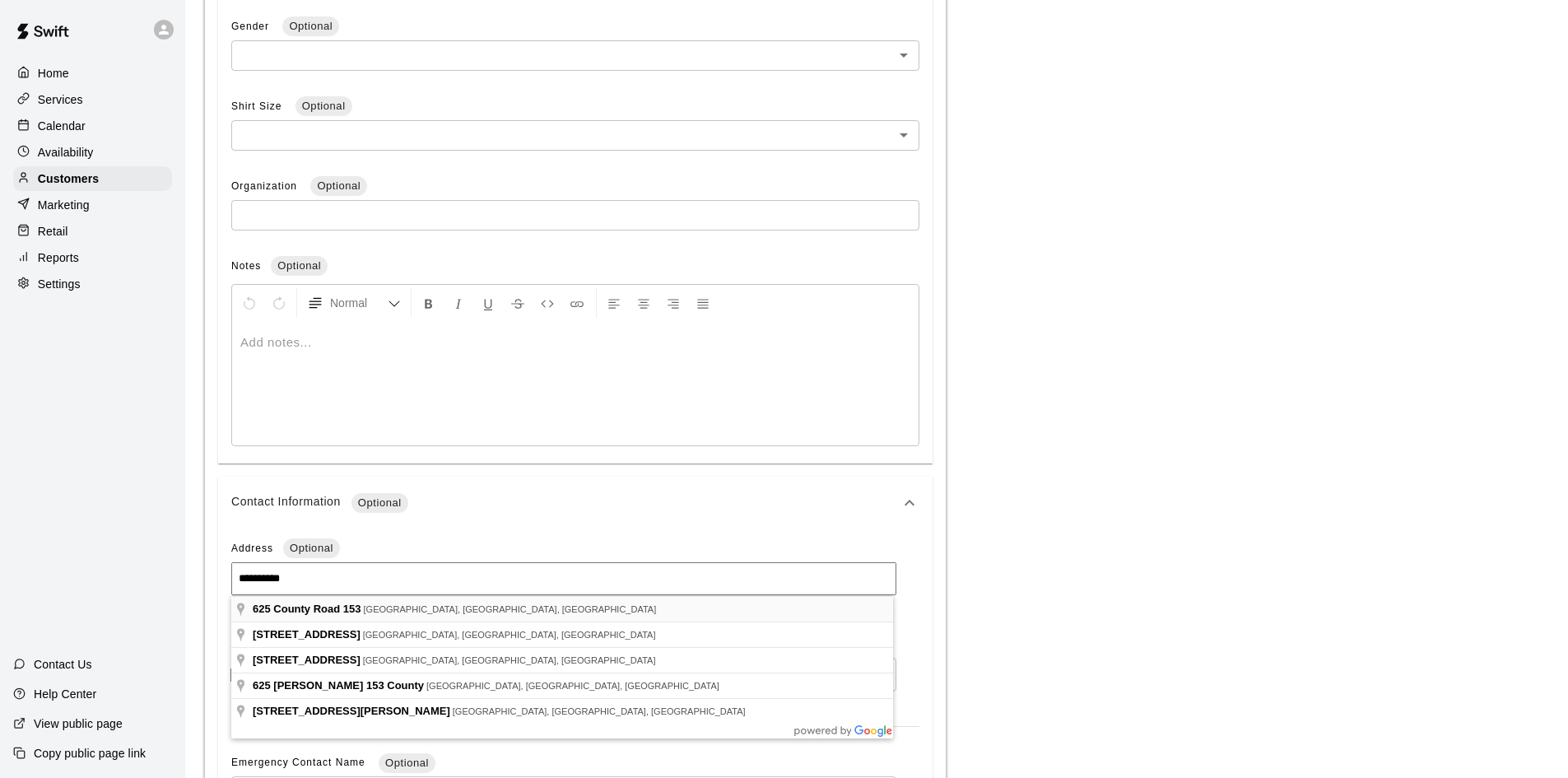
type input "**********"
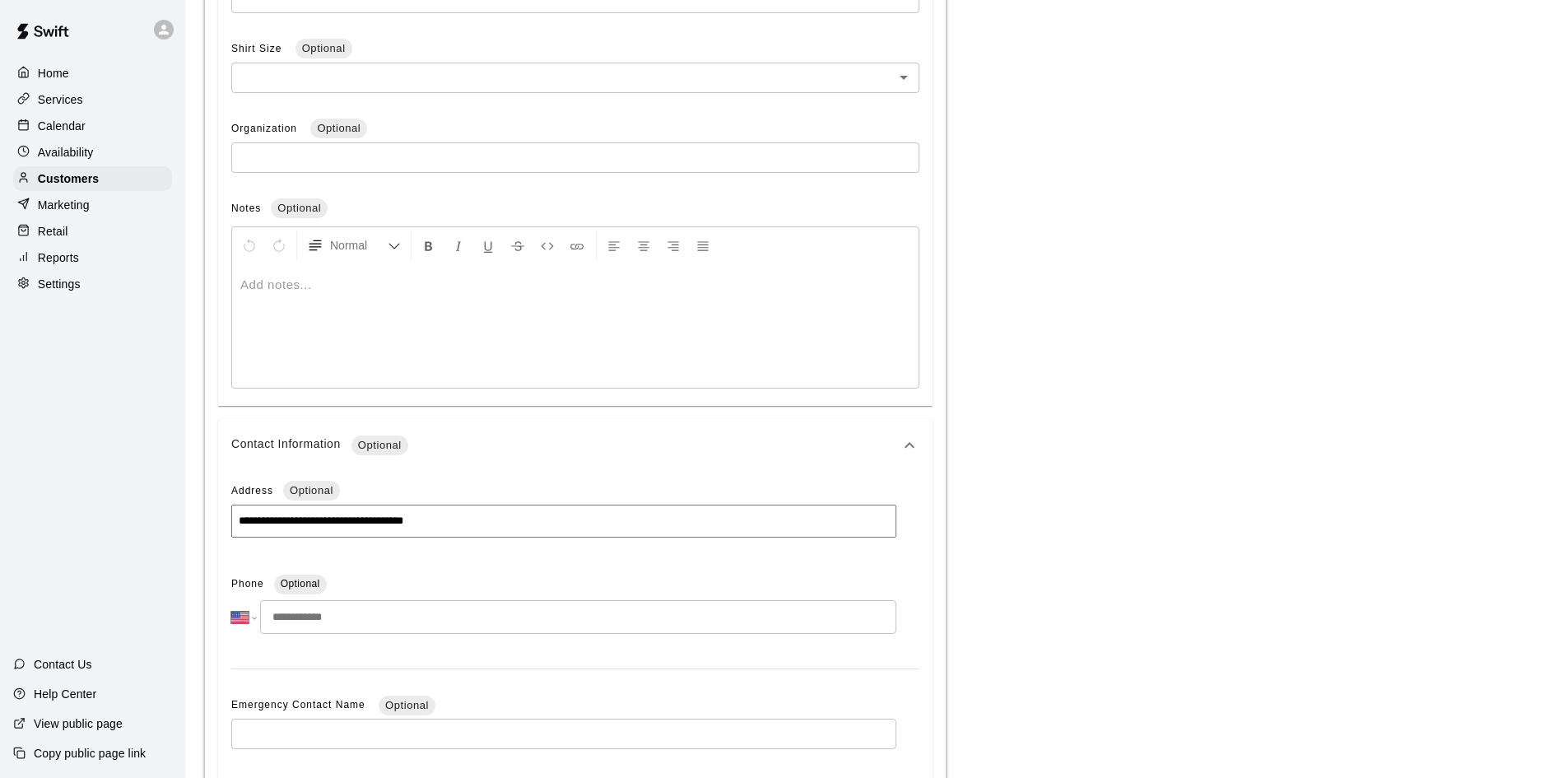
scroll to position [684, 0]
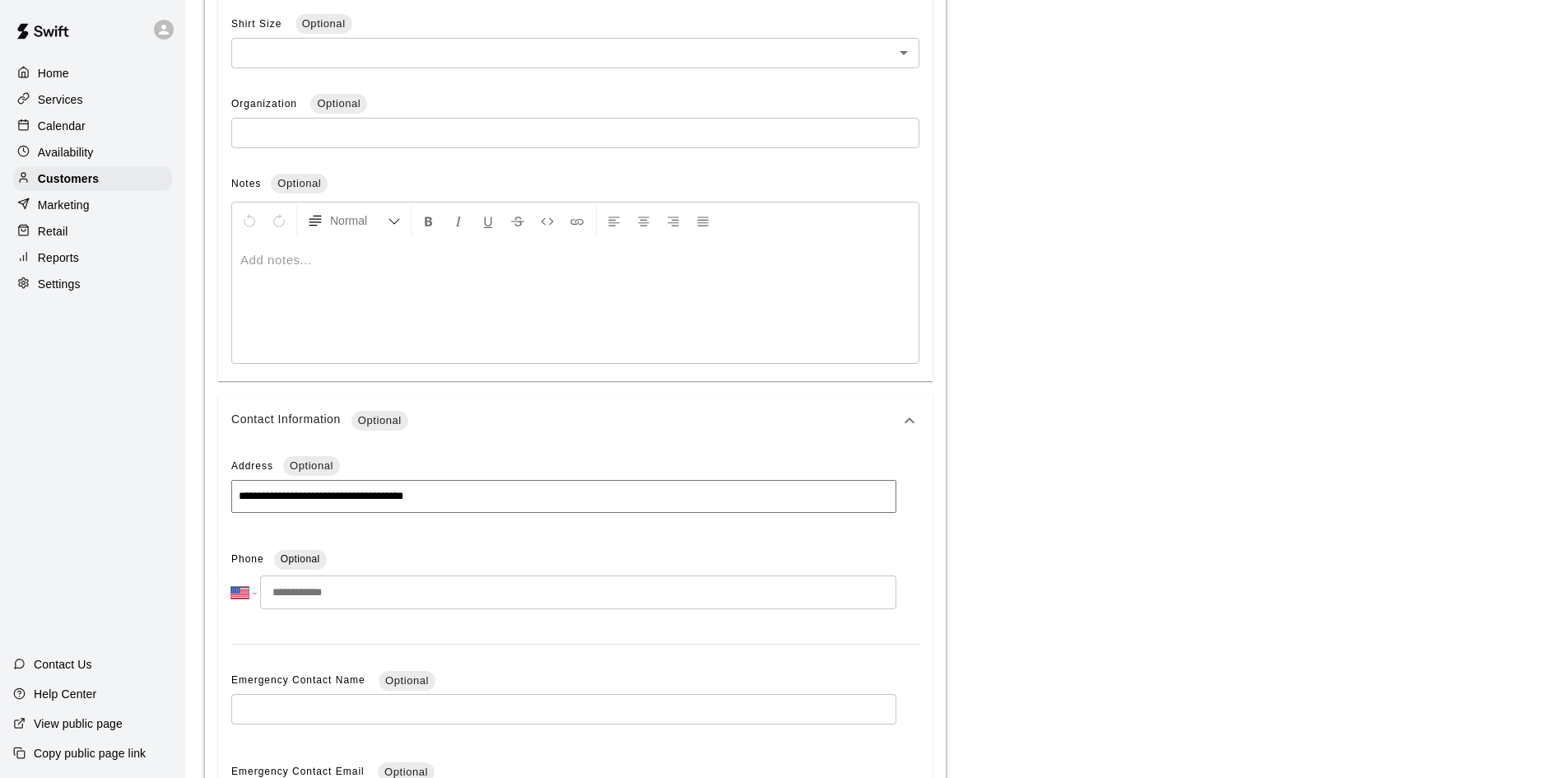
click at [344, 594] on input "tel" at bounding box center [579, 592] width 636 height 34
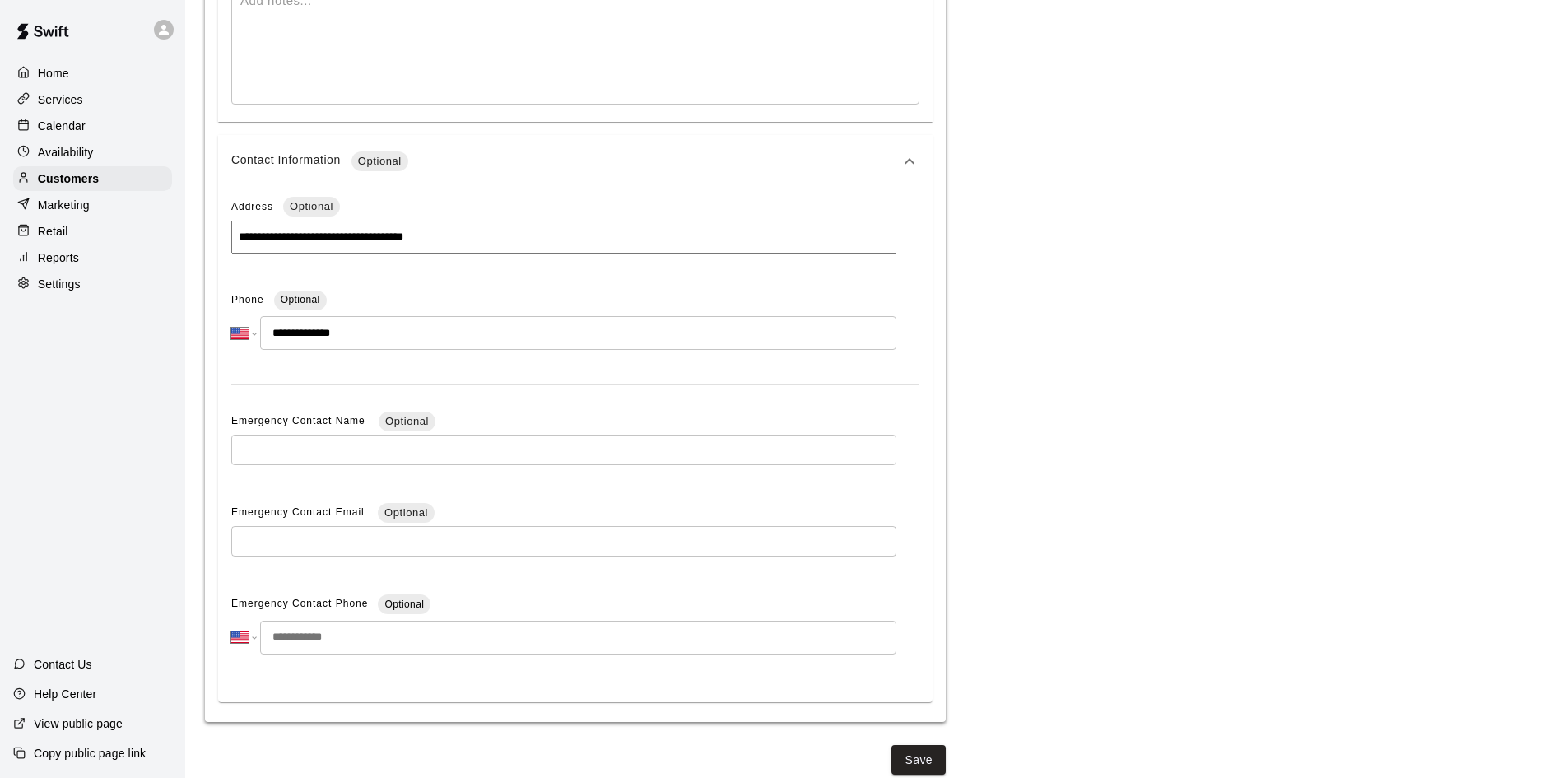
scroll to position [954, 0]
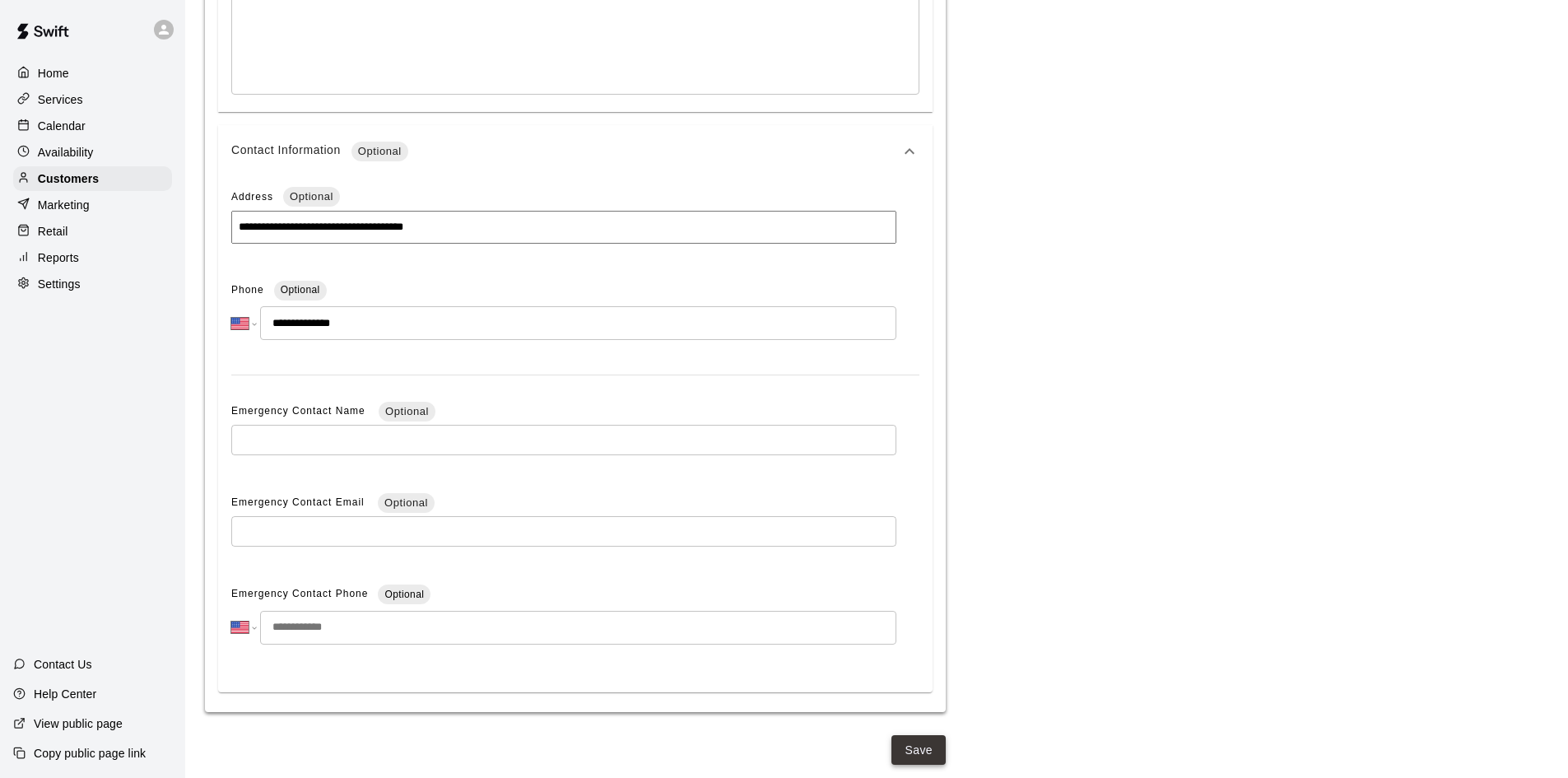
type input "**********"
click at [933, 736] on button "Save" at bounding box center [918, 750] width 54 height 30
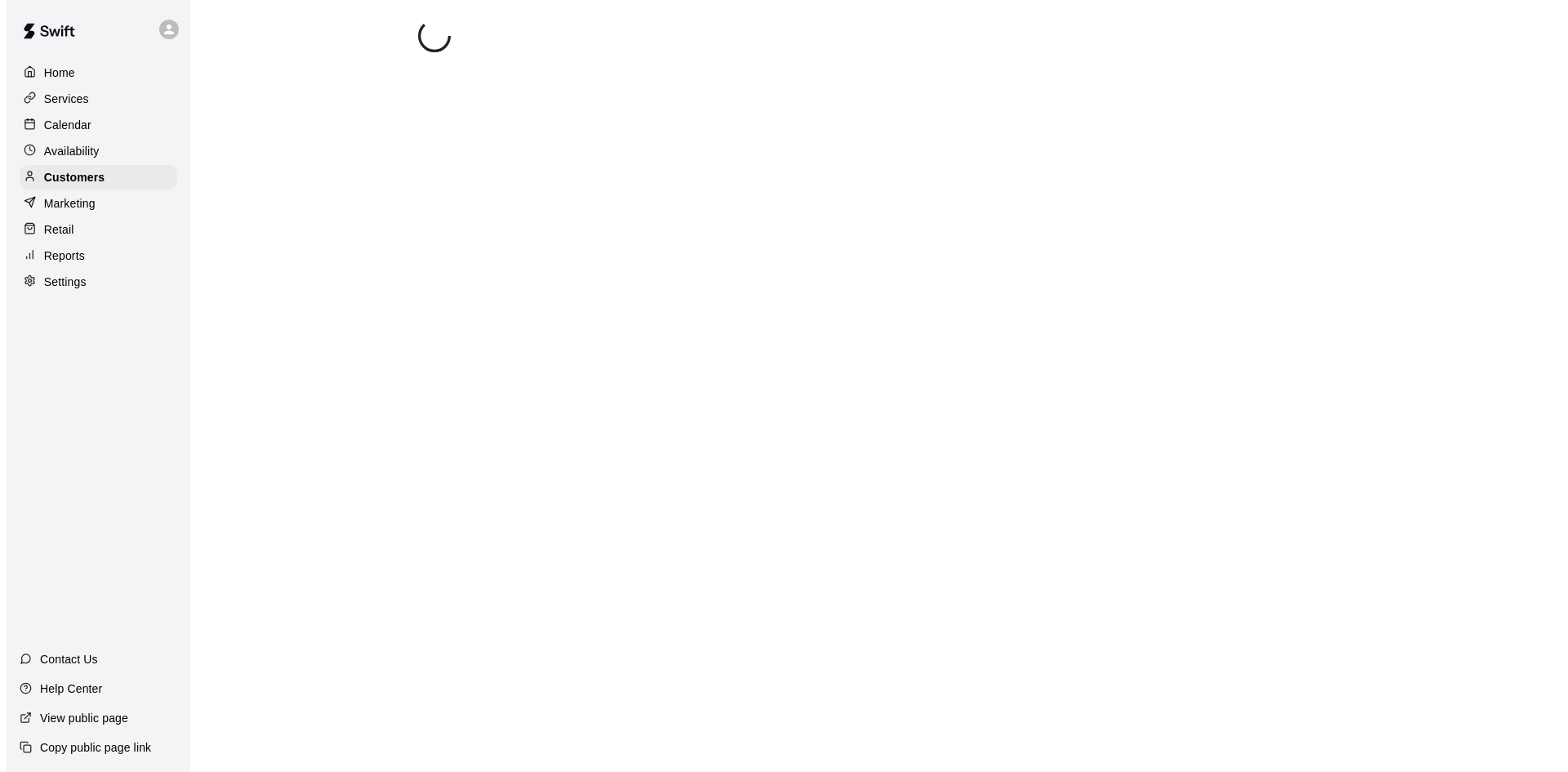
scroll to position [0, 0]
select select "**"
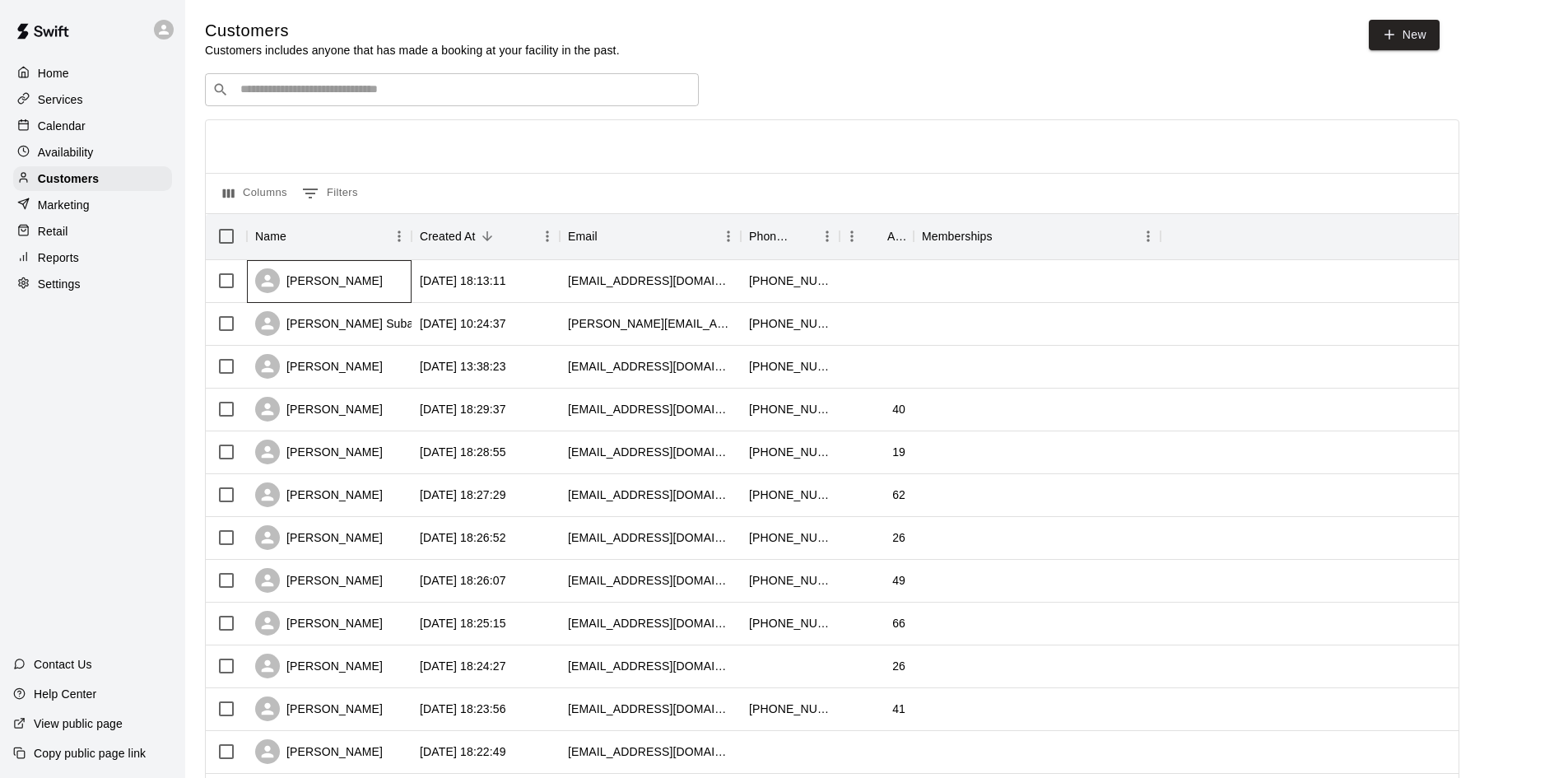
click at [337, 278] on div "Matthew Adams" at bounding box center [319, 281] width 128 height 25
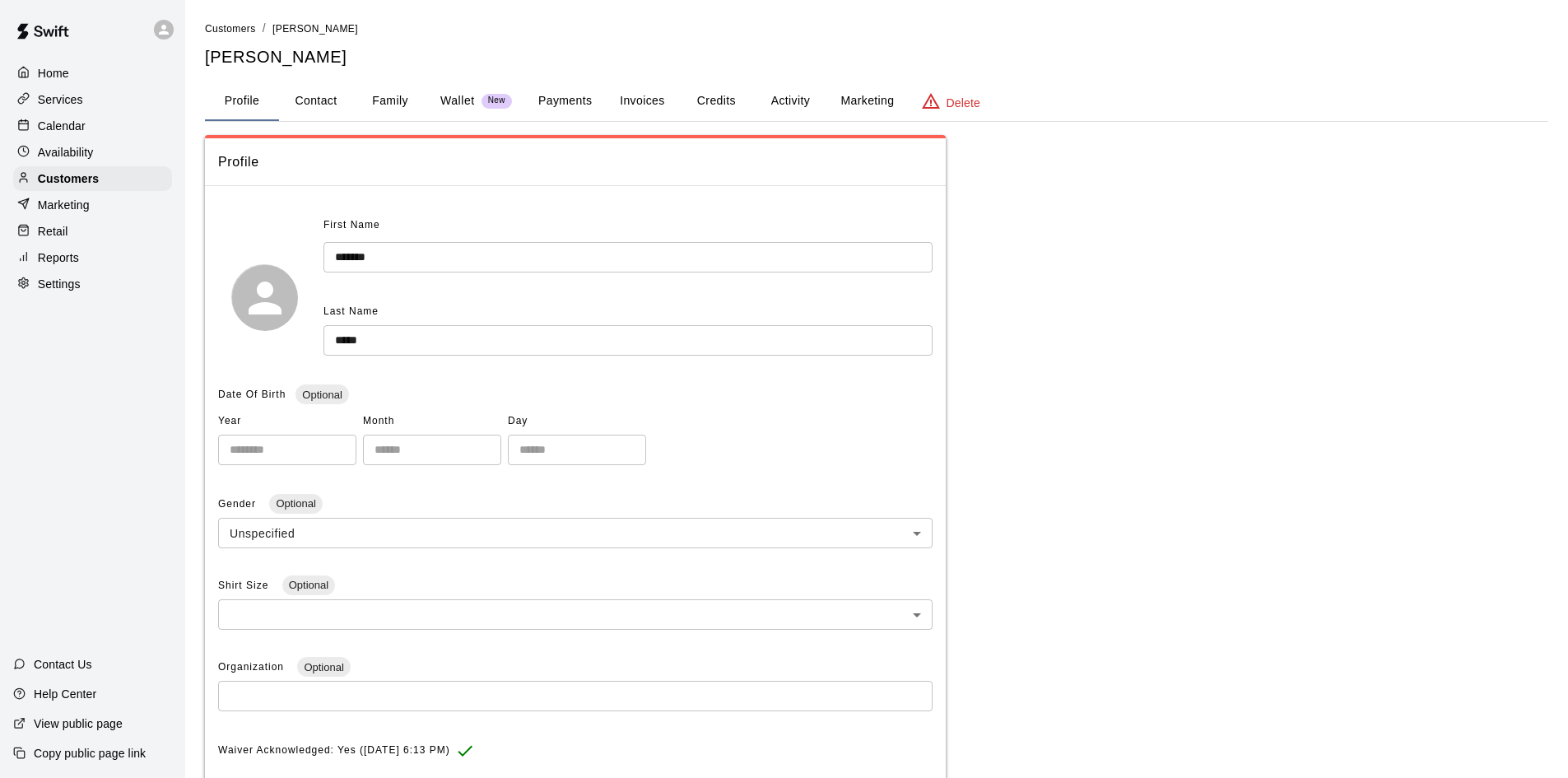
click at [558, 101] on button "Payments" at bounding box center [565, 101] width 80 height 39
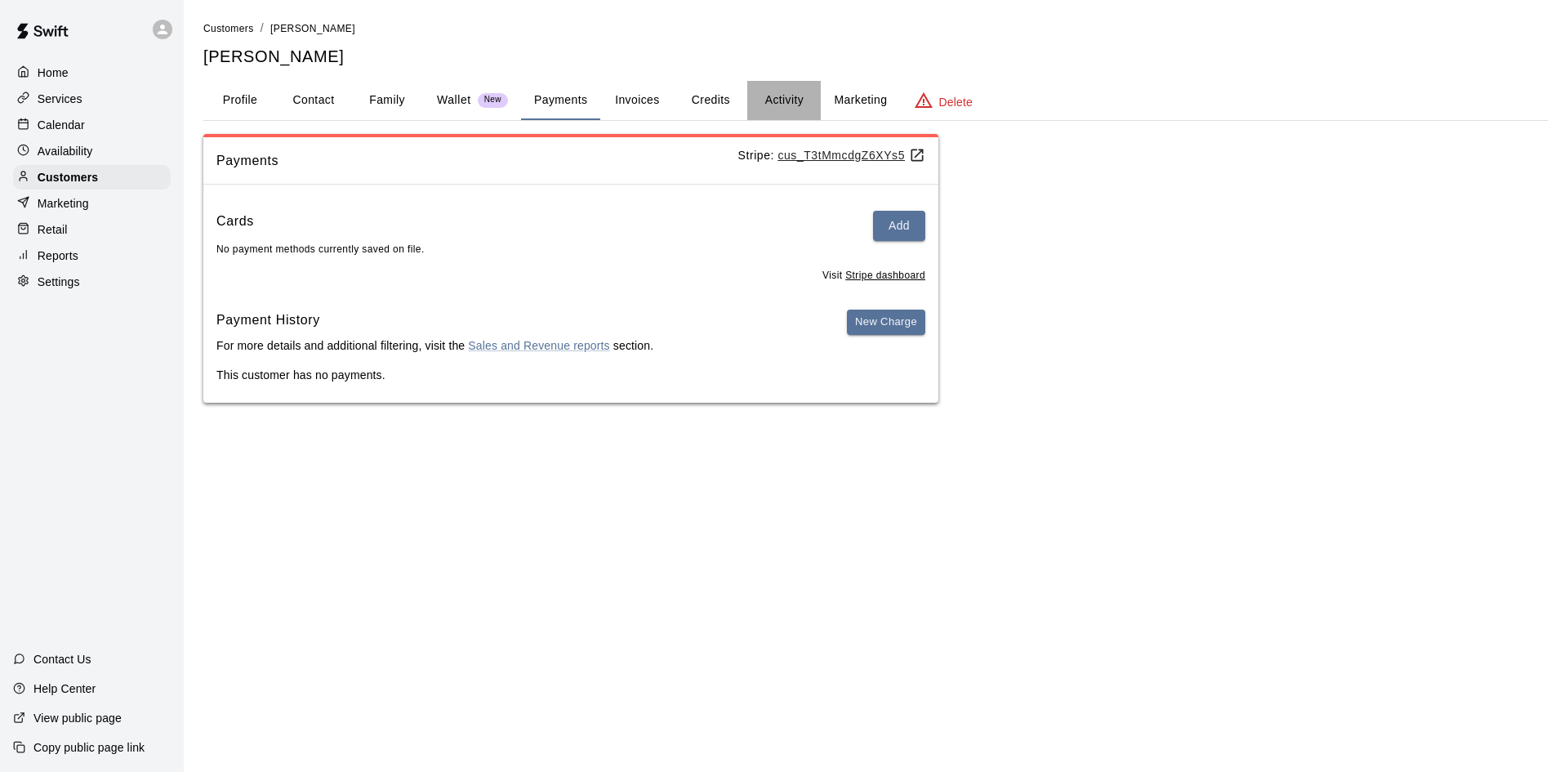
click at [788, 92] on button "Activity" at bounding box center [783, 101] width 73 height 39
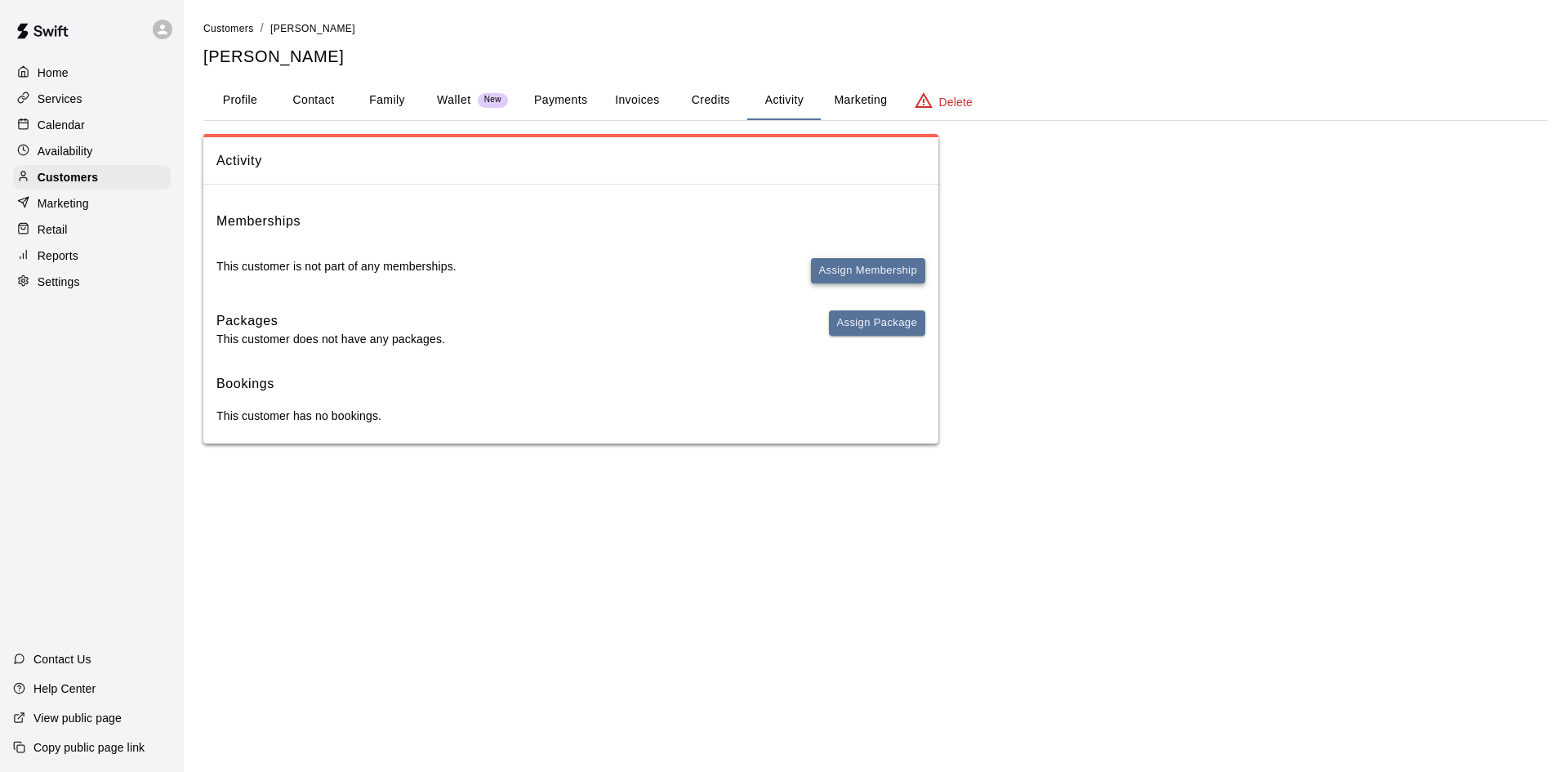
click at [865, 265] on button "Assign Membership" at bounding box center [869, 271] width 115 height 26
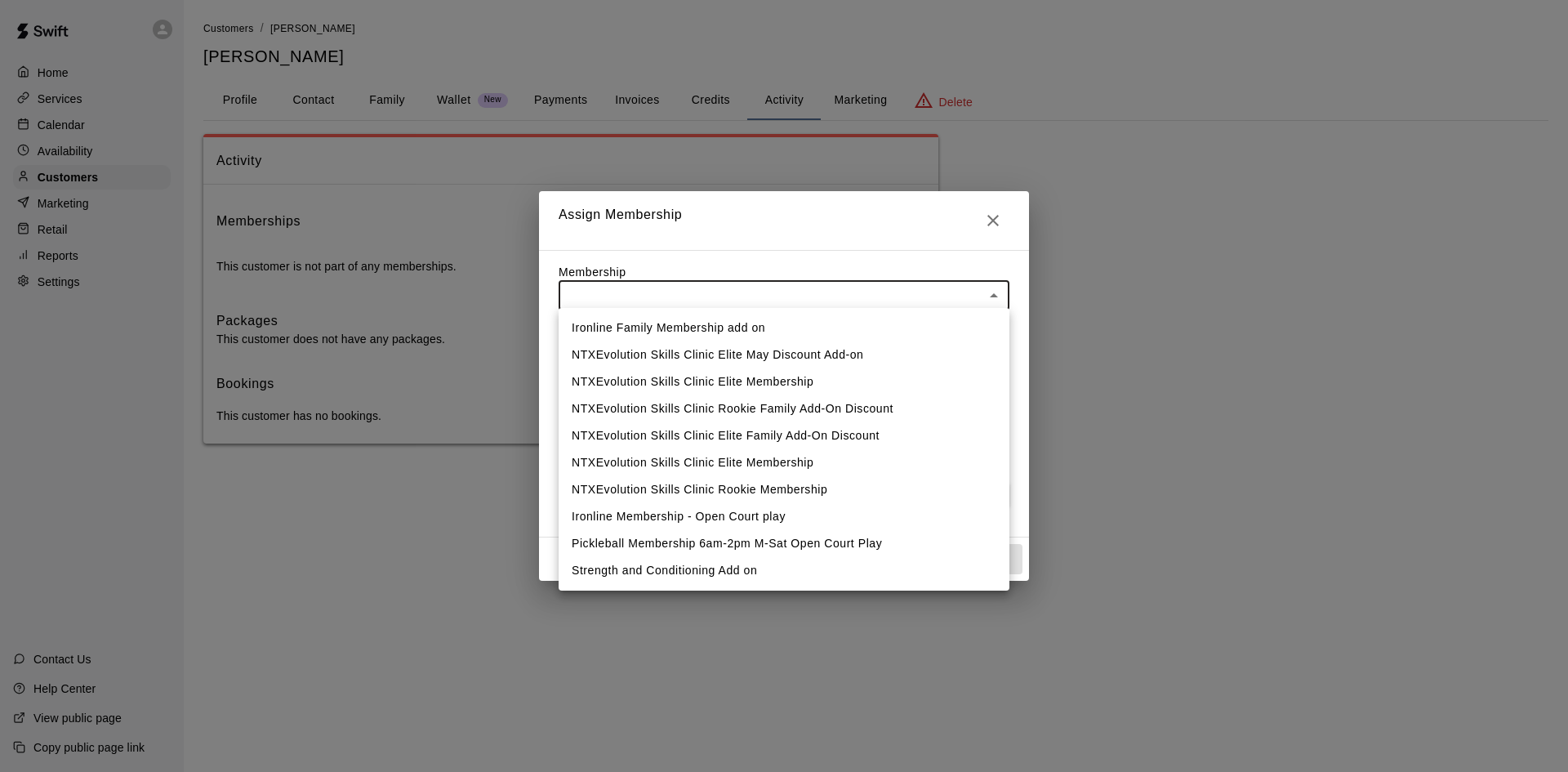
click at [854, 290] on body "Home Services Calendar Availability Customers Marketing Retail Reports Settings…" at bounding box center [784, 238] width 1568 height 476
click at [999, 217] on div at bounding box center [784, 386] width 1568 height 772
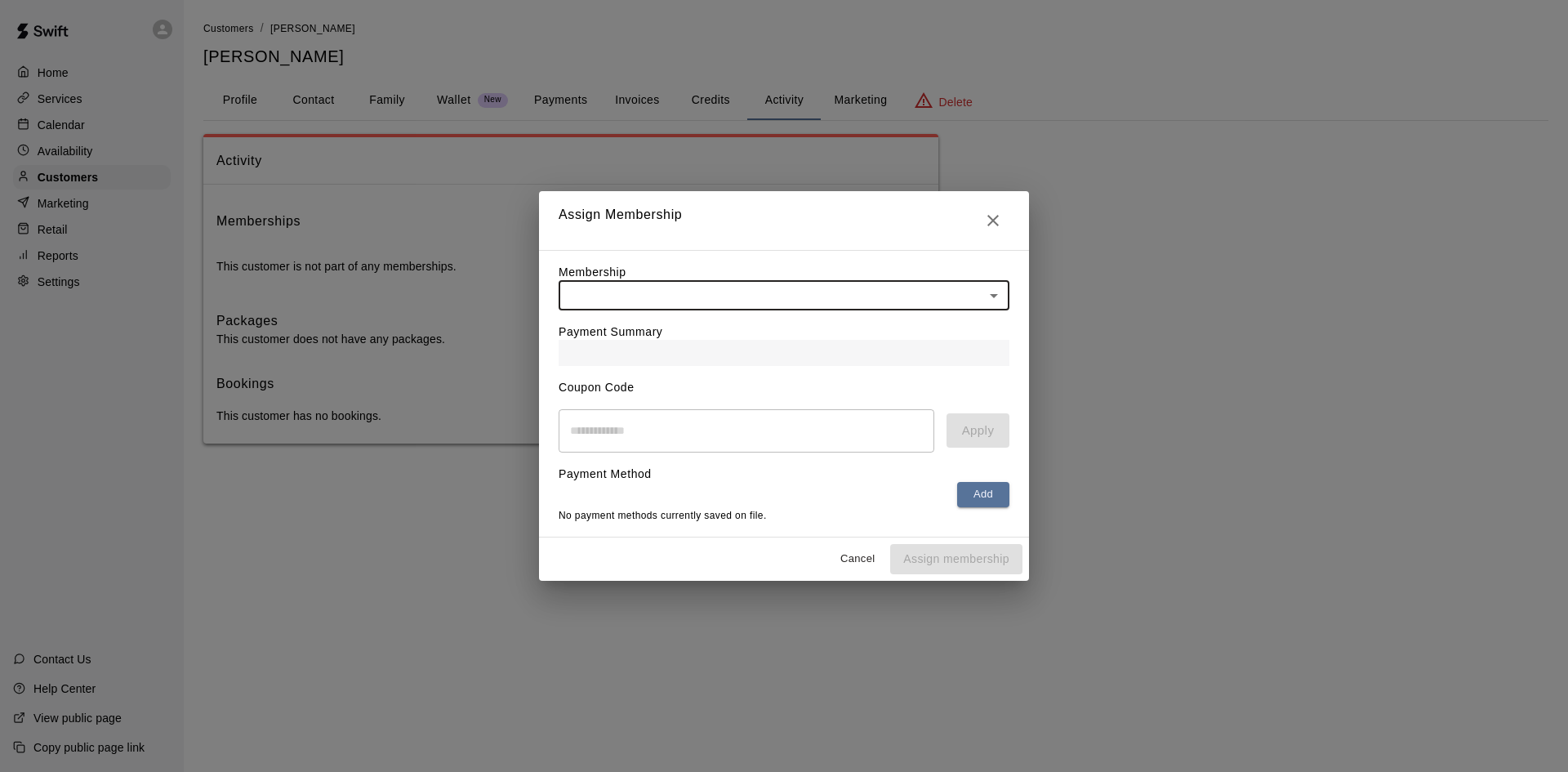
click at [586, 270] on label "Membership" at bounding box center [592, 272] width 68 height 13
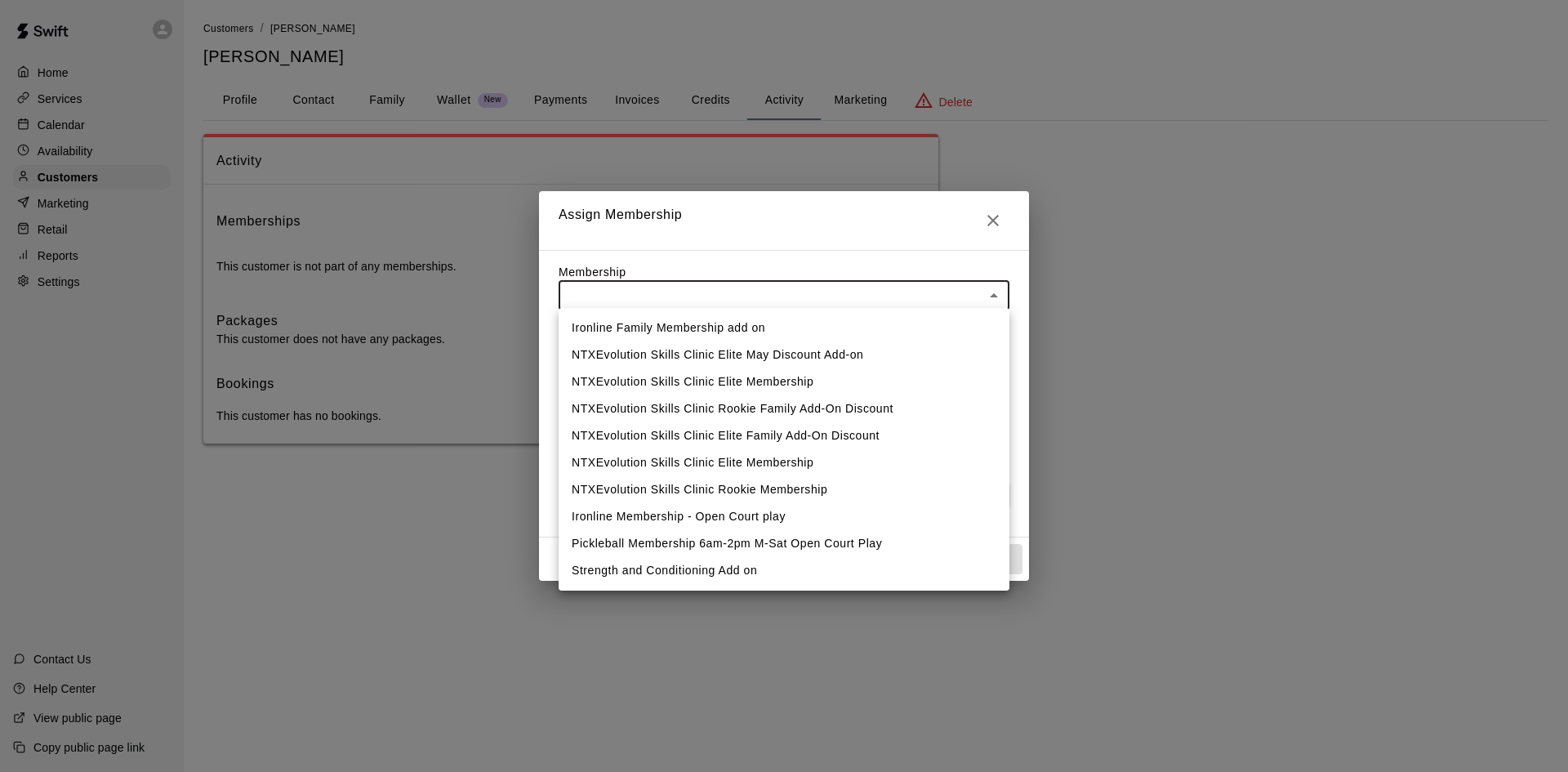
click at [598, 288] on body "Home Services Calendar Availability Customers Marketing Retail Reports Settings…" at bounding box center [784, 238] width 1568 height 476
click at [634, 517] on li "Ironline Membership - Open Court play" at bounding box center [783, 516] width 451 height 27
type input "**********"
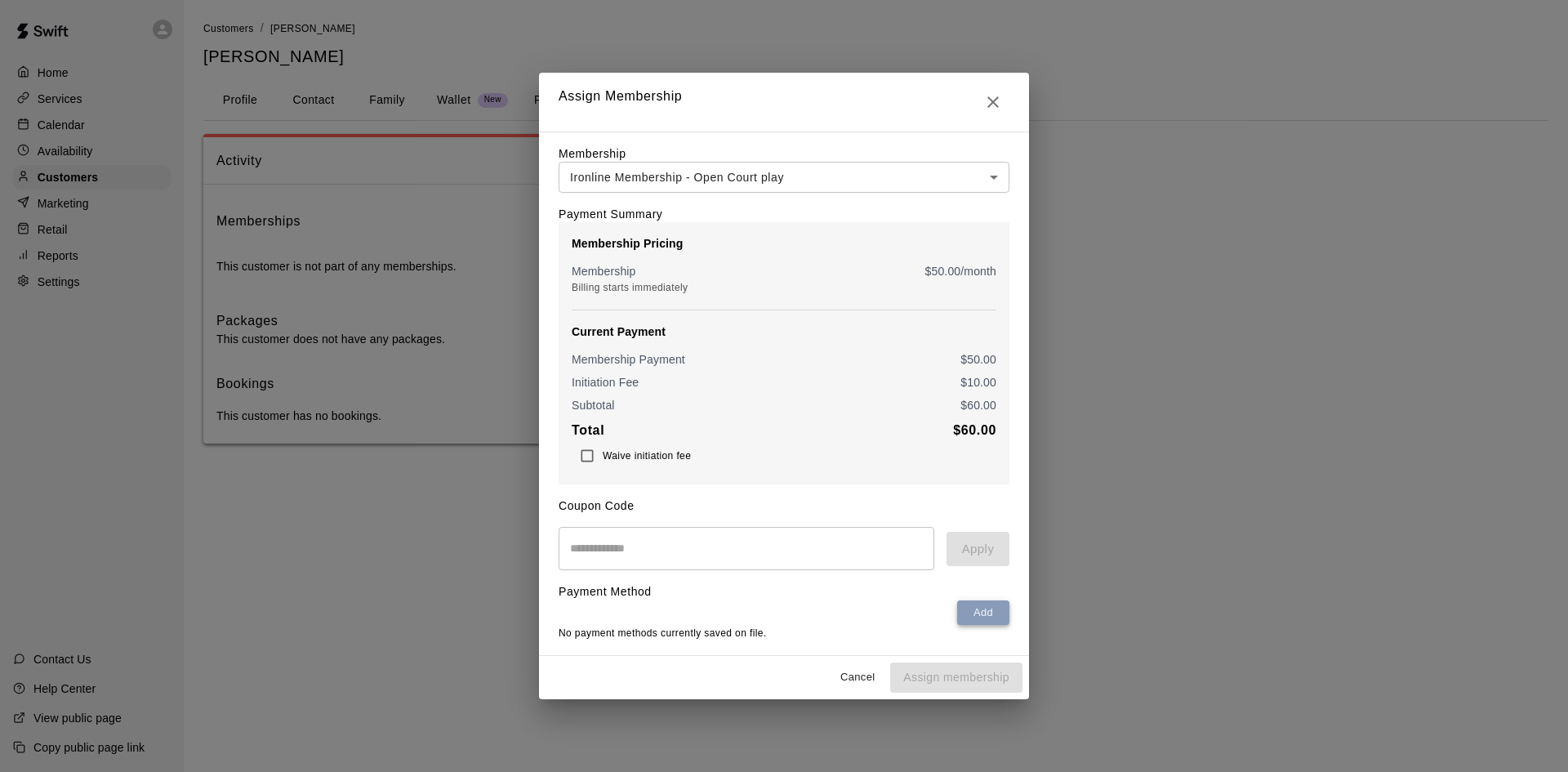
click at [962, 618] on button "Add" at bounding box center [982, 613] width 52 height 26
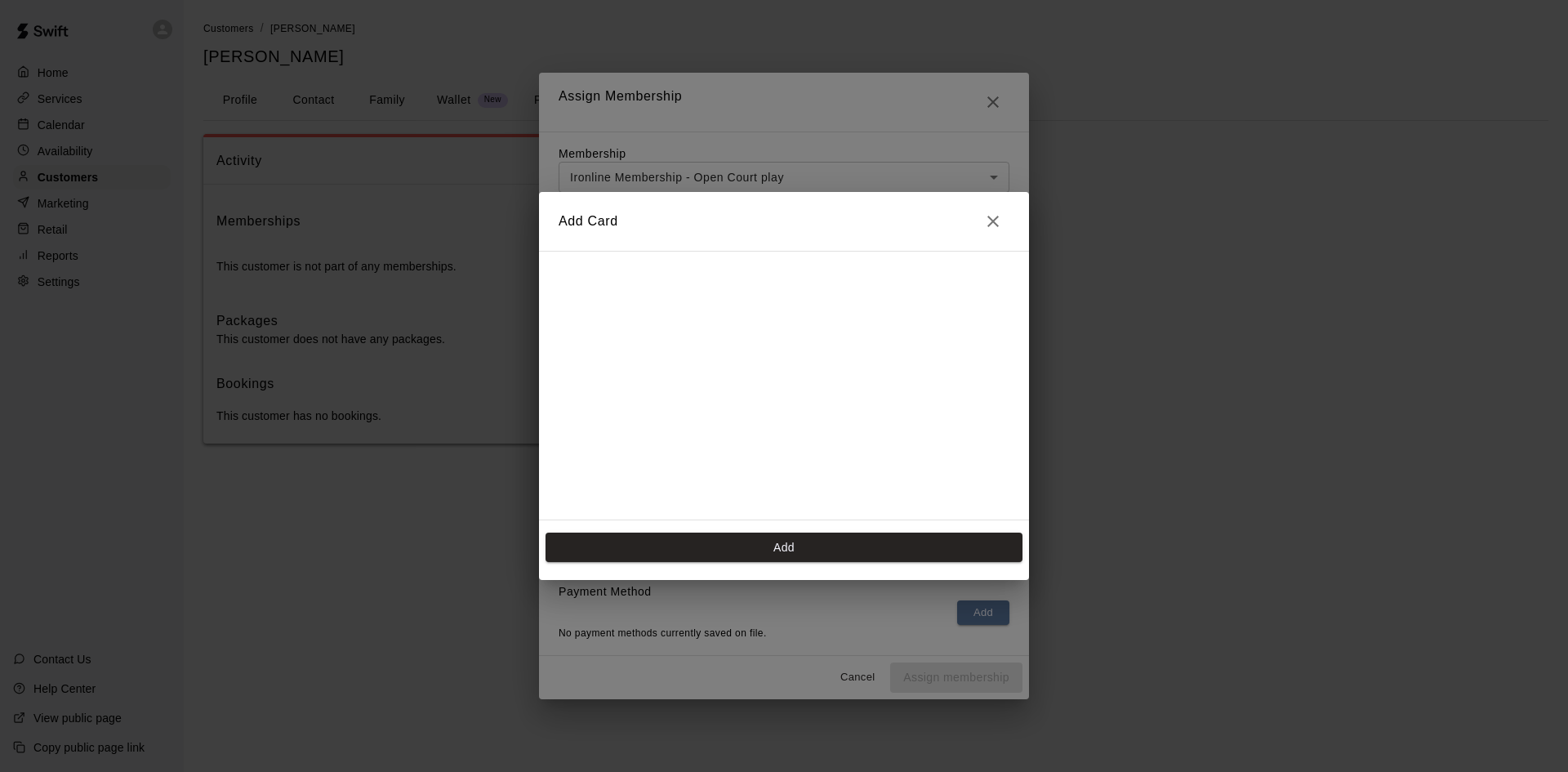
scroll to position [230, 0]
click at [996, 216] on icon "Close" at bounding box center [993, 221] width 19 height 19
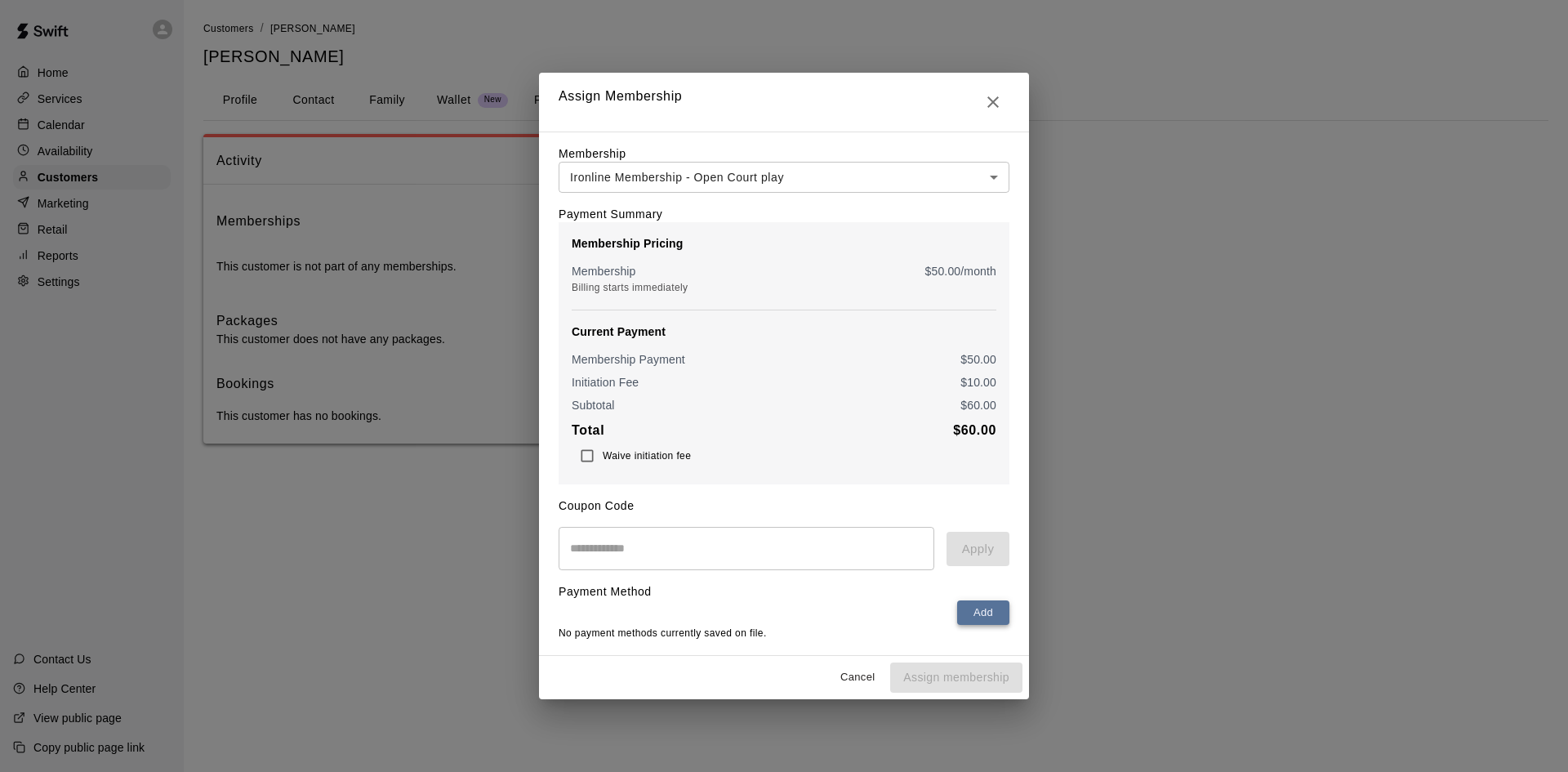
click at [974, 612] on button "Add" at bounding box center [982, 613] width 52 height 26
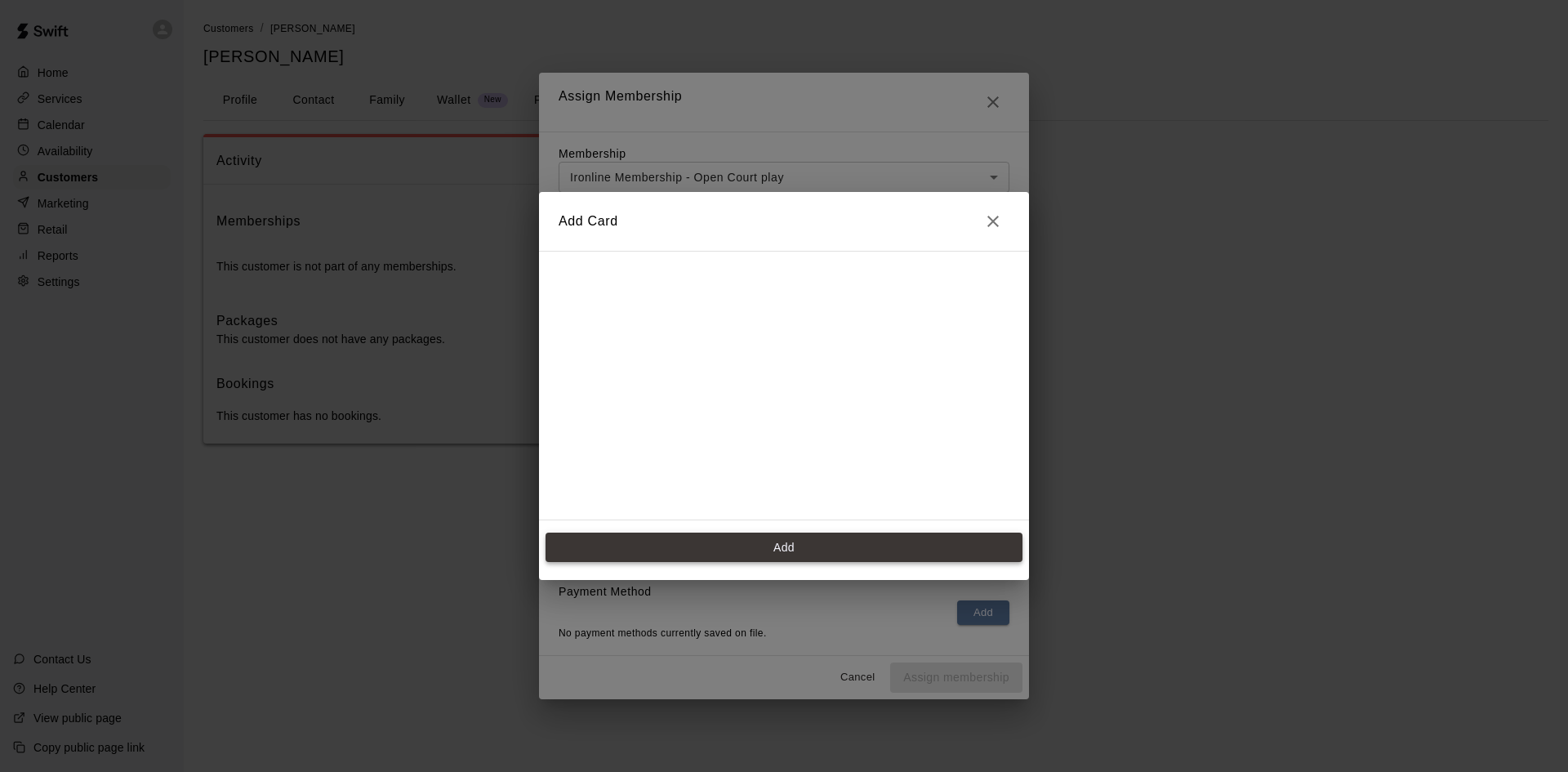
click at [727, 536] on button "Add" at bounding box center [784, 548] width 477 height 30
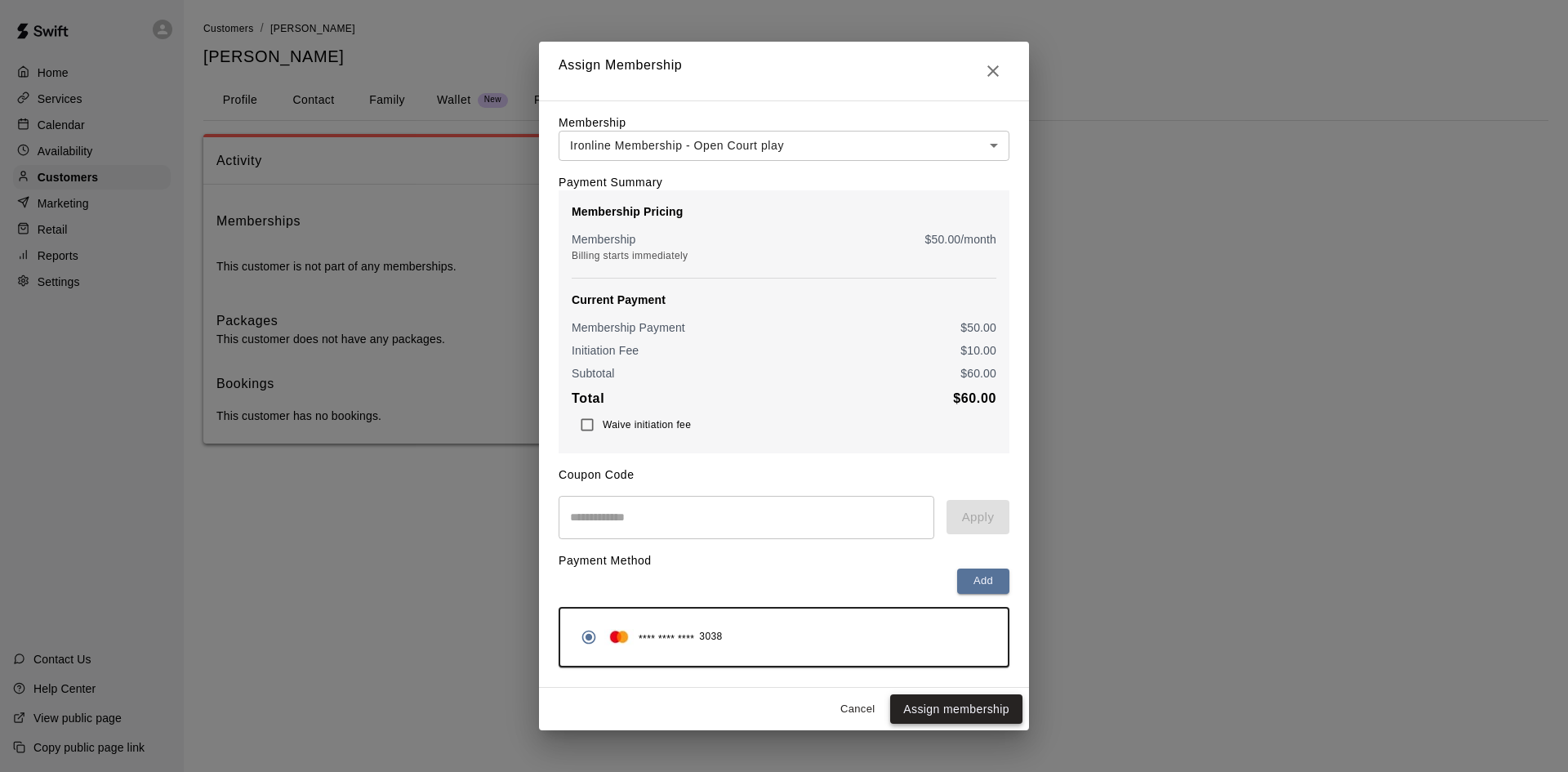
click at [961, 712] on button "Assign membership" at bounding box center [956, 709] width 132 height 30
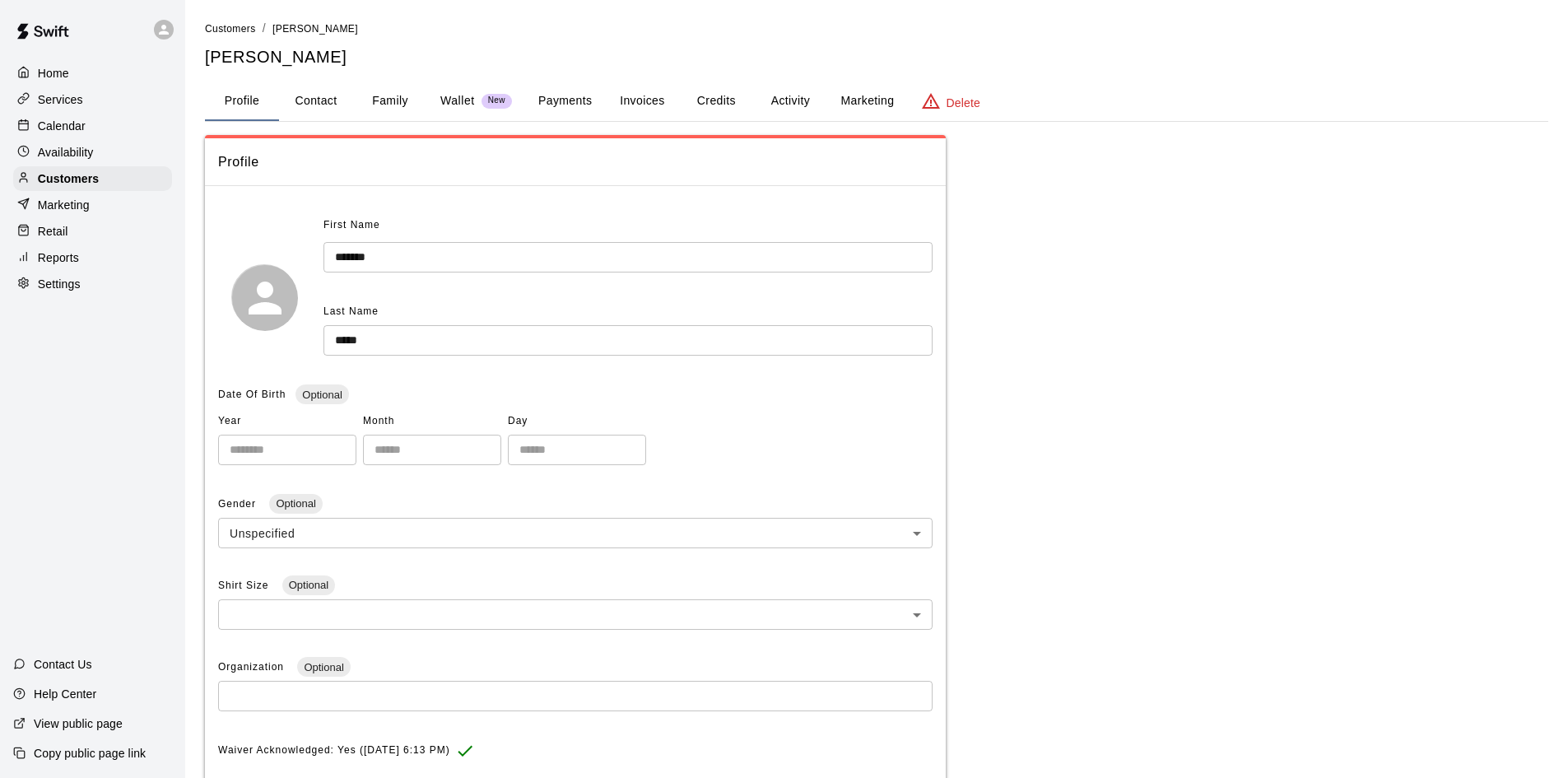
click at [541, 96] on button "Payments" at bounding box center [565, 101] width 80 height 39
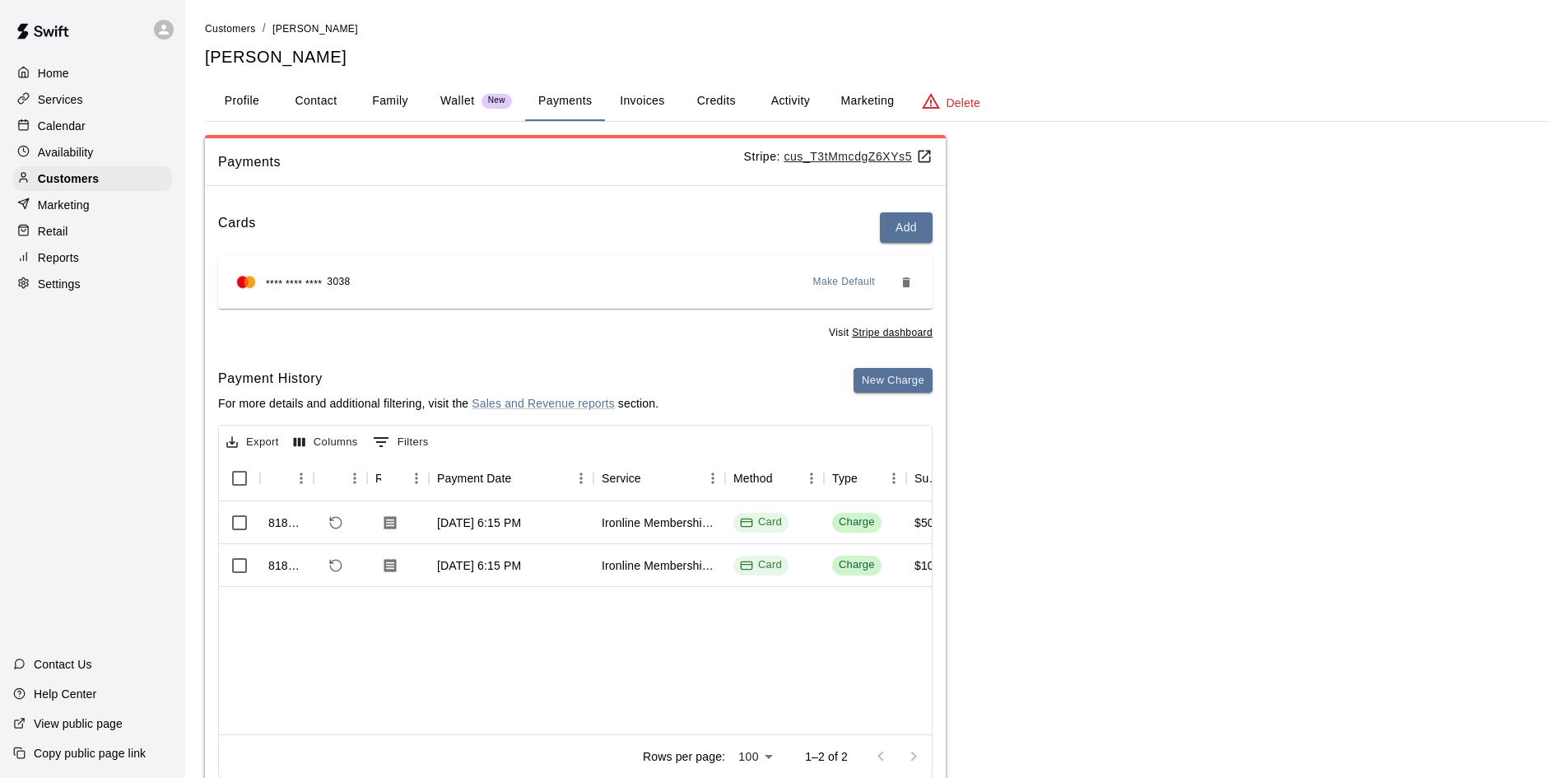
drag, startPoint x: 49, startPoint y: 69, endPoint x: 60, endPoint y: 67, distance: 11.2
click at [50, 69] on p "Home" at bounding box center [53, 73] width 31 height 17
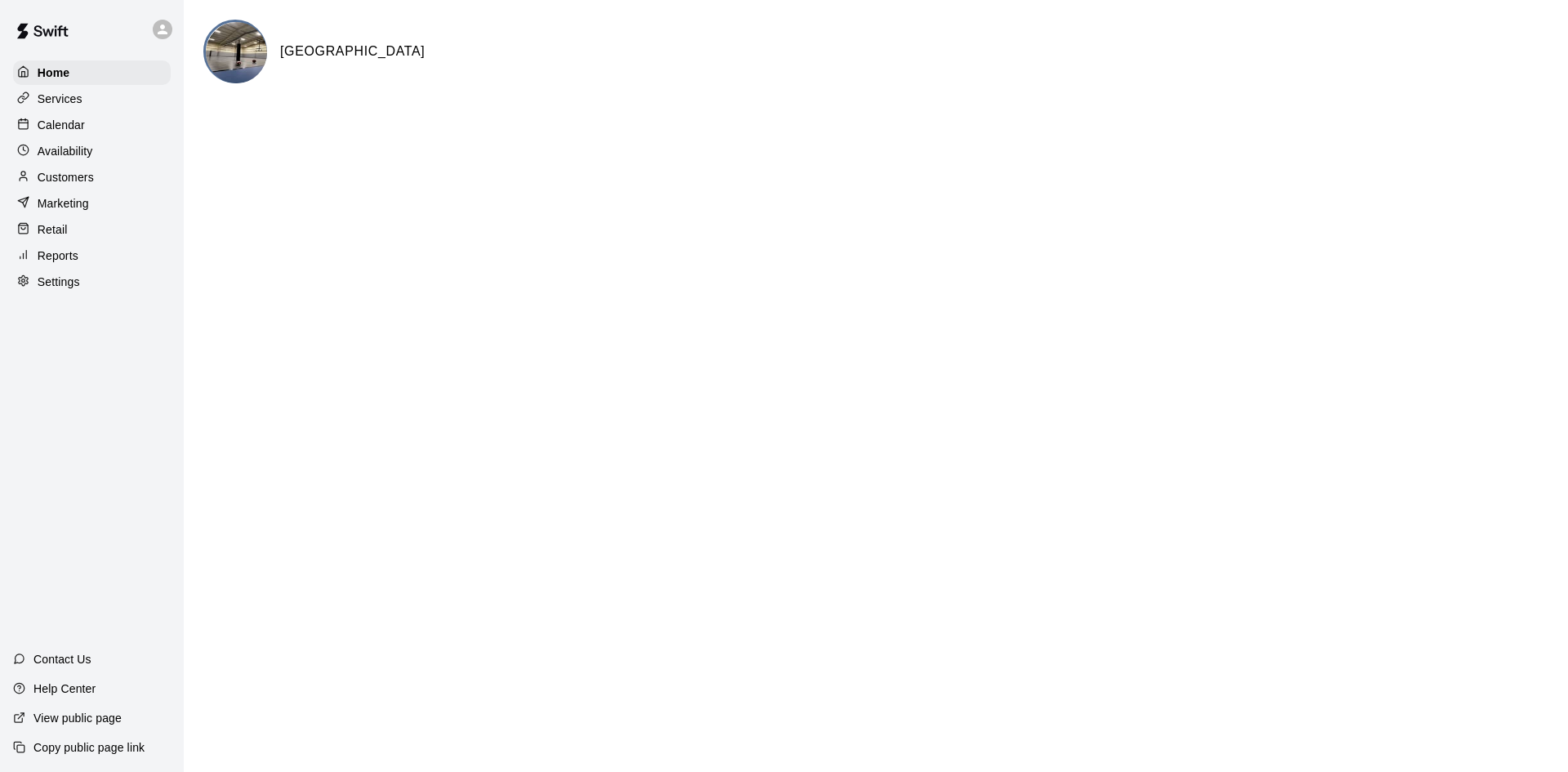
click at [171, 31] on div at bounding box center [162, 29] width 19 height 19
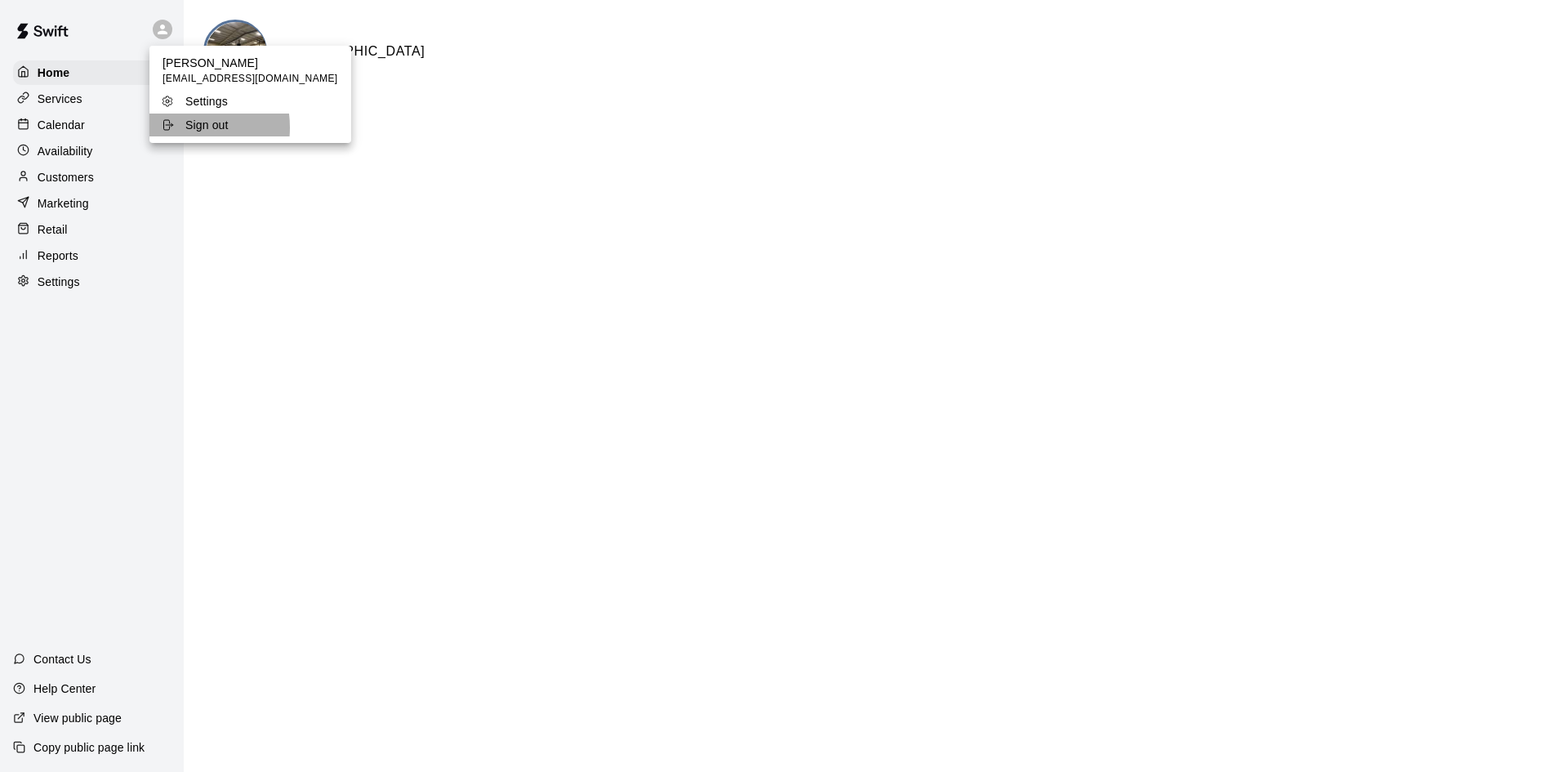
click at [177, 127] on div "Sign out" at bounding box center [213, 124] width 106 height 17
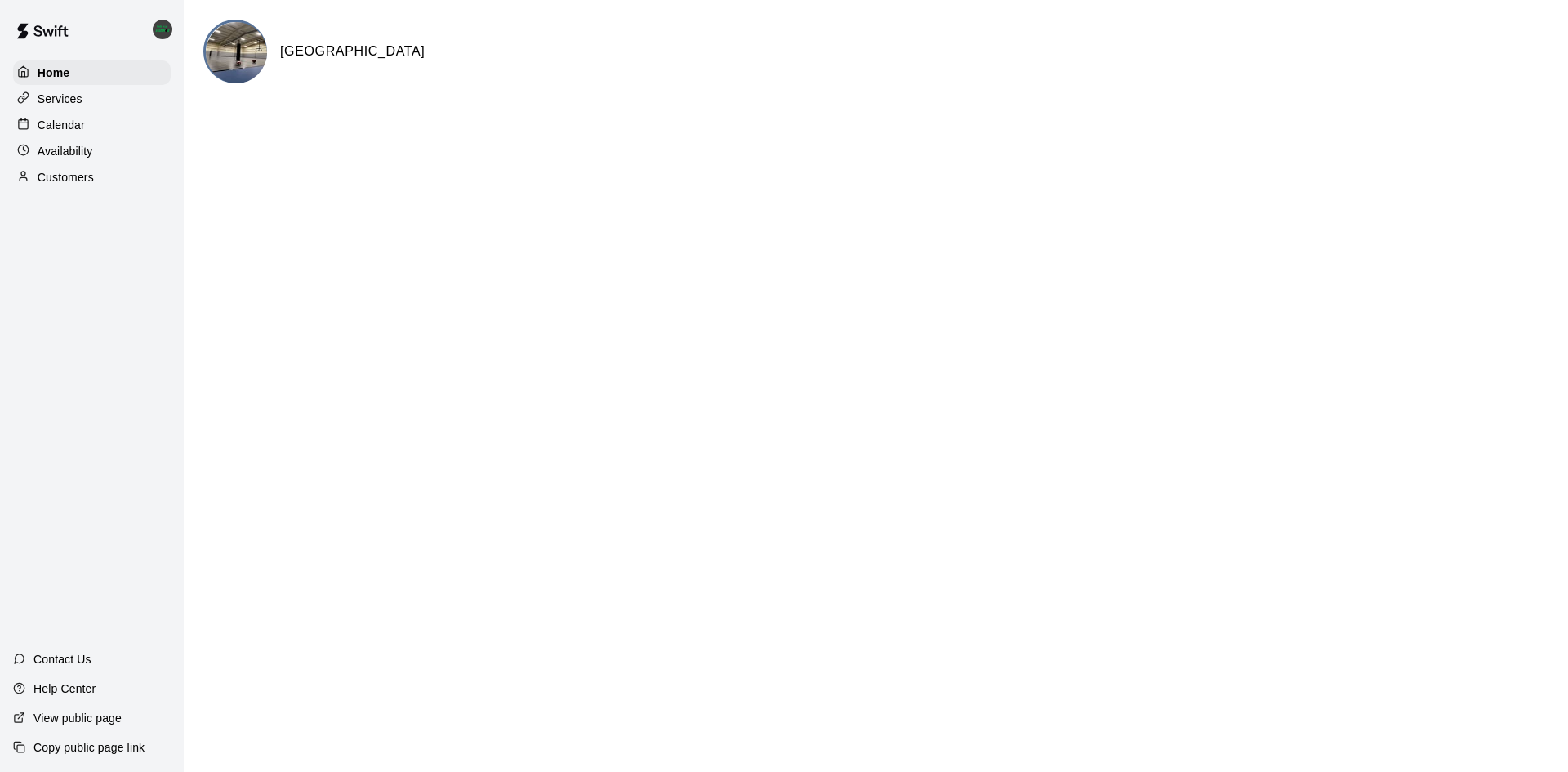
drag, startPoint x: 45, startPoint y: 127, endPoint x: 347, endPoint y: 164, distance: 304.3
click at [45, 127] on p "Calendar" at bounding box center [62, 124] width 48 height 17
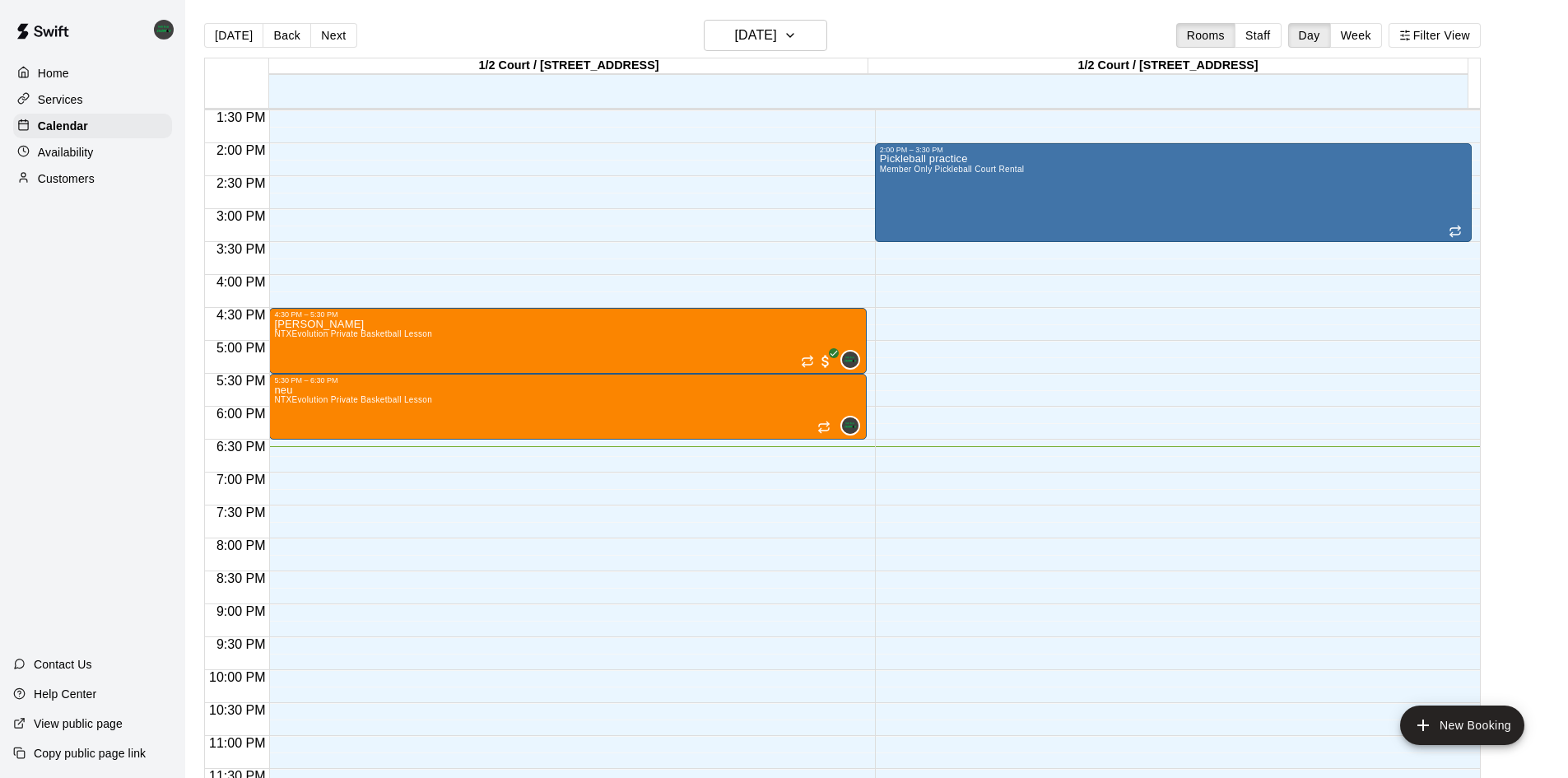
scroll to position [895, 0]
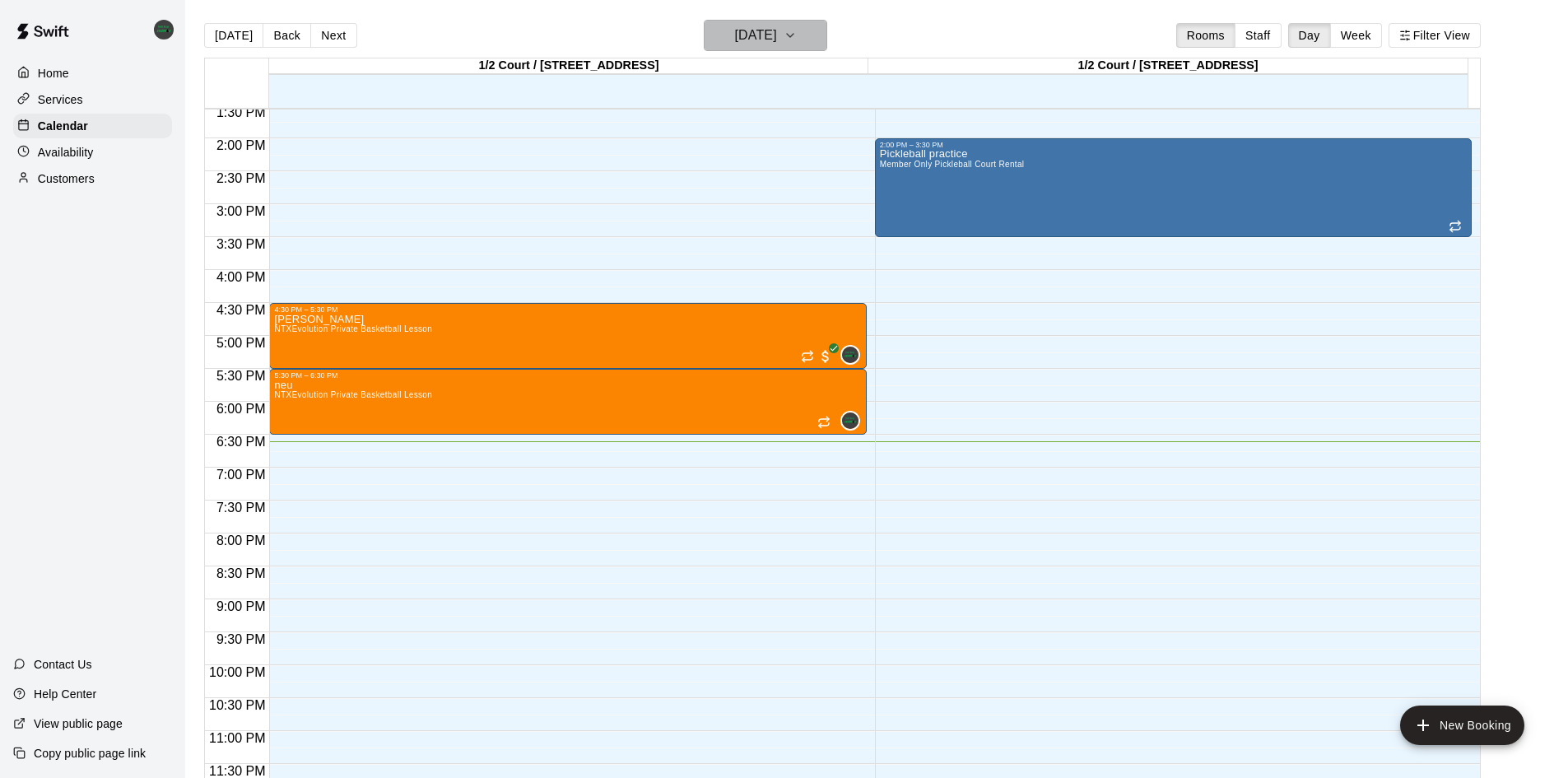
click at [735, 28] on h6 "[DATE]" at bounding box center [756, 36] width 42 height 23
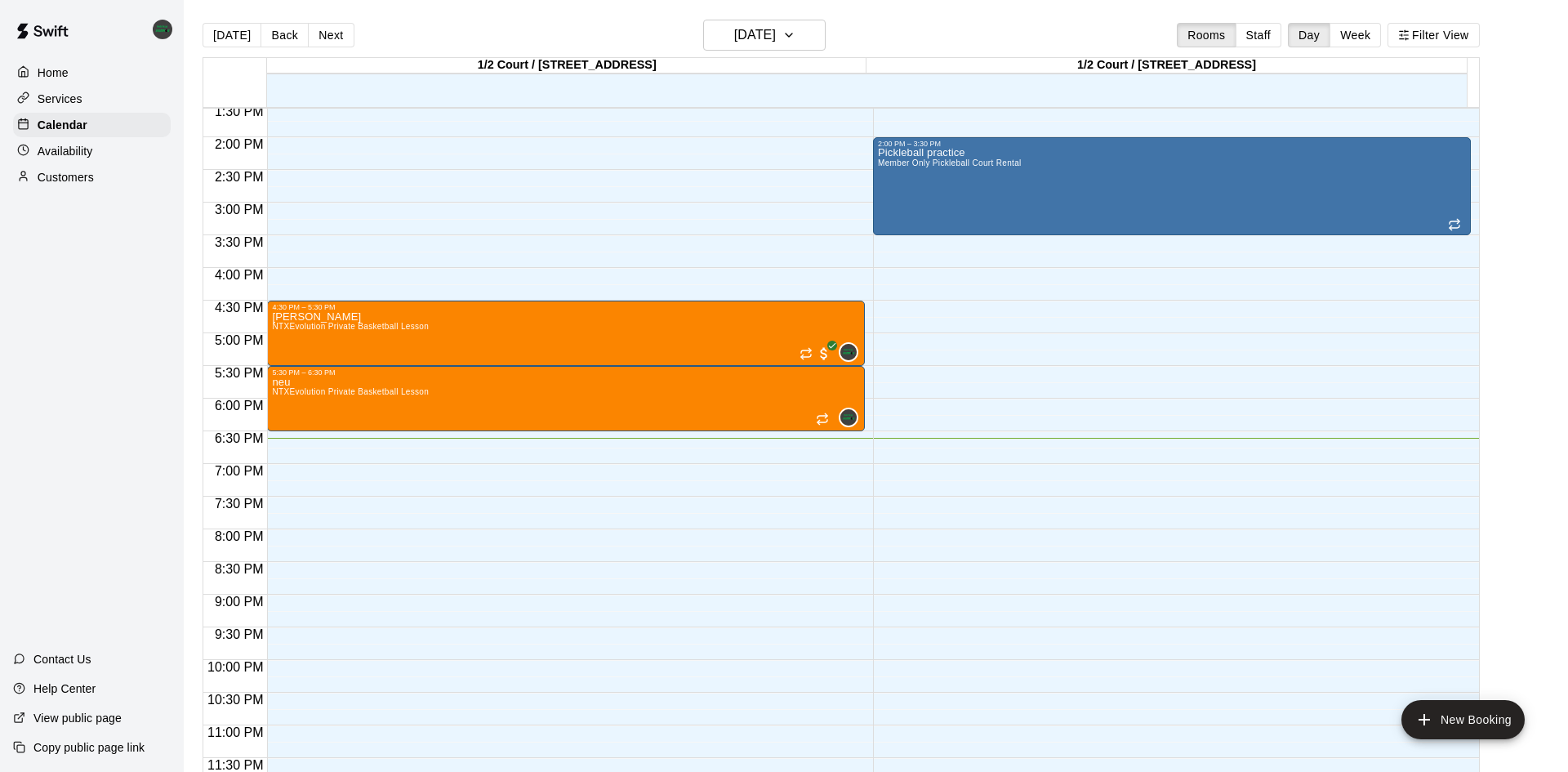
drag, startPoint x: 698, startPoint y: 238, endPoint x: 930, endPoint y: 244, distance: 232.1
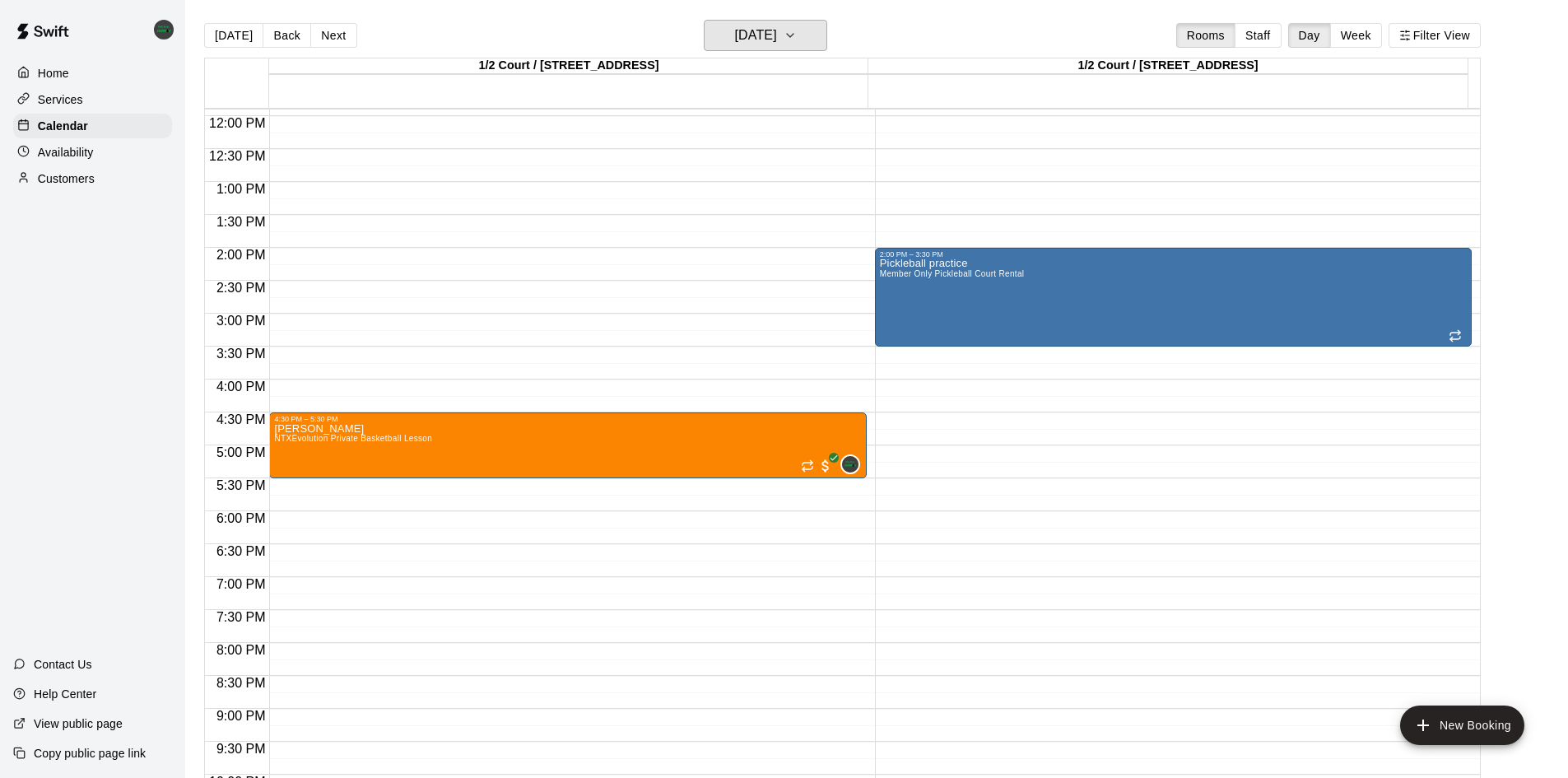
scroll to position [813, 0]
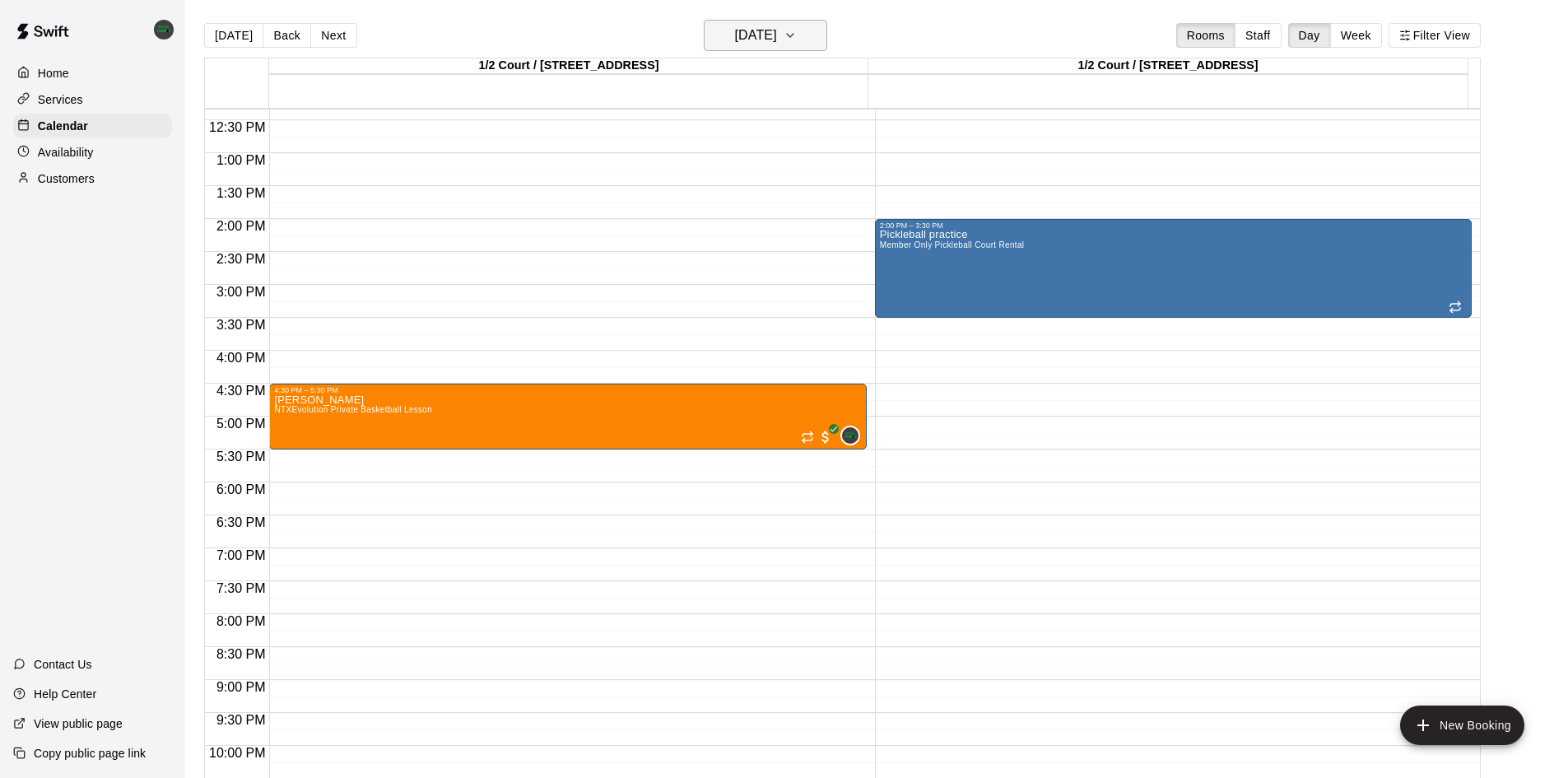
click at [777, 40] on h6 "[DATE]" at bounding box center [756, 36] width 42 height 23
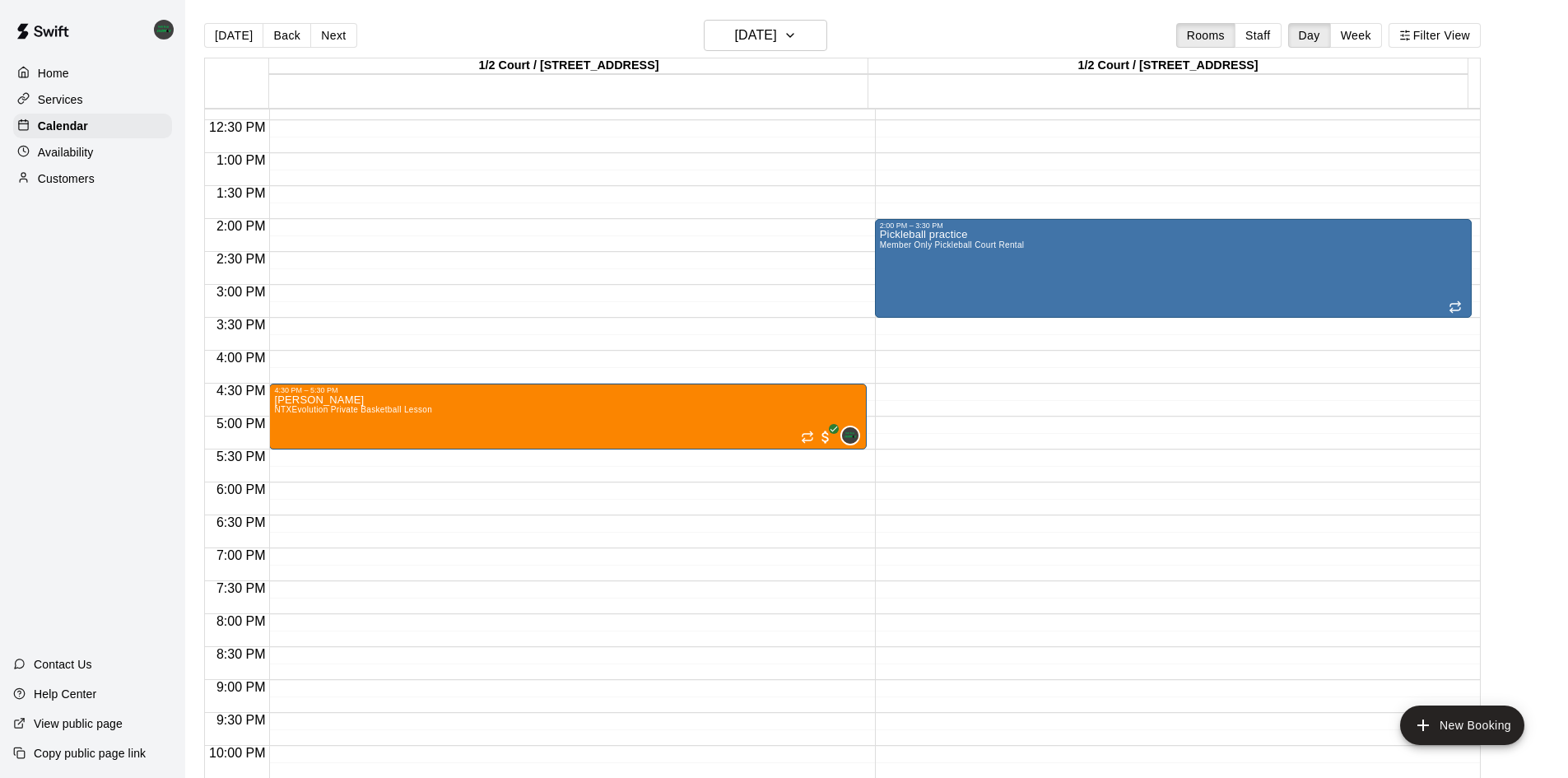
click at [1435, 727] on button "New Booking" at bounding box center [1462, 726] width 124 height 39
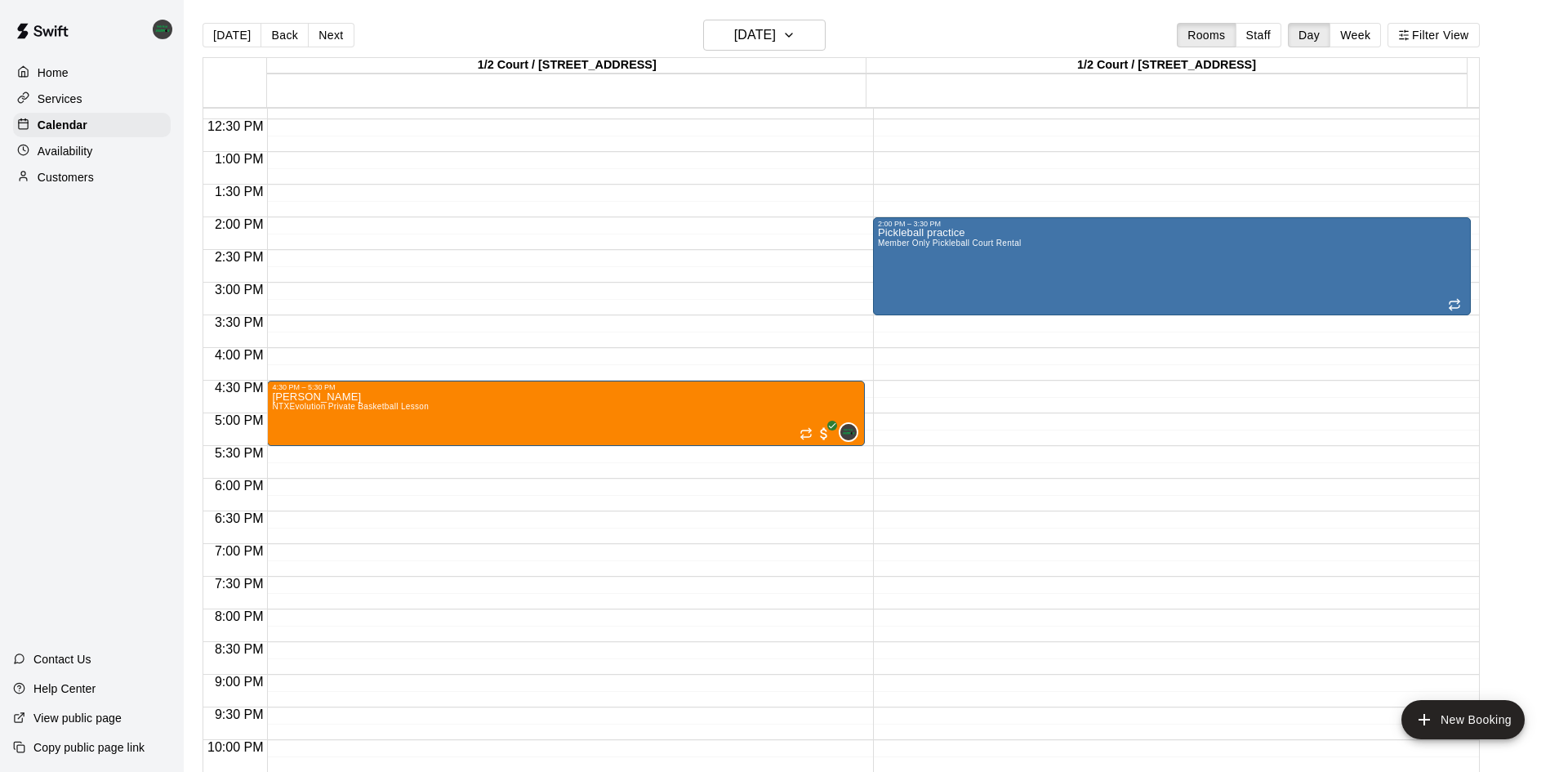
click at [458, 211] on li "NTXEvolution Group Basketball Lesson" at bounding box center [271, 203] width 373 height 15
type input "**********"
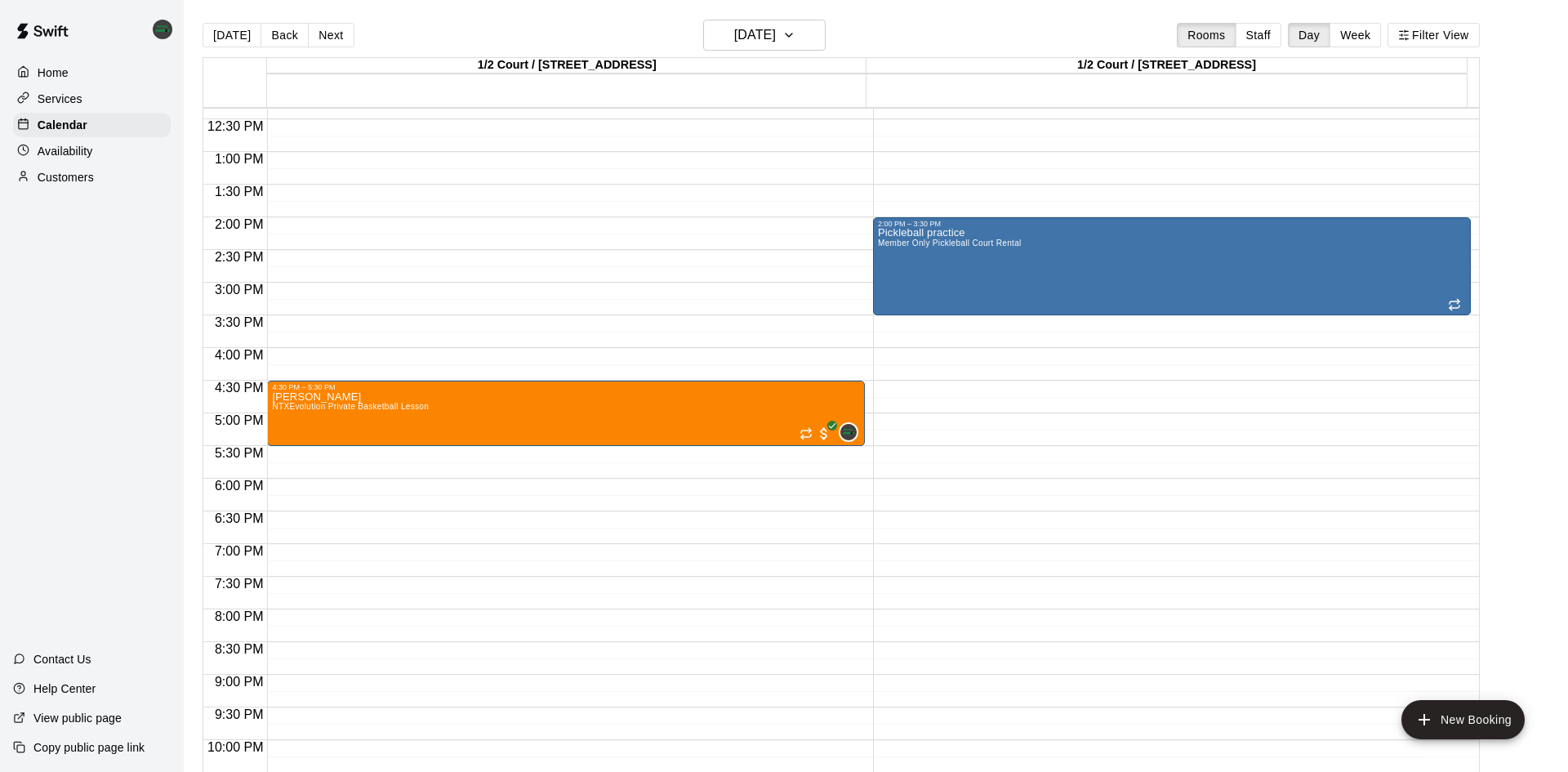
type input "********"
drag, startPoint x: 729, startPoint y: 326, endPoint x: 785, endPoint y: 341, distance: 58.0
drag, startPoint x: 776, startPoint y: 371, endPoint x: 758, endPoint y: 382, distance: 21.1
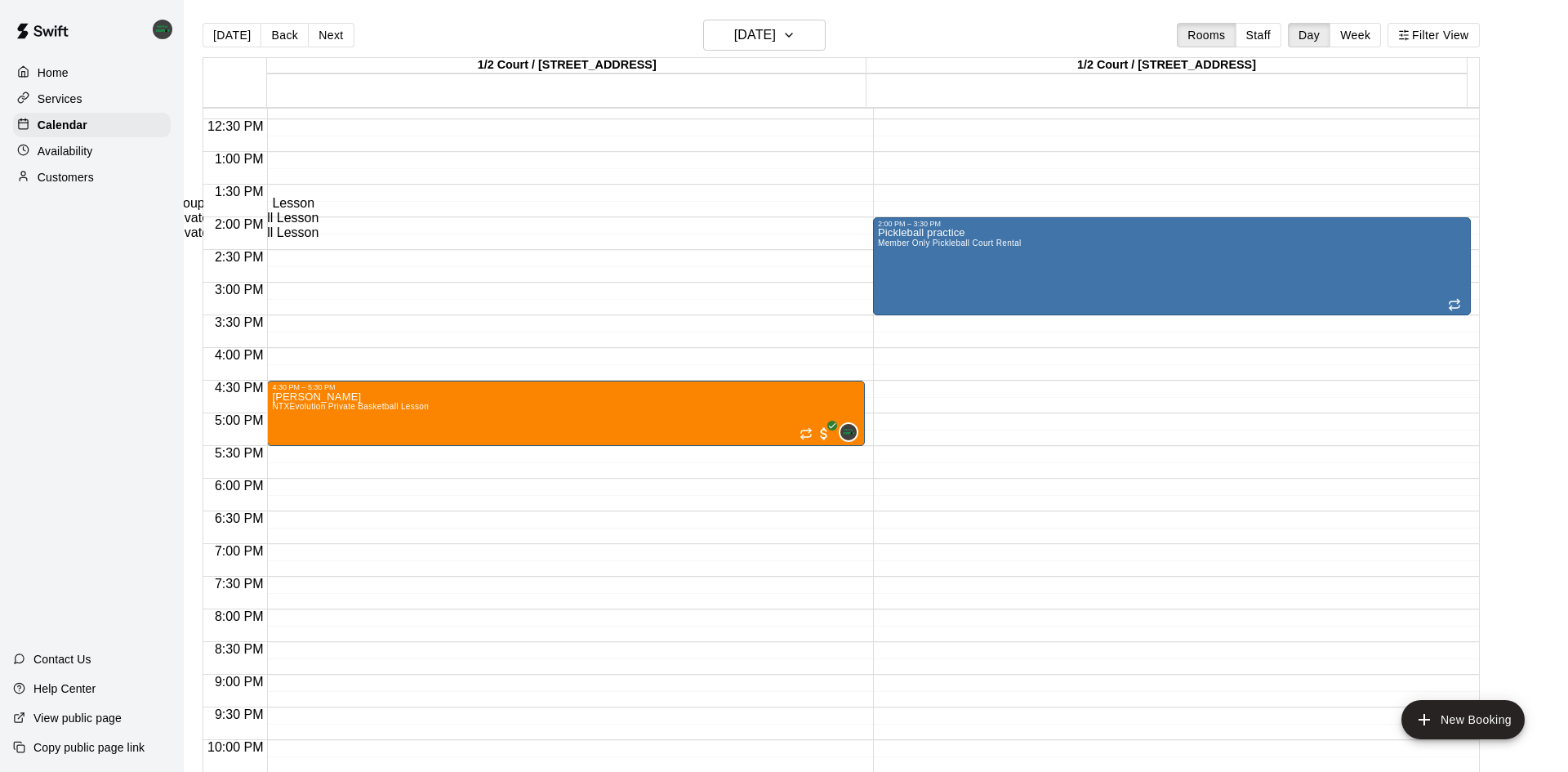
drag, startPoint x: 757, startPoint y: 257, endPoint x: 852, endPoint y: 329, distance: 119.2
click at [458, 226] on li "NTXEvolution Private Basketball Lesson" at bounding box center [271, 218] width 373 height 15
type input "**********"
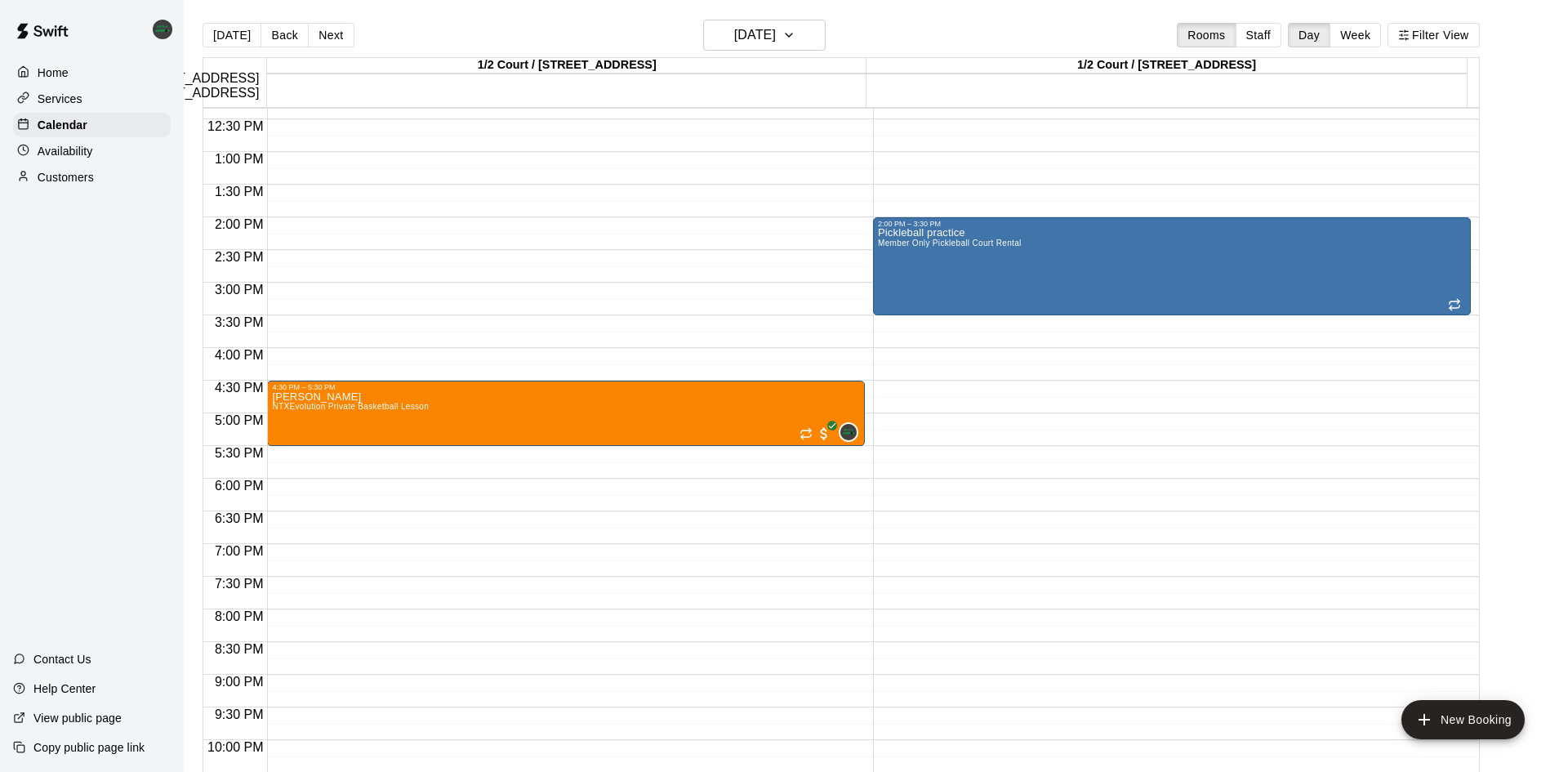
drag, startPoint x: 778, startPoint y: 514, endPoint x: 785, endPoint y: 504, distance: 12.2
click at [438, 86] on li "1/2 Court / [STREET_ADDRESS]" at bounding box center [251, 79] width 373 height 15
type input "***"
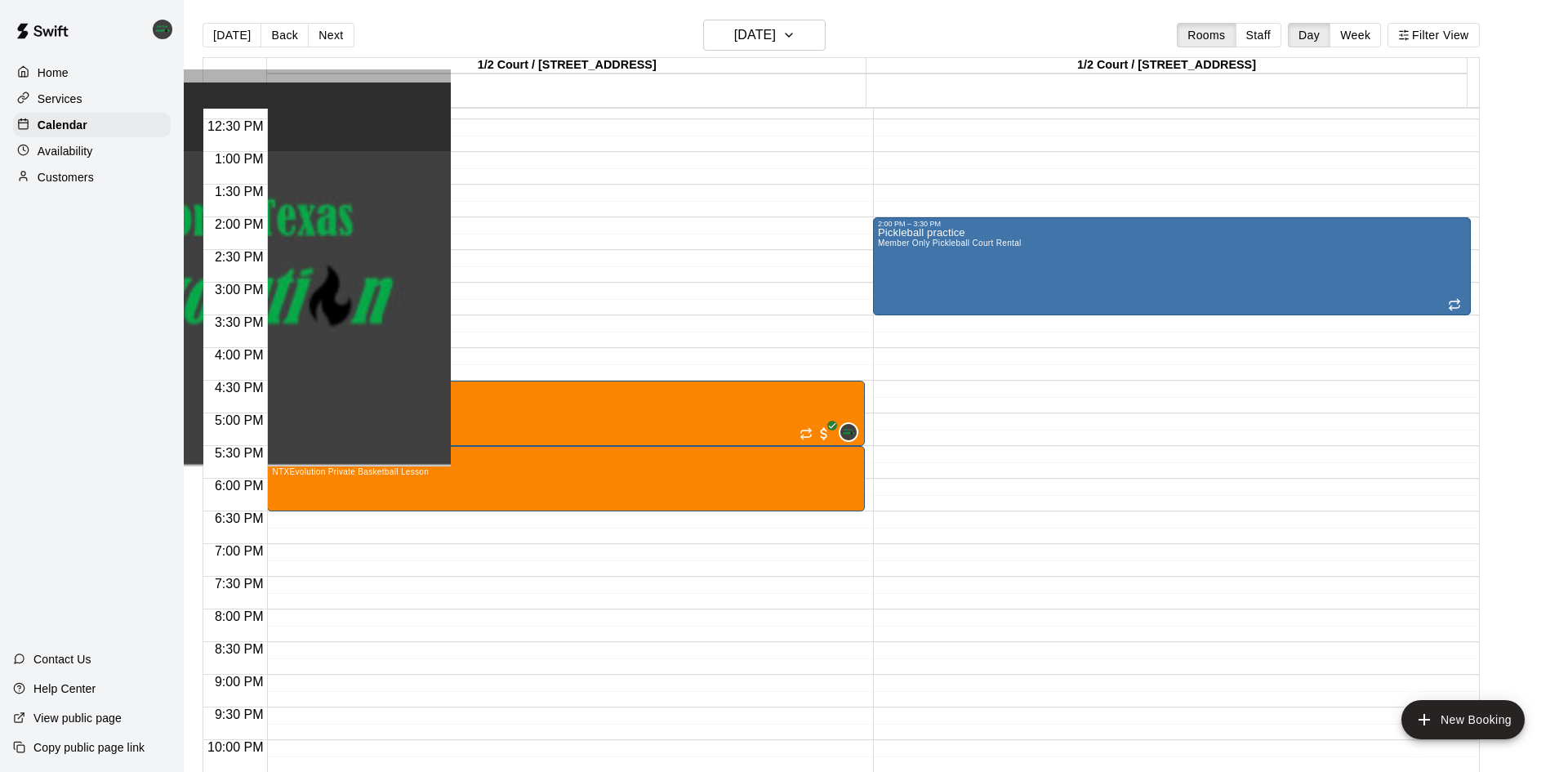
click at [451, 326] on li "[PERSON_NAME] Instructor" at bounding box center [258, 304] width 385 height 443
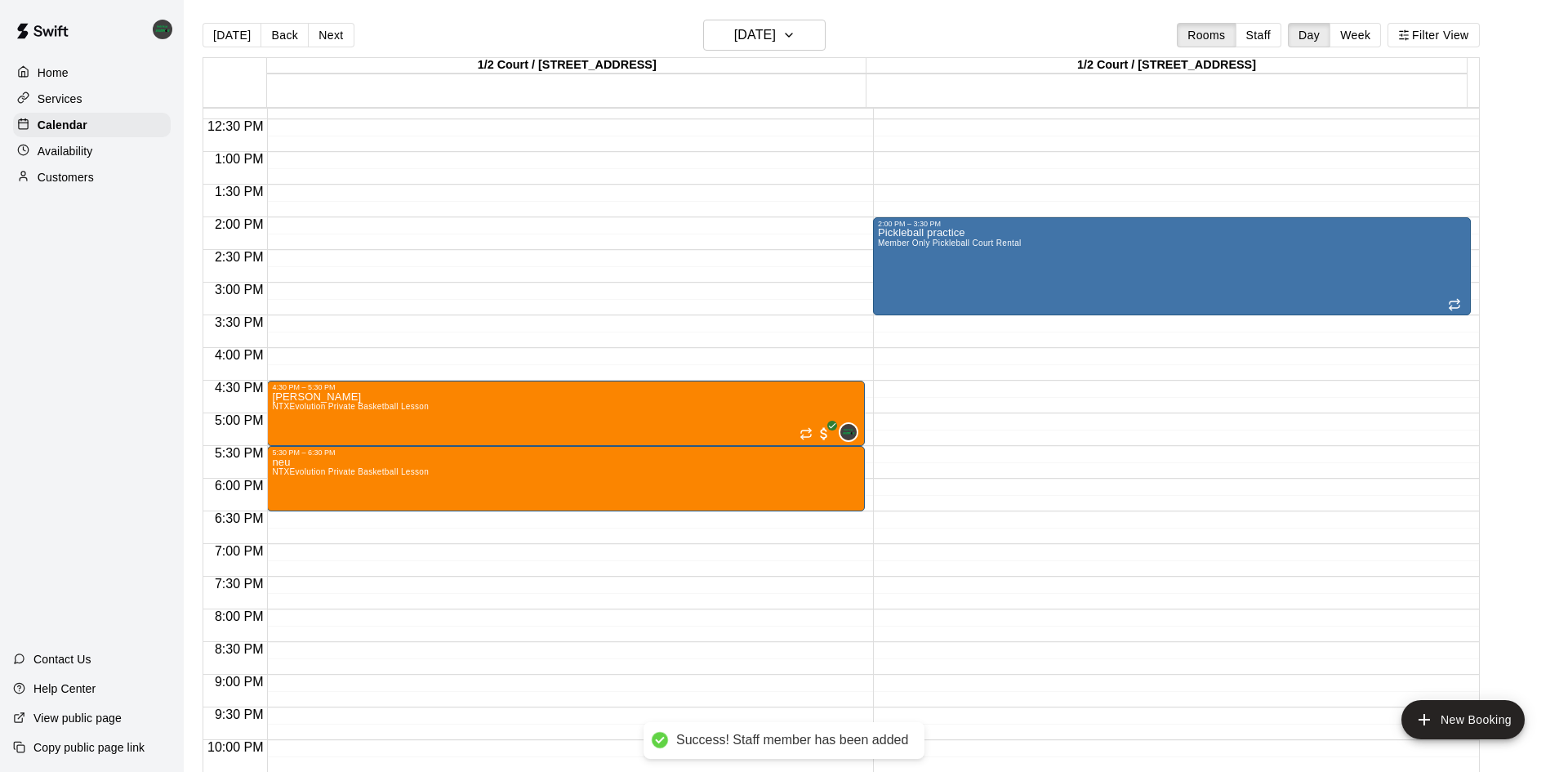
type input "****"
